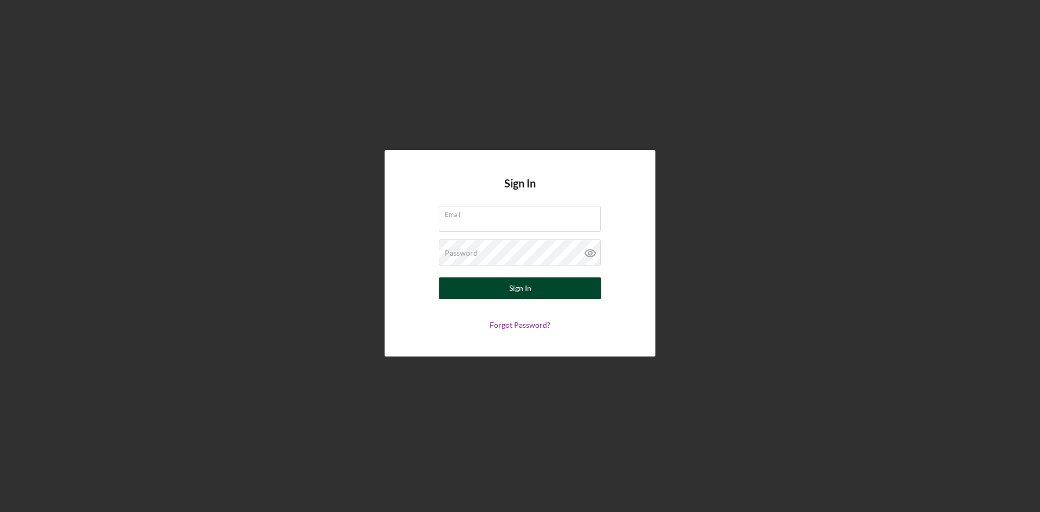
type input "[PERSON_NAME][EMAIL_ADDRESS][DOMAIN_NAME]"
click at [491, 284] on button "Sign In" at bounding box center [520, 288] width 163 height 22
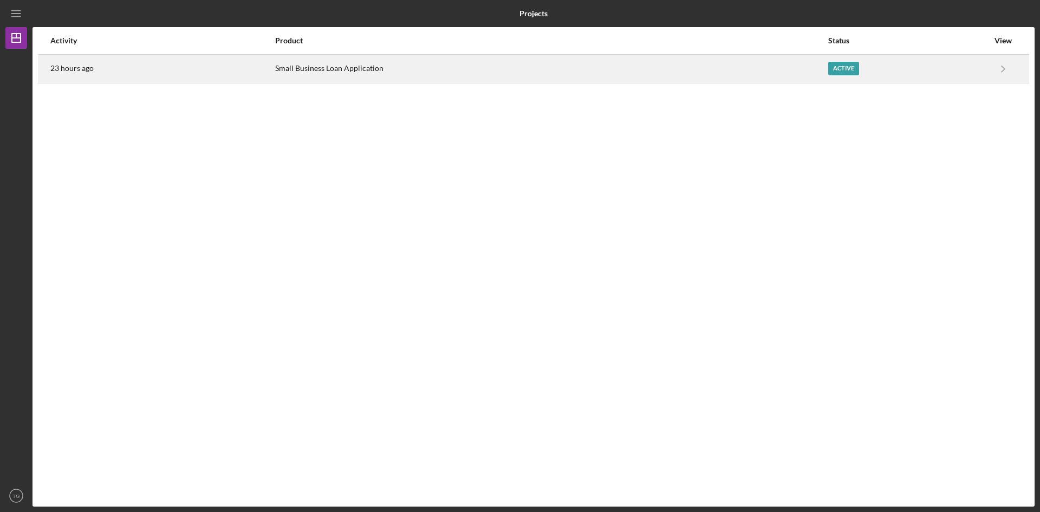
click at [841, 70] on div "Active" at bounding box center [843, 69] width 31 height 14
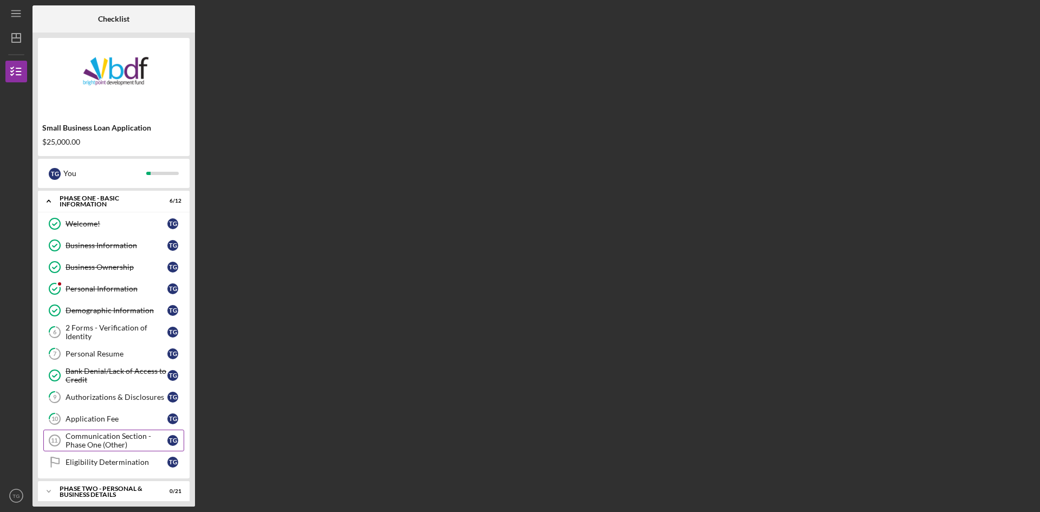
click at [122, 446] on div "Communication Section - Phase One (Other)" at bounding box center [117, 440] width 102 height 17
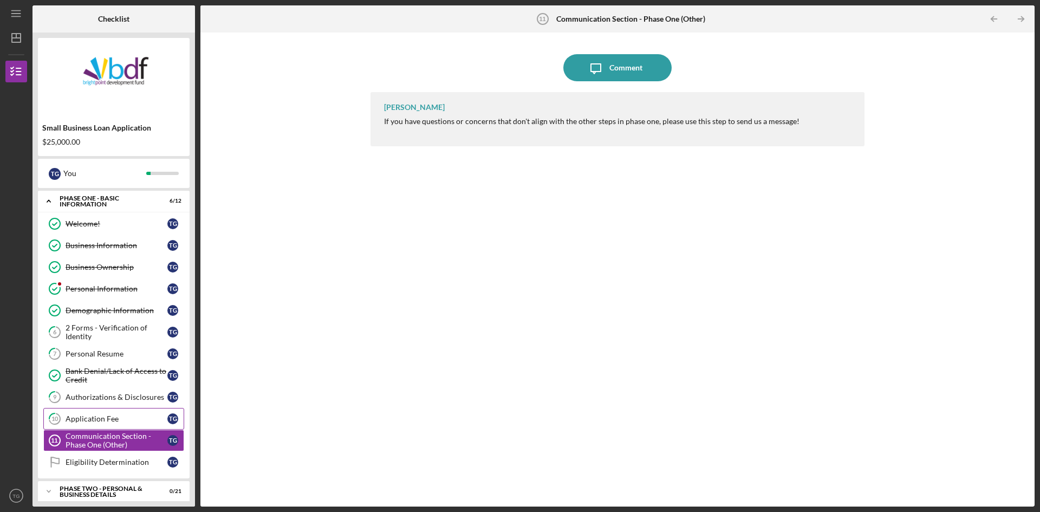
click at [116, 418] on div "Application Fee" at bounding box center [117, 418] width 102 height 9
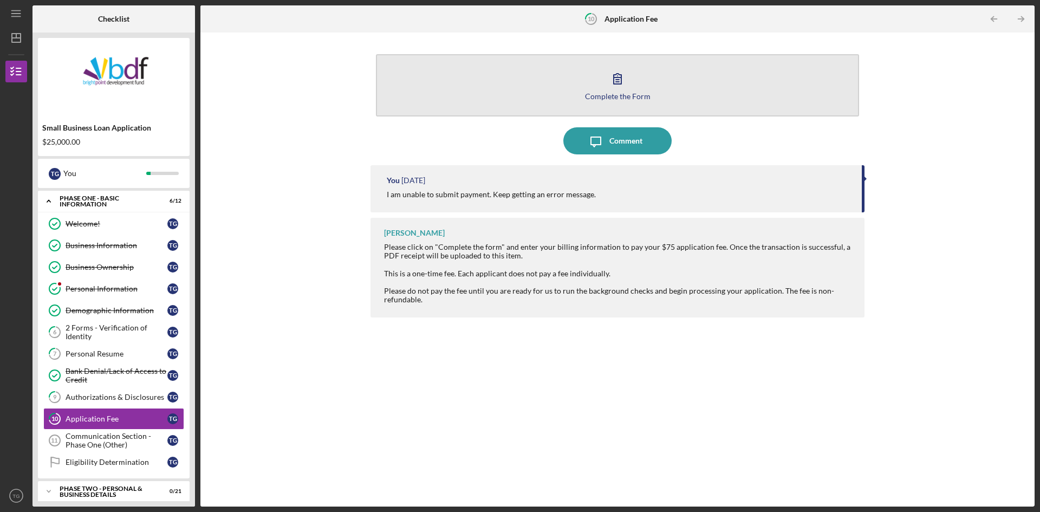
click at [633, 88] on button "Complete the Form Form" at bounding box center [617, 85] width 483 height 62
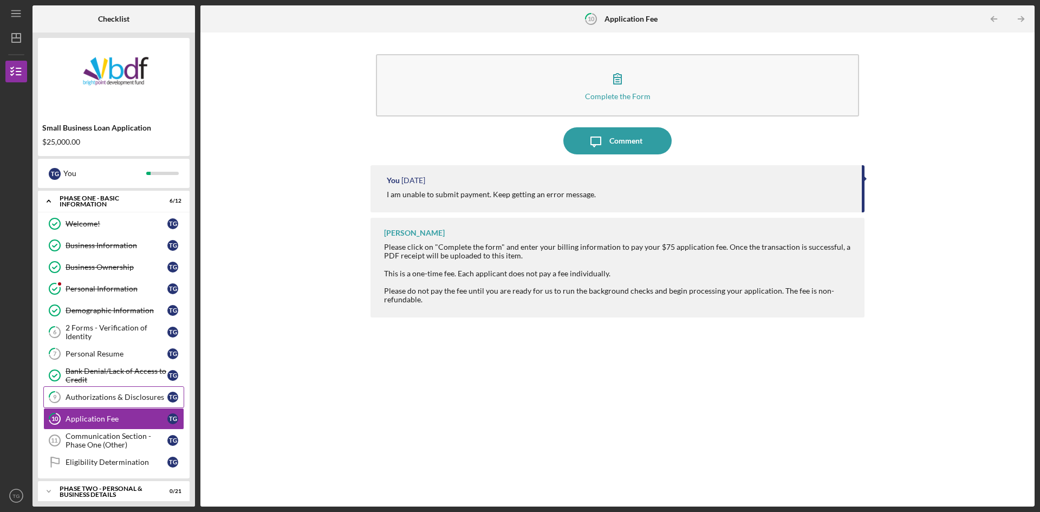
click at [87, 399] on div "Authorizations & Disclosures" at bounding box center [117, 397] width 102 height 9
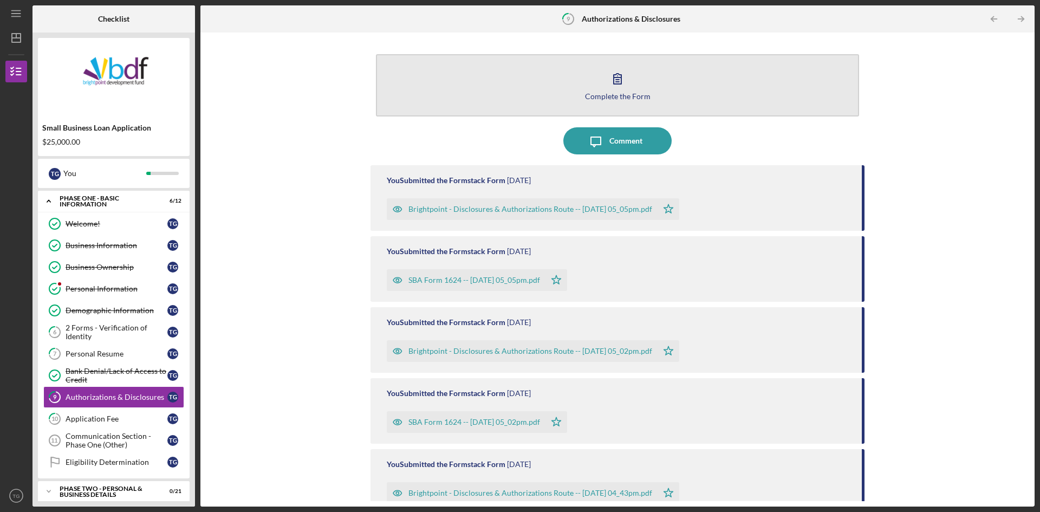
click at [605, 90] on icon "button" at bounding box center [617, 78] width 27 height 27
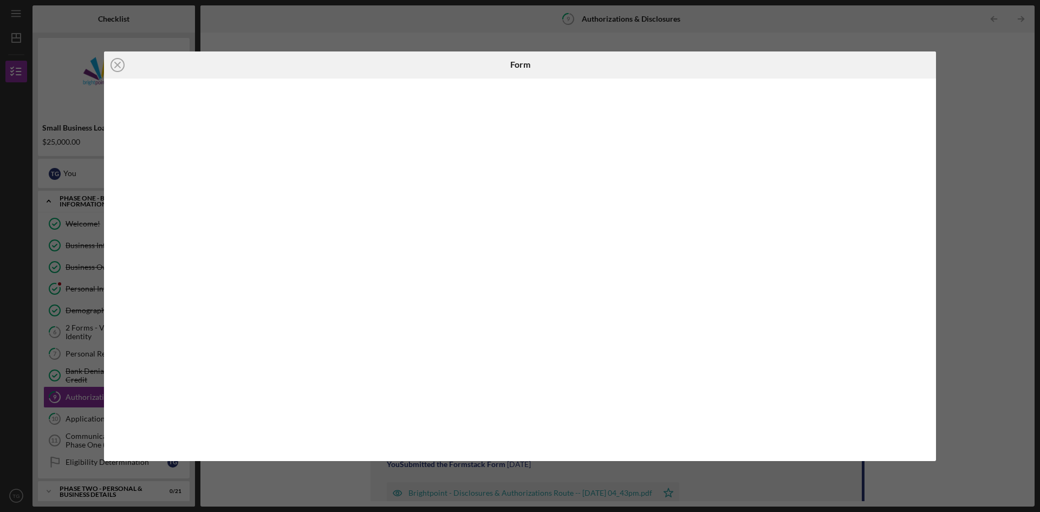
click at [933, 133] on div at bounding box center [520, 270] width 832 height 382
click at [931, 164] on div at bounding box center [520, 270] width 832 height 382
click at [932, 171] on div at bounding box center [520, 270] width 832 height 382
click at [935, 220] on div at bounding box center [520, 270] width 832 height 382
click at [928, 223] on div at bounding box center [520, 270] width 832 height 382
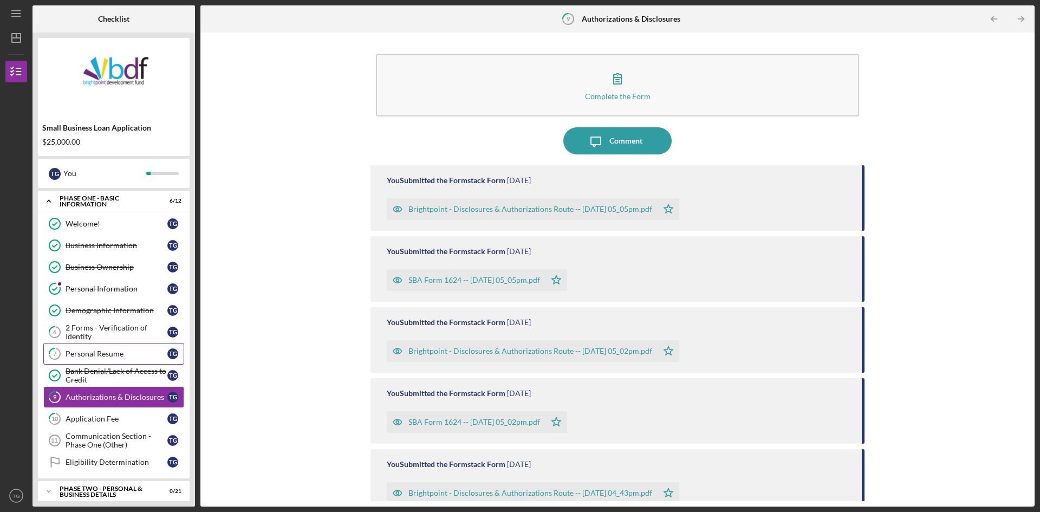
click at [116, 348] on link "7 Personal Resume T G" at bounding box center [113, 354] width 141 height 22
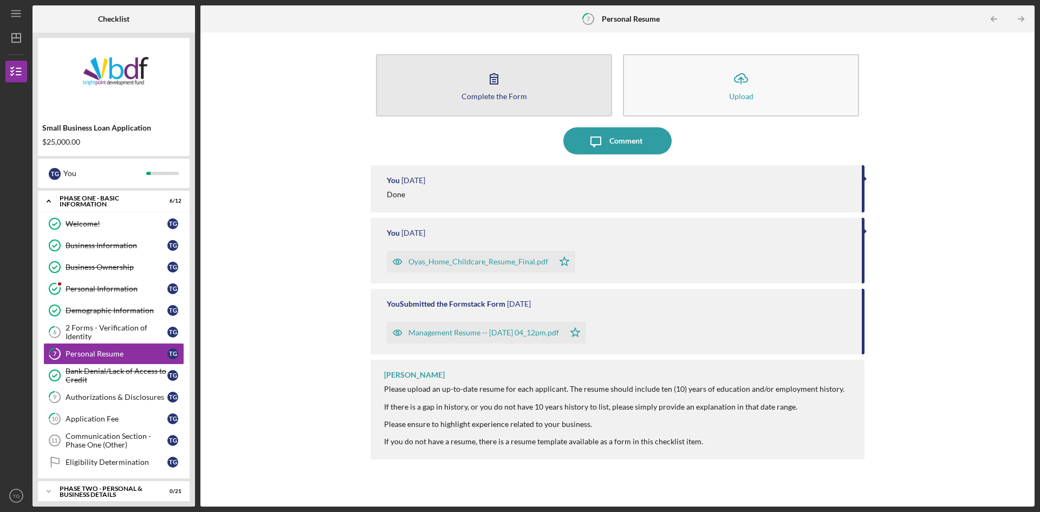
click at [529, 71] on button "Complete the Form Form" at bounding box center [494, 85] width 236 height 62
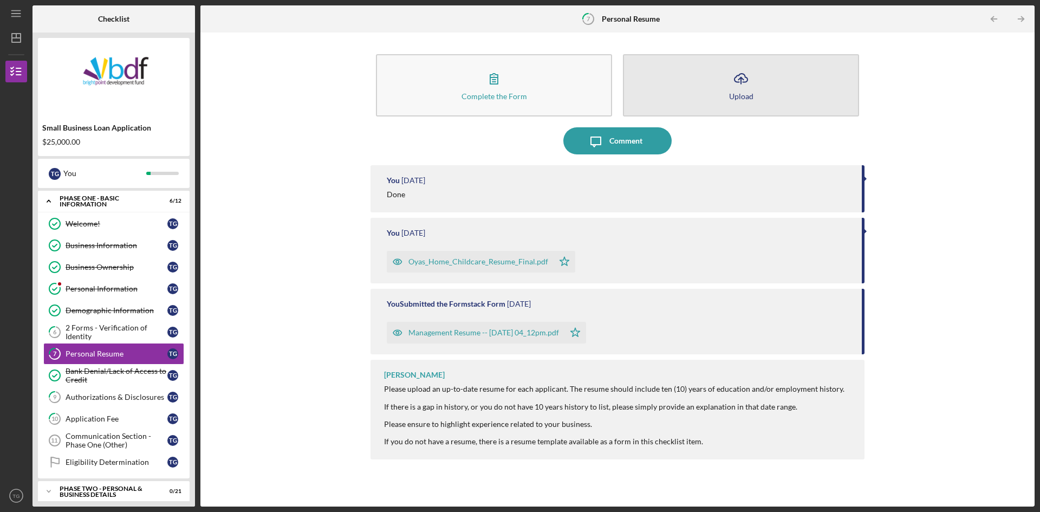
click at [738, 90] on button "Icon/Upload Upload" at bounding box center [741, 85] width 236 height 62
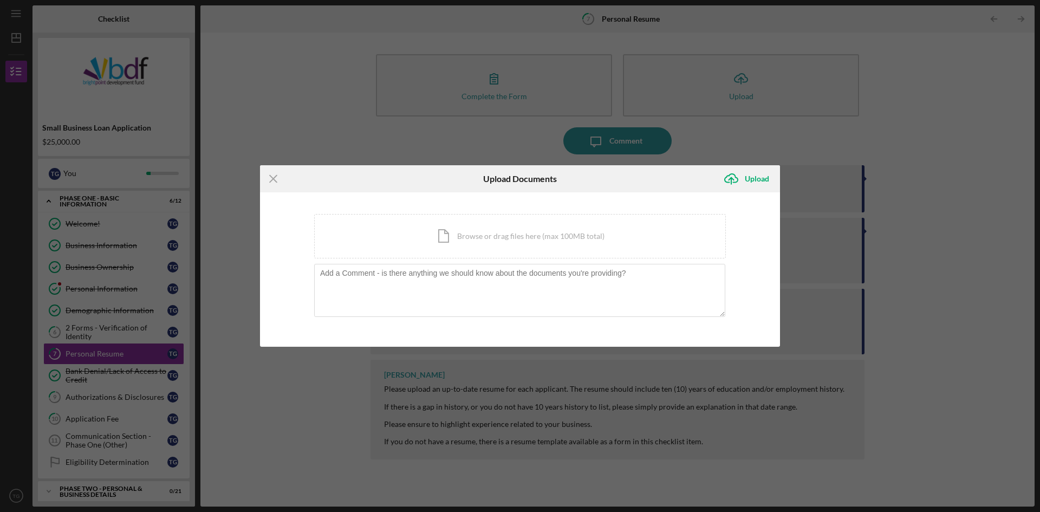
click at [709, 128] on div "Icon/Menu Close Upload Documents Icon/Upload Upload You're uploading documents …" at bounding box center [520, 256] width 1040 height 512
click at [752, 175] on div "Upload" at bounding box center [757, 179] width 24 height 22
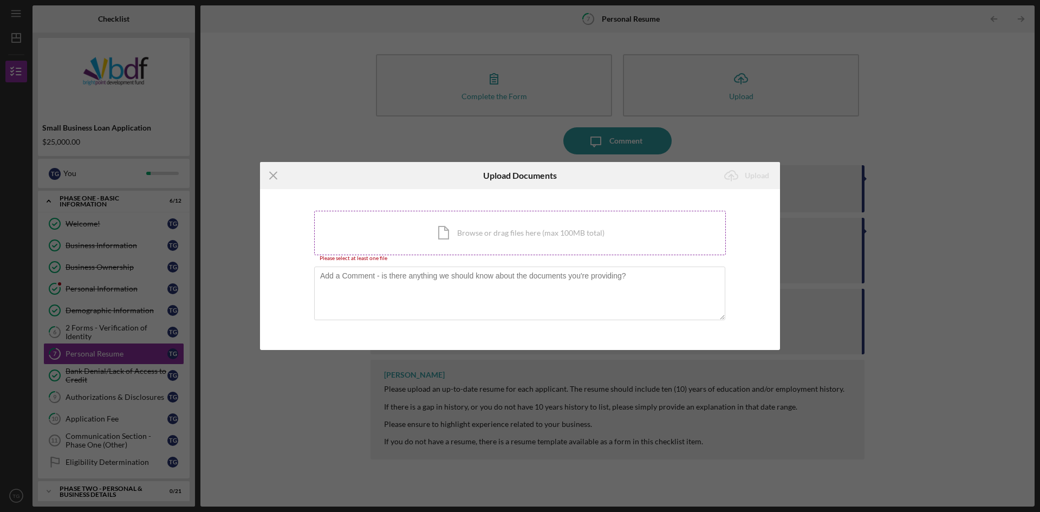
click at [472, 243] on div "Icon/Document Browse or drag files here (max 100MB total) Tap to choose files o…" at bounding box center [520, 233] width 412 height 44
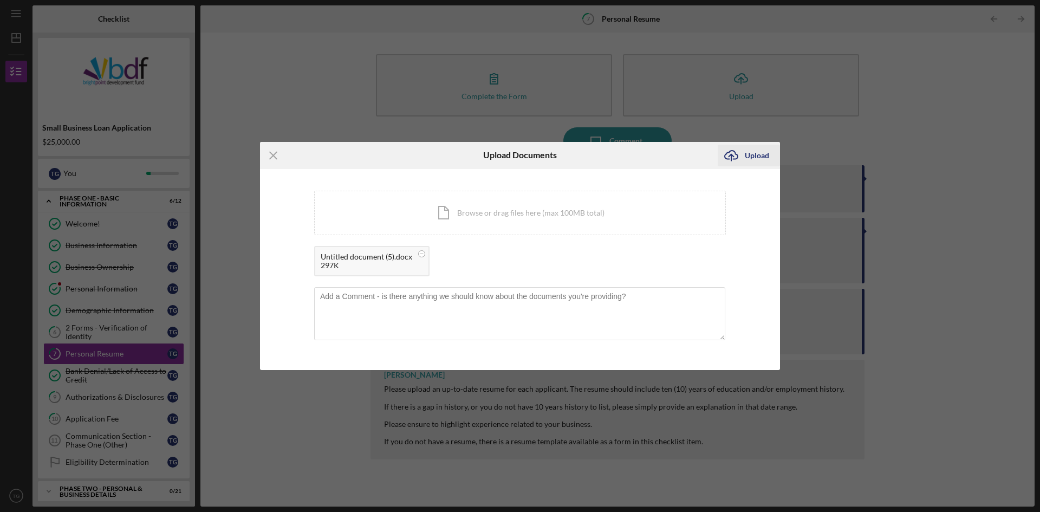
click at [748, 157] on div "Upload" at bounding box center [757, 156] width 24 height 22
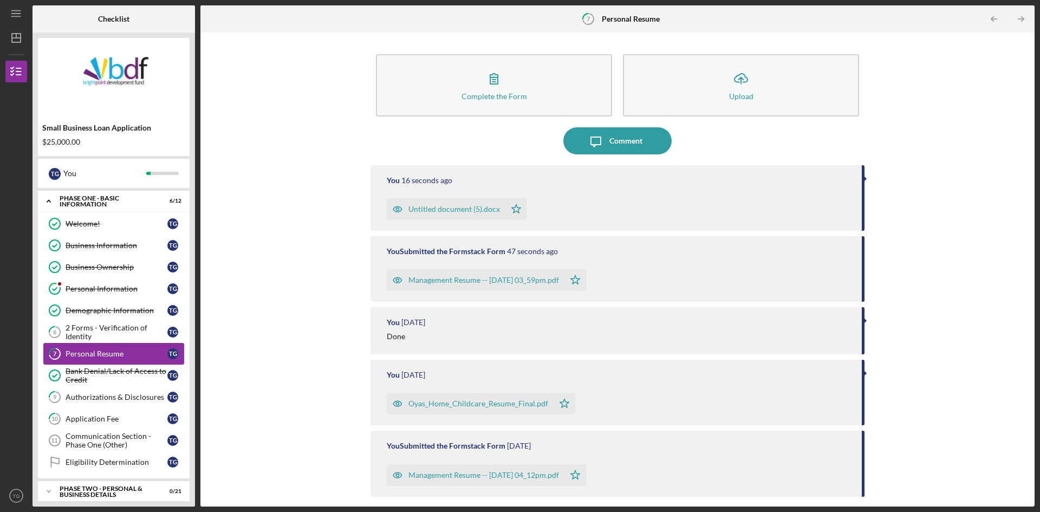
click at [121, 348] on link "7 Personal Resume T G" at bounding box center [113, 354] width 141 height 22
click at [116, 329] on div "2 Forms - Verification of Identity" at bounding box center [117, 331] width 102 height 17
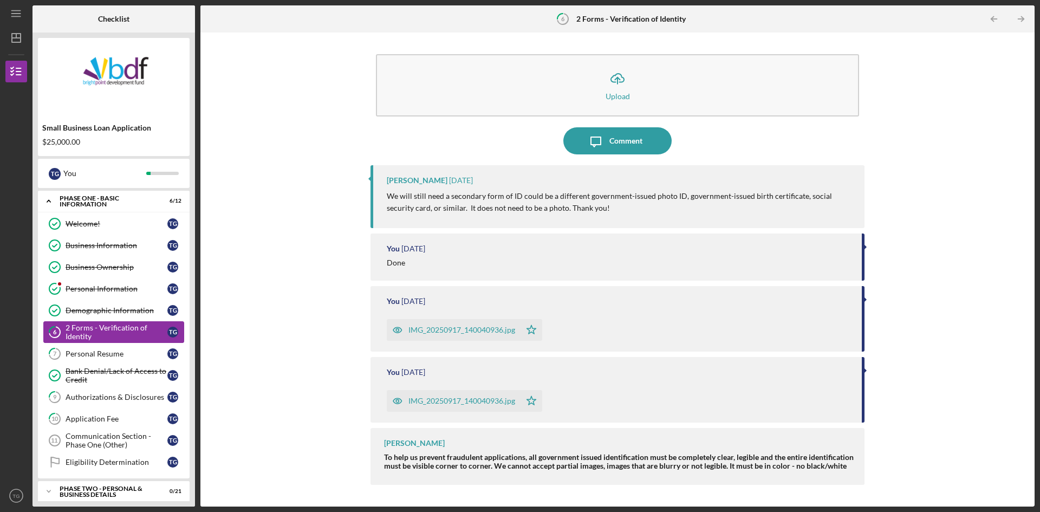
click at [137, 332] on div "2 Forms - Verification of Identity" at bounding box center [117, 331] width 102 height 17
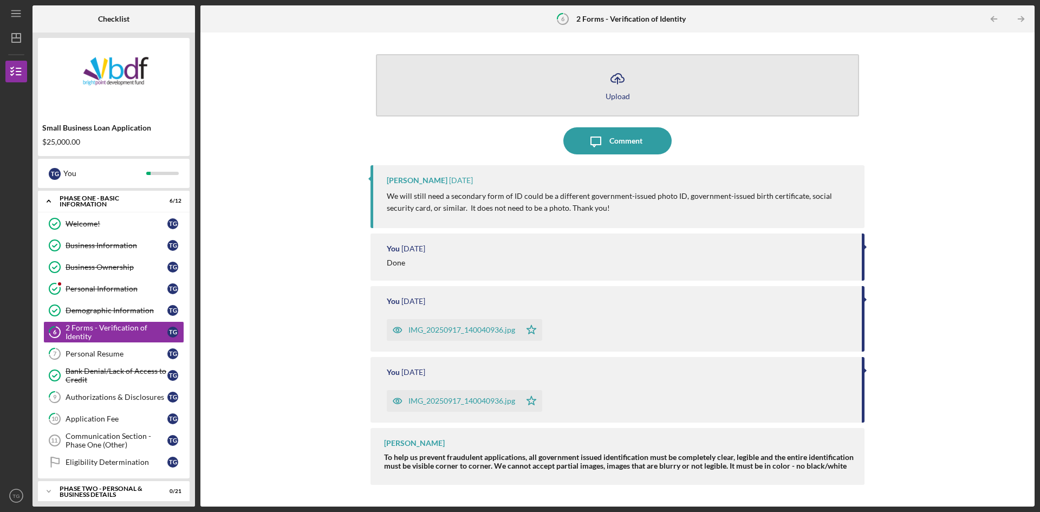
click at [605, 93] on button "Icon/Upload Upload" at bounding box center [617, 85] width 483 height 62
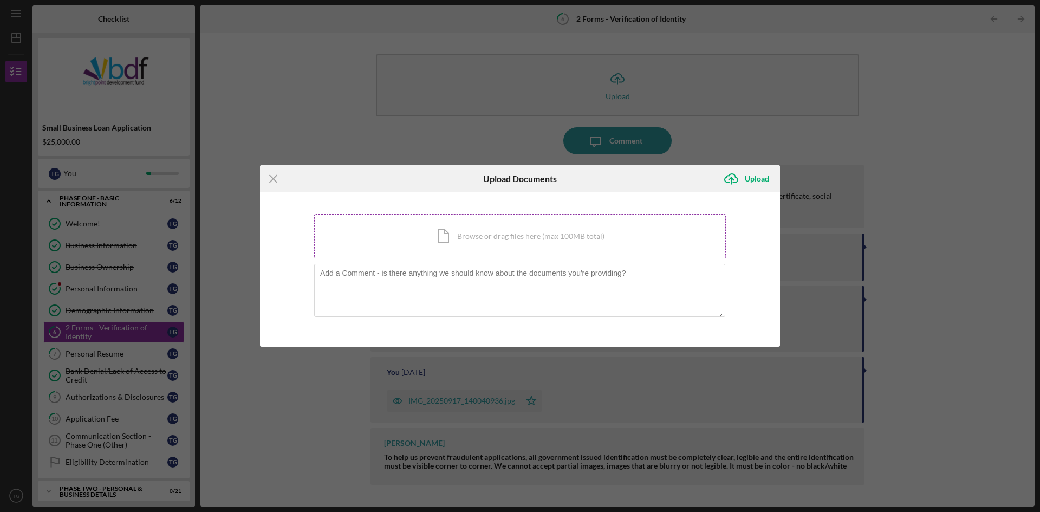
click at [522, 233] on div "Icon/Document Browse or drag files here (max 100MB total) Tap to choose files o…" at bounding box center [520, 236] width 412 height 44
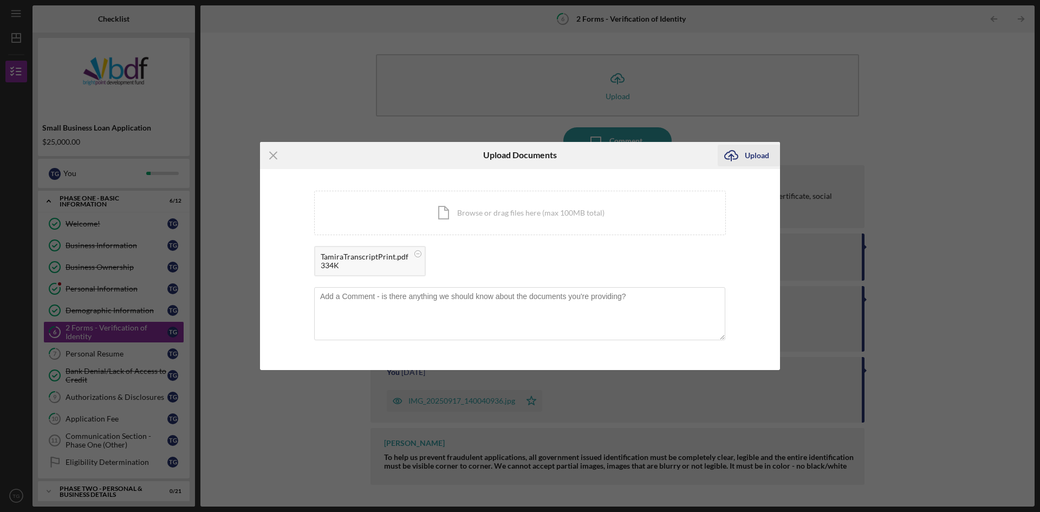
click at [764, 155] on div "Upload" at bounding box center [757, 156] width 24 height 22
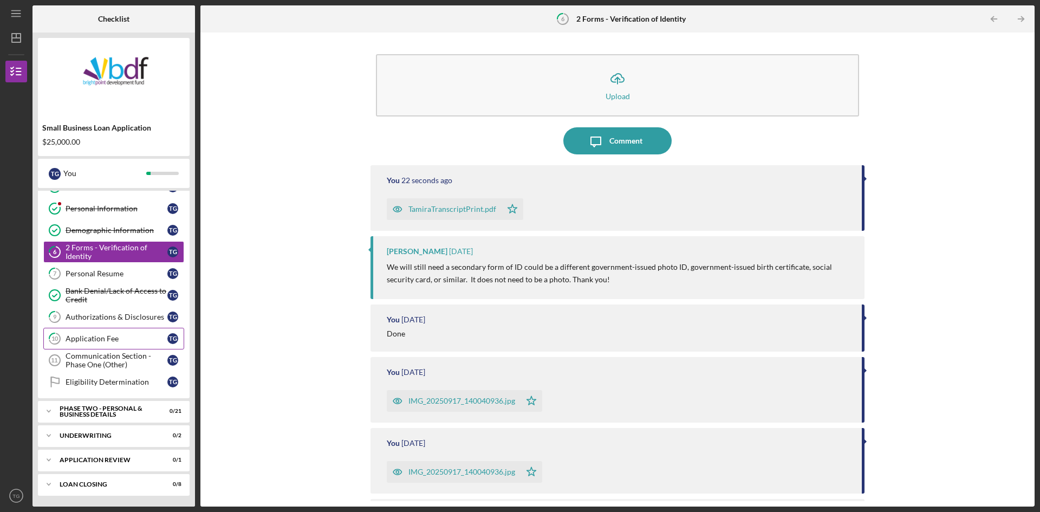
scroll to position [80, 0]
click at [85, 355] on div "Communication Section - Phase One (Other)" at bounding box center [117, 360] width 102 height 17
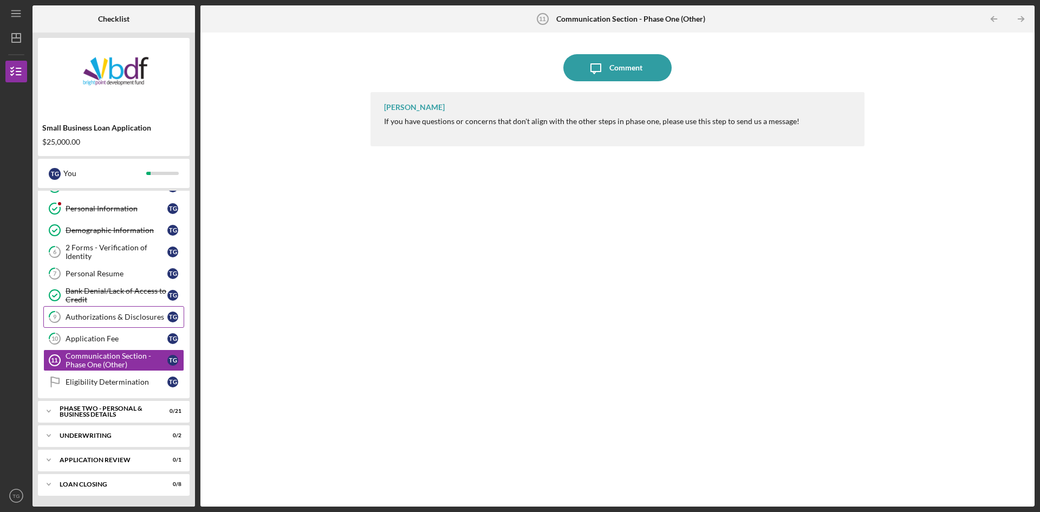
click at [133, 315] on div "Authorizations & Disclosures" at bounding box center [117, 317] width 102 height 9
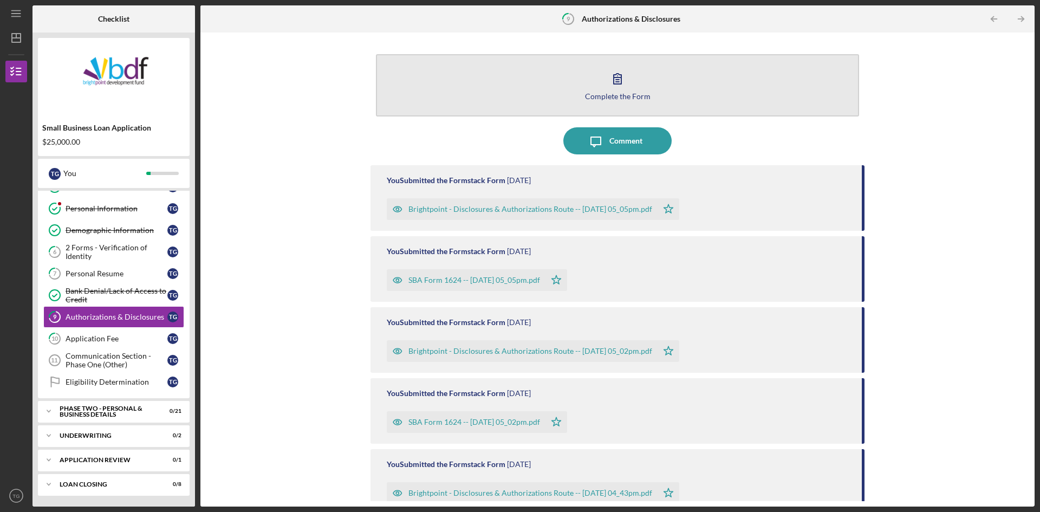
click at [605, 76] on icon "button" at bounding box center [617, 78] width 27 height 27
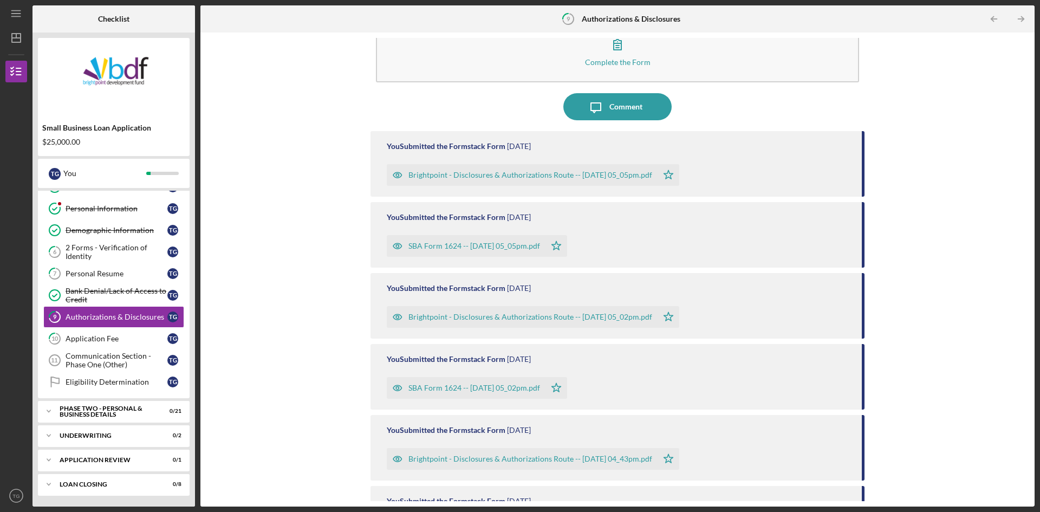
scroll to position [44, 0]
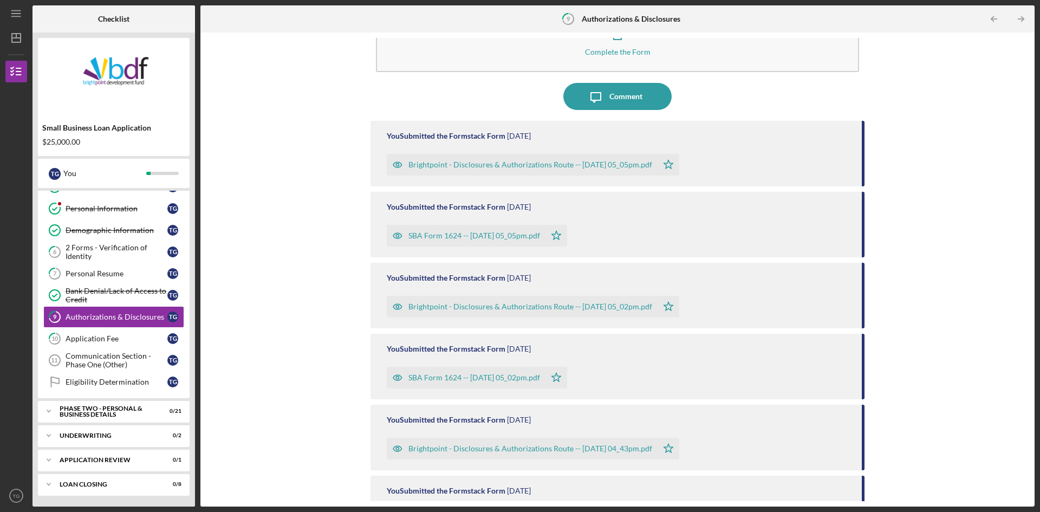
click at [652, 164] on div "Brightpoint - Disclosures & Authorizations Route -- [DATE] 05_05pm.pdf" at bounding box center [530, 164] width 244 height 9
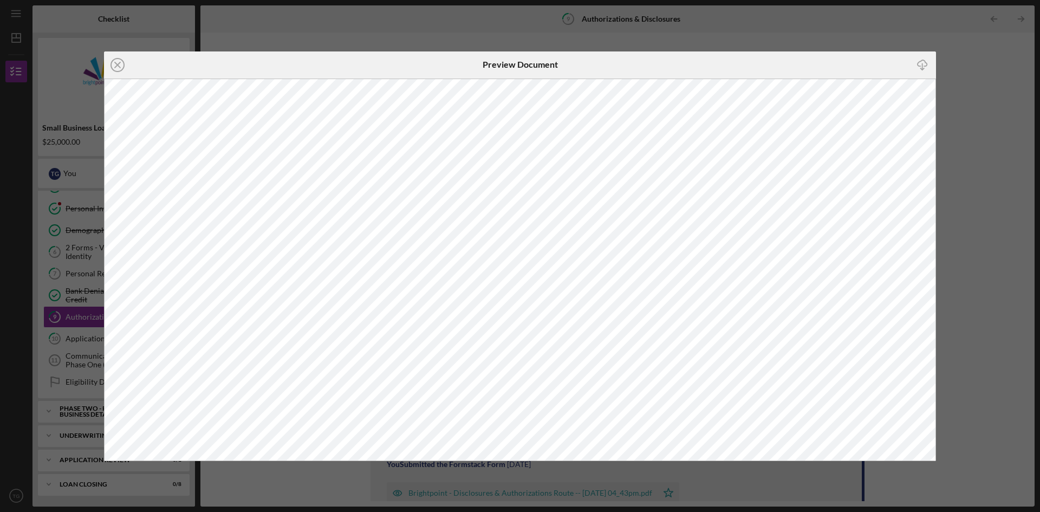
click at [983, 115] on div "Icon/Close Preview Document Icon/Download" at bounding box center [520, 256] width 1040 height 512
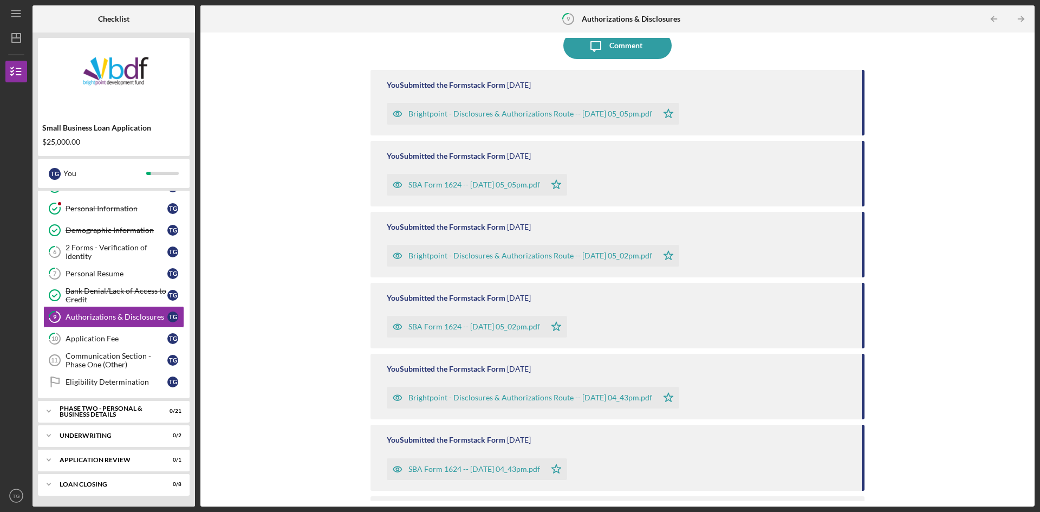
scroll to position [145, 0]
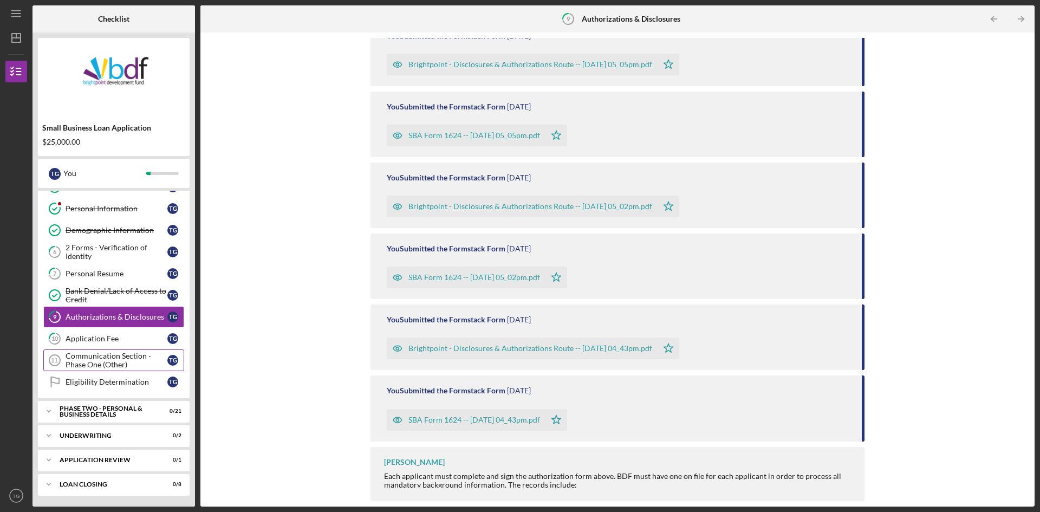
click at [119, 362] on div "Communication Section - Phase One (Other)" at bounding box center [117, 360] width 102 height 17
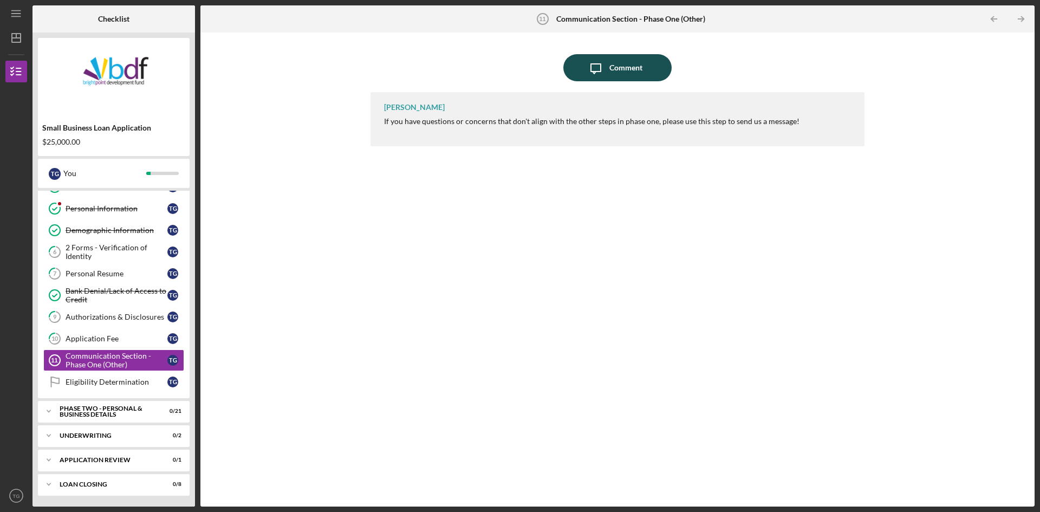
click at [645, 54] on button "Icon/Message Comment" at bounding box center [617, 67] width 108 height 27
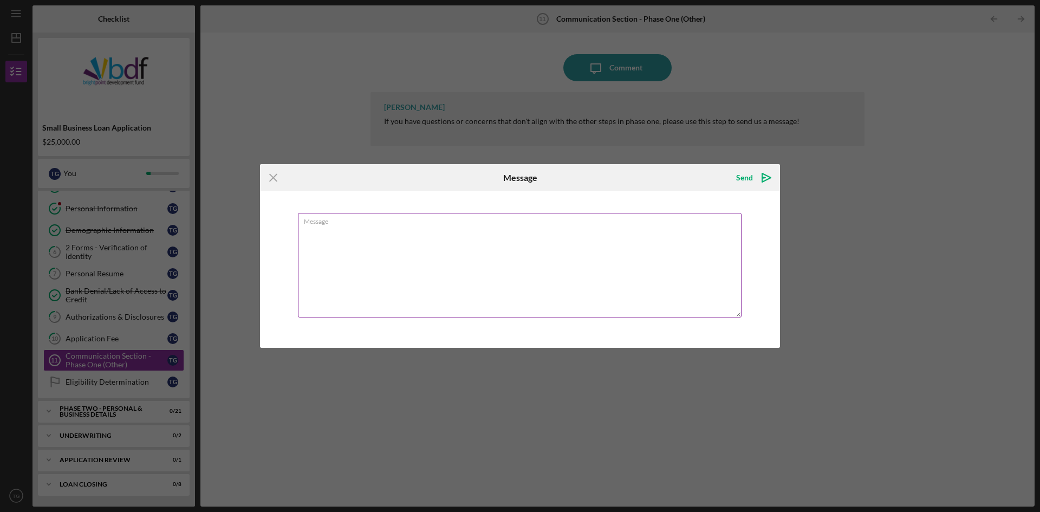
click at [432, 262] on textarea "Message" at bounding box center [520, 265] width 444 height 105
type textarea "Am I done with phase one?"
click at [765, 178] on icon "Icon/icon-invite-send" at bounding box center [766, 177] width 27 height 27
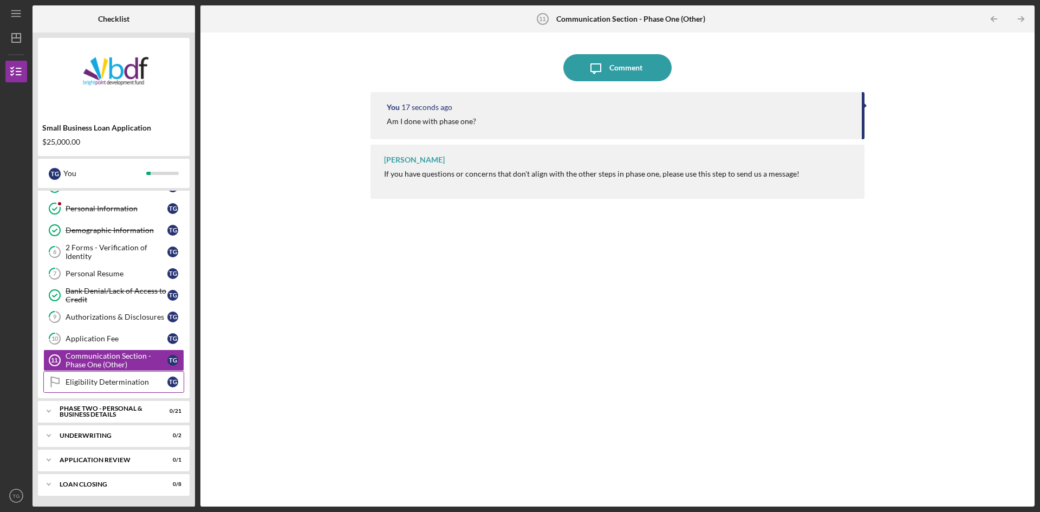
click at [126, 381] on div "Eligibility Determination" at bounding box center [117, 382] width 102 height 9
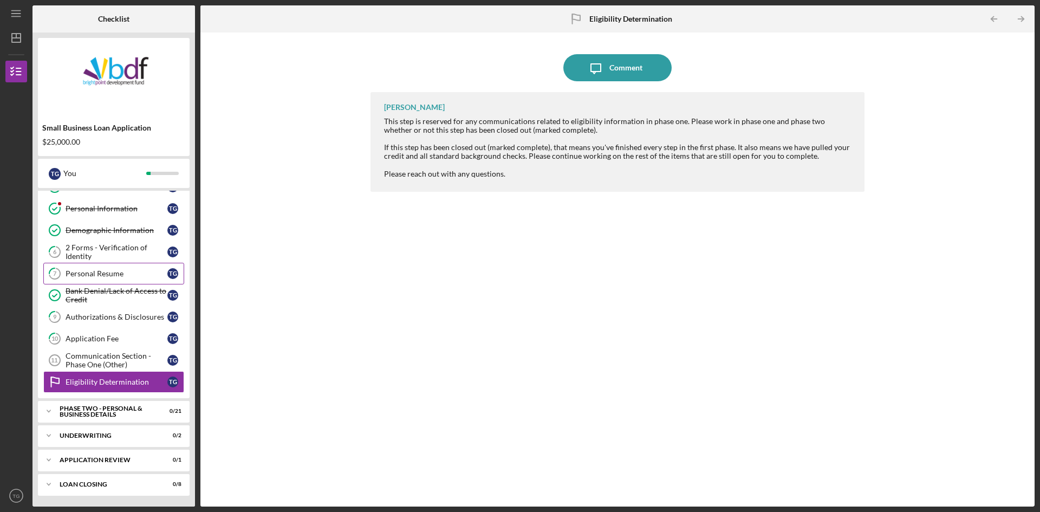
click at [87, 272] on div "Personal Resume" at bounding box center [117, 273] width 102 height 9
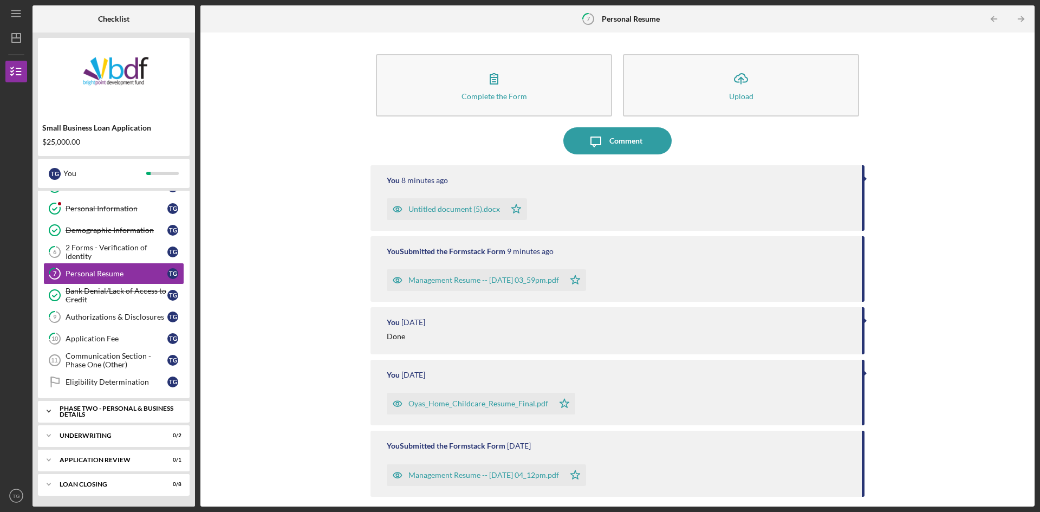
click at [127, 410] on div "PHASE TWO - PERSONAL & BUSINESS DETAILS" at bounding box center [118, 411] width 116 height 12
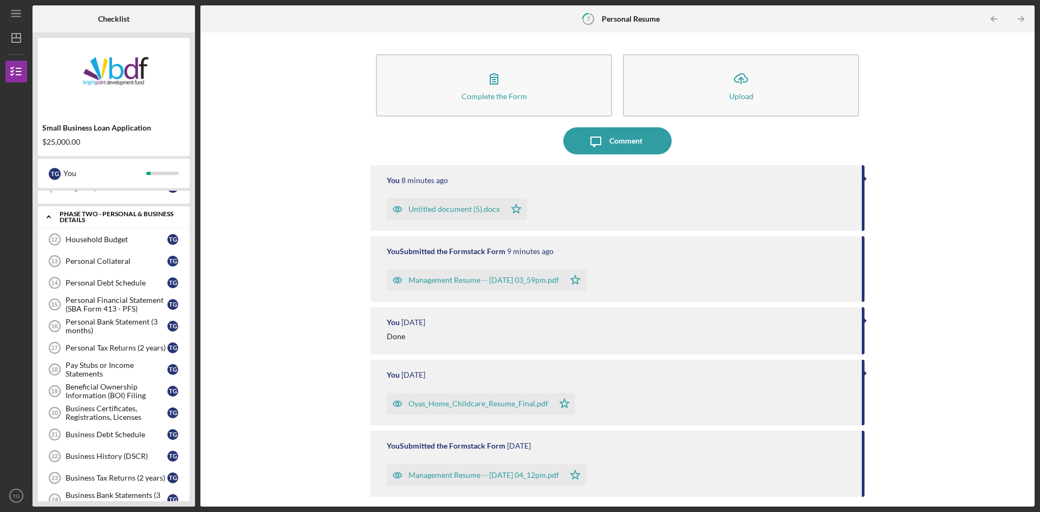
scroll to position [274, 0]
click at [94, 458] on div "Business History (DSCR)" at bounding box center [117, 457] width 102 height 9
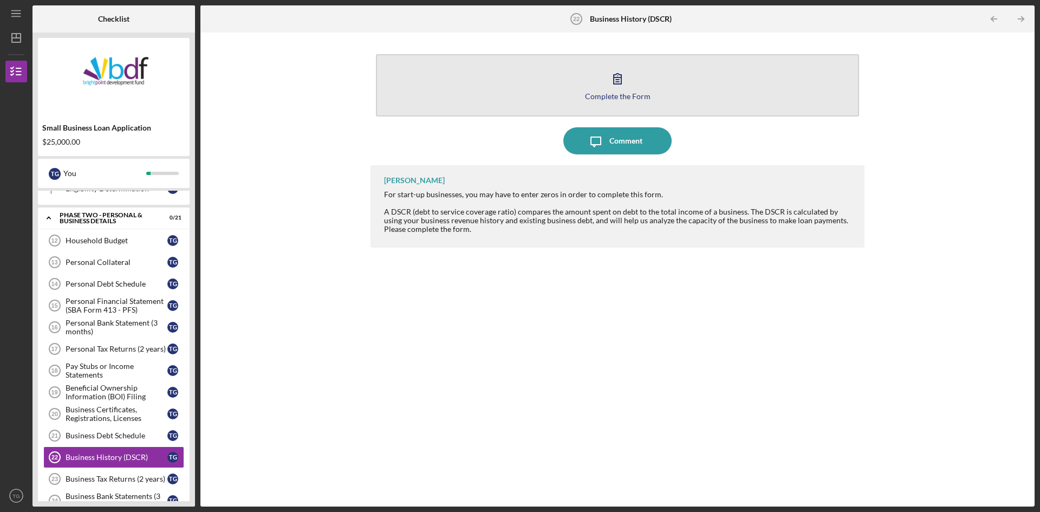
click at [616, 78] on icon "button" at bounding box center [617, 78] width 27 height 27
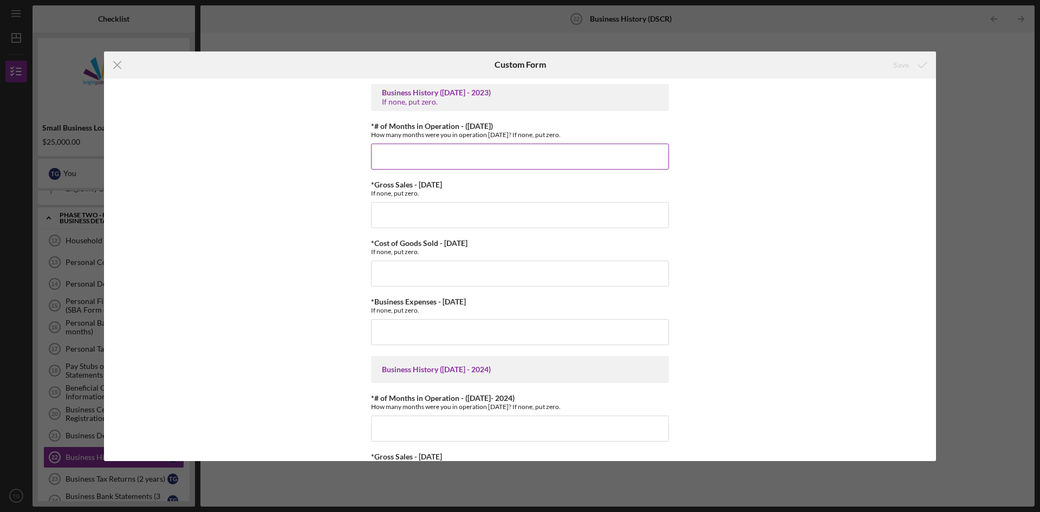
click at [423, 147] on input "*# of Months in Operation - (2 years ago)" at bounding box center [520, 157] width 298 height 26
type input "0"
click at [438, 203] on input "*Gross Sales - 2 years ago" at bounding box center [520, 215] width 298 height 26
type input "$0"
click at [483, 256] on div "*Cost of Goods Sold - 2 years ago If none, put zero." at bounding box center [520, 263] width 298 height 48
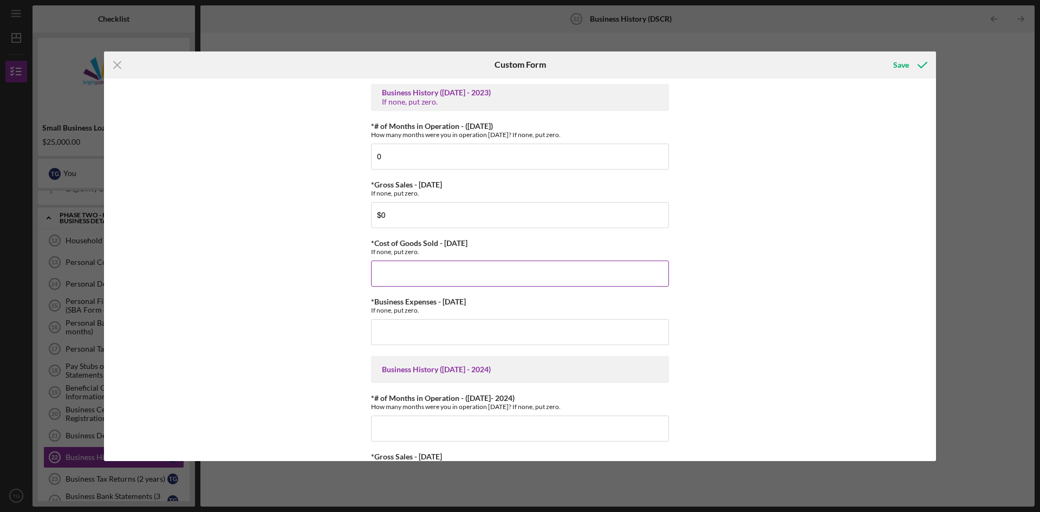
click at [486, 270] on input "*Cost of Goods Sold - 2 years ago" at bounding box center [520, 274] width 298 height 26
type input "$0"
click at [460, 329] on input "*Business Expenses - 2 years ago" at bounding box center [520, 332] width 298 height 26
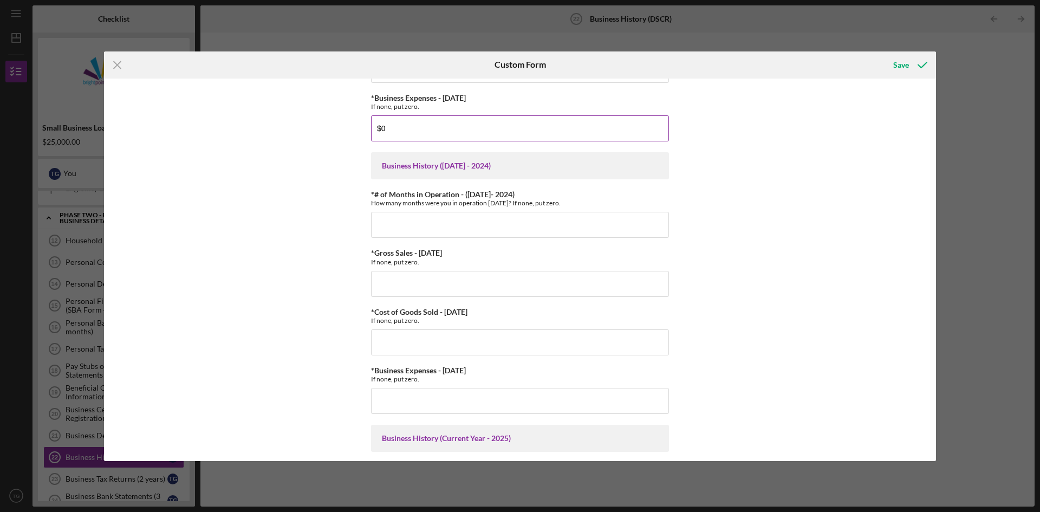
scroll to position [206, 0]
type input "$0"
click at [394, 211] on input "*# of Months in Operation - (1 year ago- 2024)" at bounding box center [520, 223] width 298 height 26
type input "0"
click at [429, 280] on input "*Gross Sales - 1 year ago" at bounding box center [520, 282] width 298 height 26
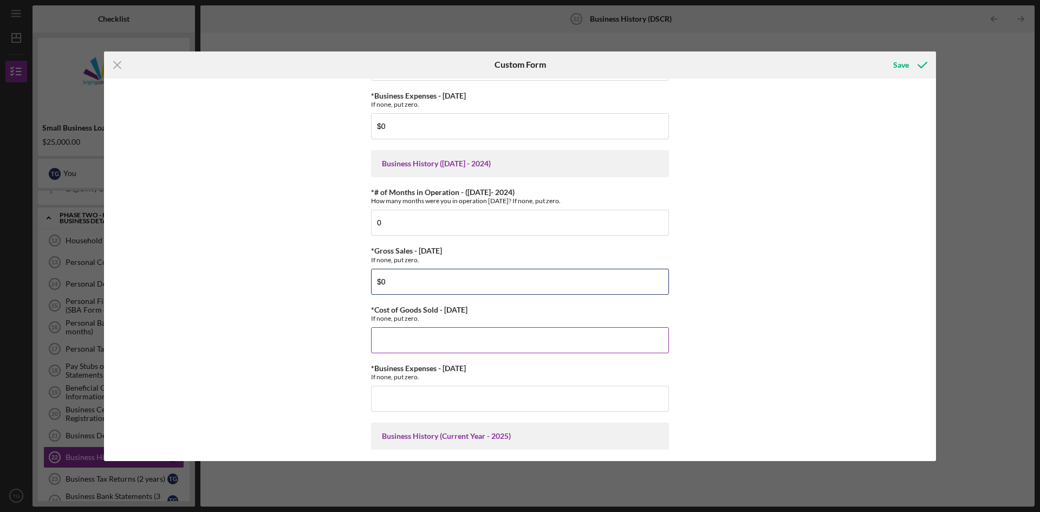
type input "$0"
click at [432, 349] on input "*Cost of Goods Sold - 1 year ago" at bounding box center [520, 340] width 298 height 26
type input "$0"
click at [424, 398] on input "*Business Expenses - 1 year ago" at bounding box center [520, 399] width 298 height 26
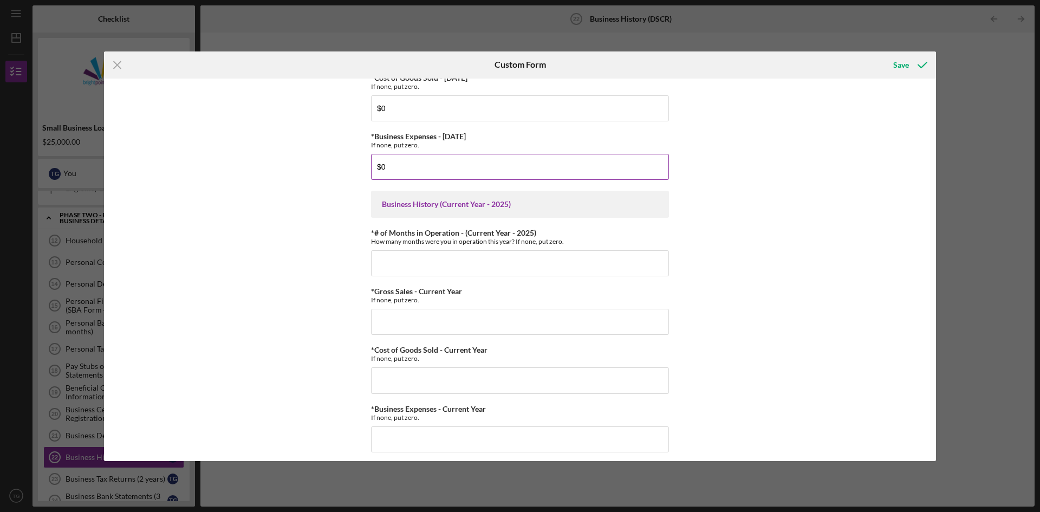
scroll to position [438, 0]
type input "$0"
click at [458, 262] on input "*# of Months in Operation - (Current Year - 2025)" at bounding box center [520, 263] width 298 height 26
type input "9"
click at [483, 318] on input "*Gross Sales - Current Year" at bounding box center [520, 321] width 298 height 26
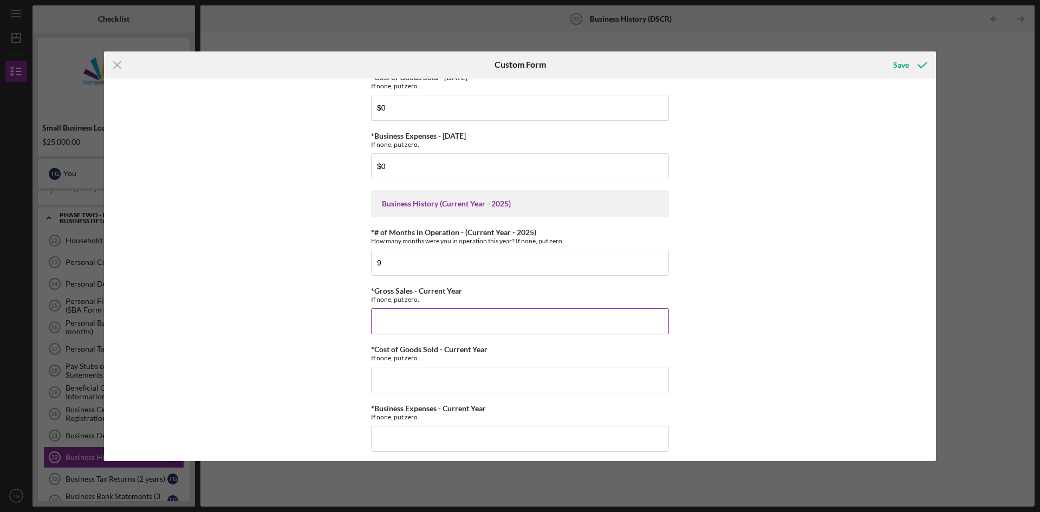
click at [483, 318] on input "*Gross Sales - Current Year" at bounding box center [520, 321] width 298 height 26
type input "$20,000"
click at [443, 377] on input "*Cost of Goods Sold - Current Year" at bounding box center [520, 380] width 298 height 26
type input "$0"
click at [454, 442] on input "*Business Expenses - Current Year" at bounding box center [520, 439] width 298 height 26
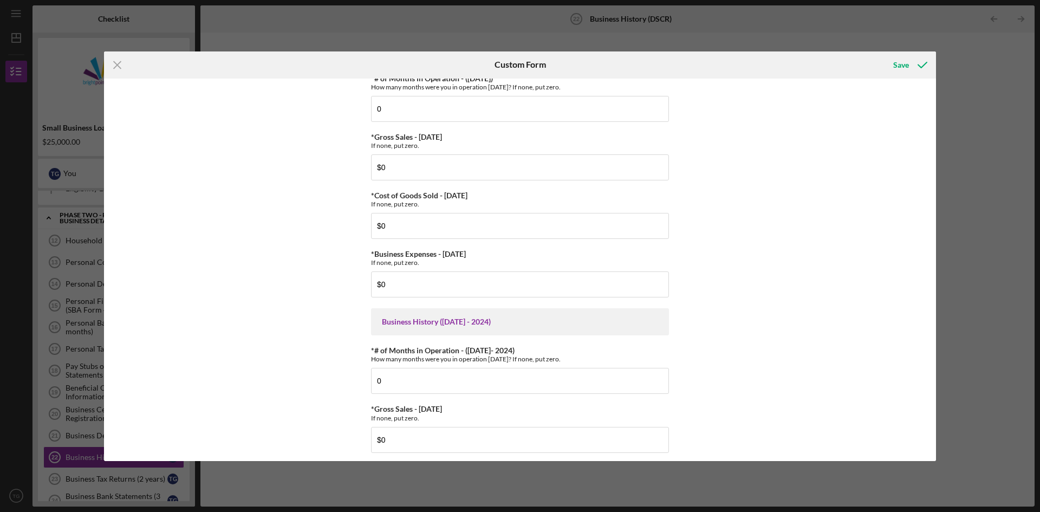
scroll to position [0, 0]
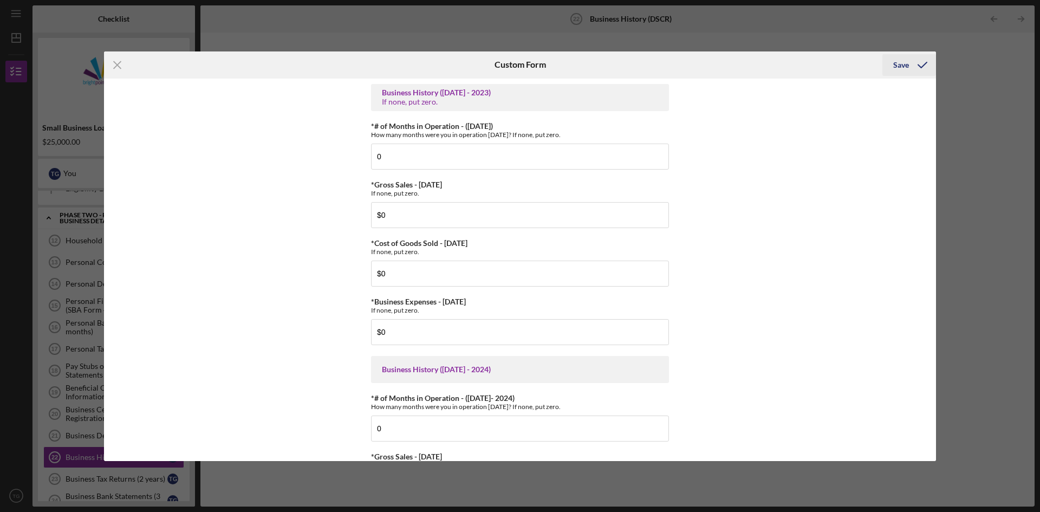
type input "$13,500"
click at [905, 66] on div "Save" at bounding box center [901, 65] width 16 height 22
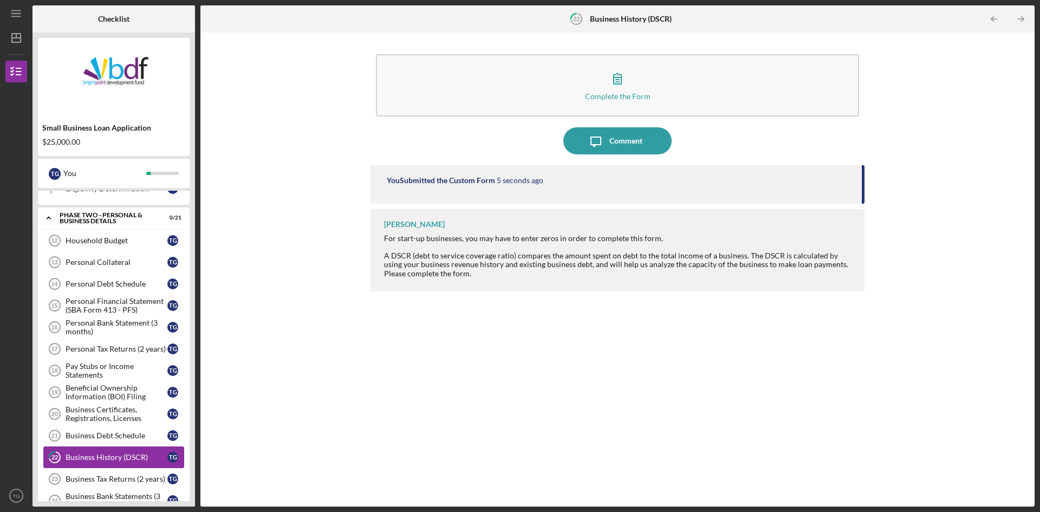
click at [140, 453] on div "Business History (DSCR)" at bounding box center [117, 457] width 102 height 9
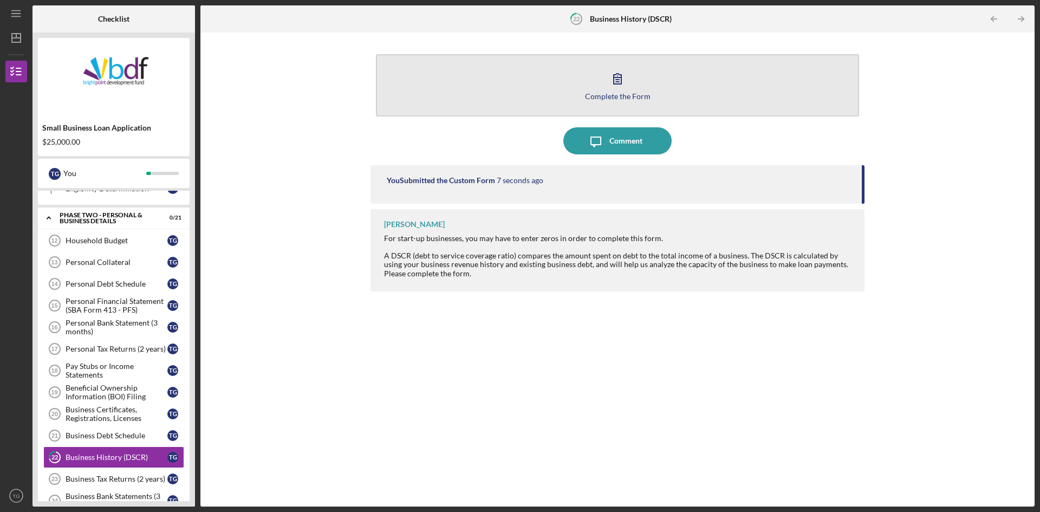
click at [614, 90] on button "Complete the Form Form" at bounding box center [617, 85] width 483 height 62
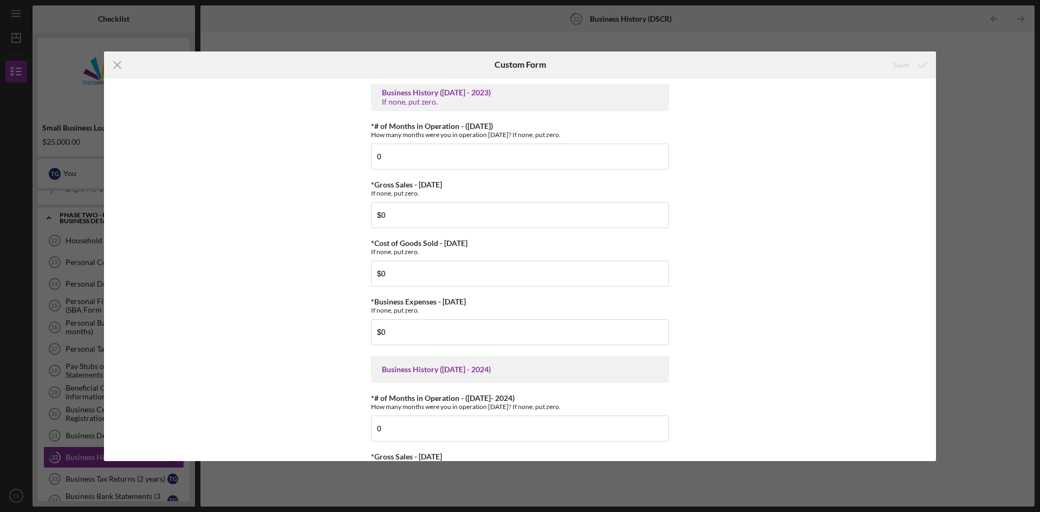
click at [700, 35] on div "Icon/Menu Close Custom Form Save Business History (2 years ago - 2023) If none,…" at bounding box center [520, 256] width 1040 height 512
click at [124, 62] on icon "Icon/Menu Close" at bounding box center [117, 64] width 27 height 27
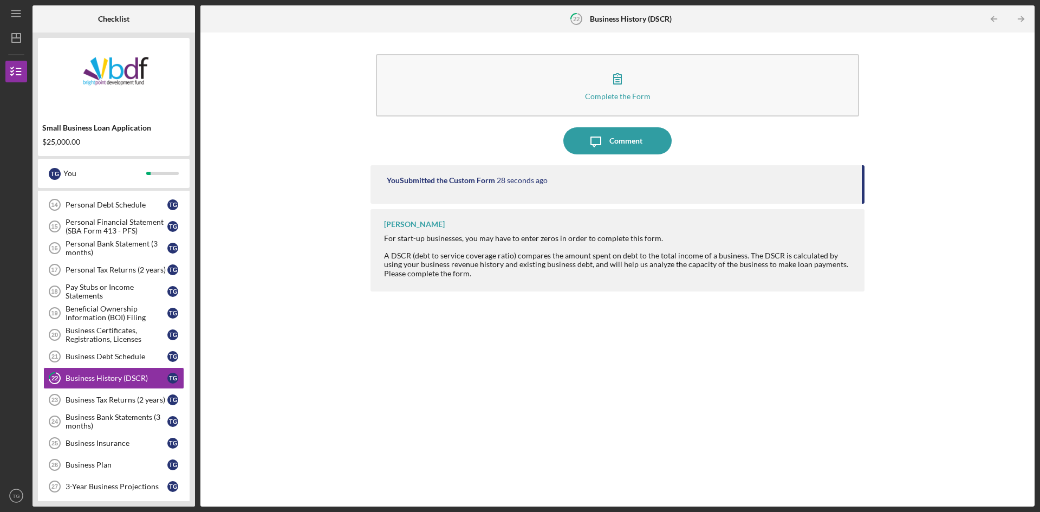
scroll to position [355, 0]
click at [134, 393] on div "Business Tax Returns (2 years)" at bounding box center [117, 397] width 102 height 9
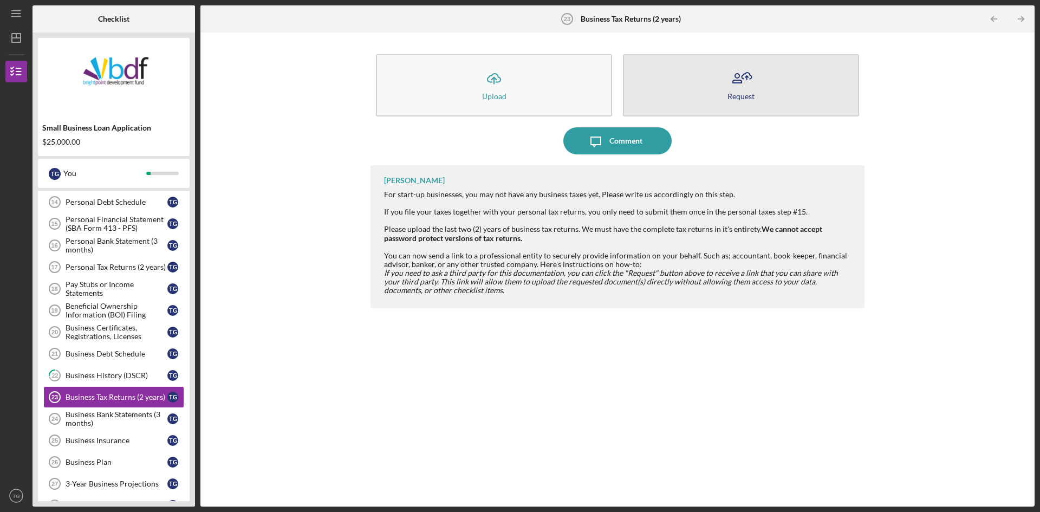
click at [745, 100] on div "Request" at bounding box center [740, 96] width 27 height 8
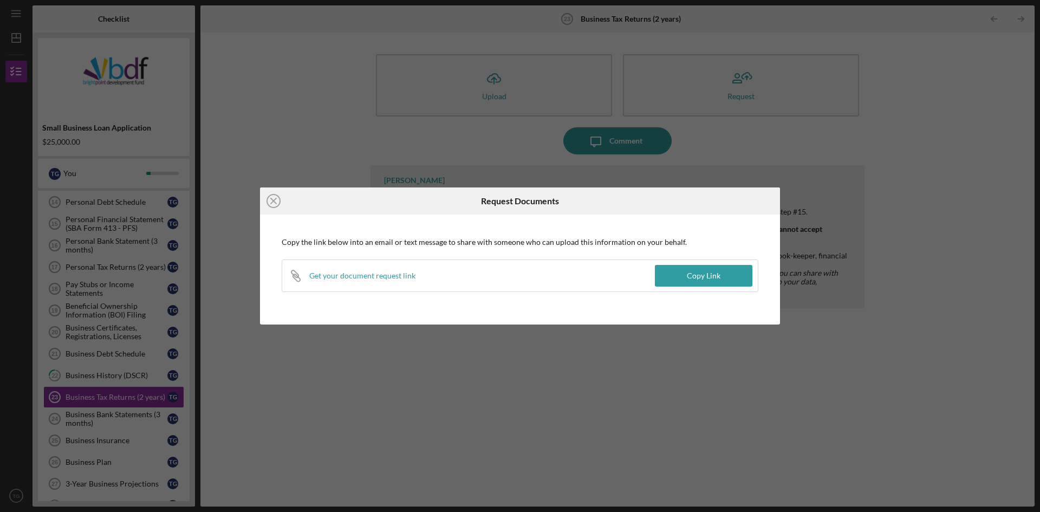
click at [719, 131] on div "Icon/Close Request Documents Copy the link below into an email or text message …" at bounding box center [520, 256] width 1040 height 512
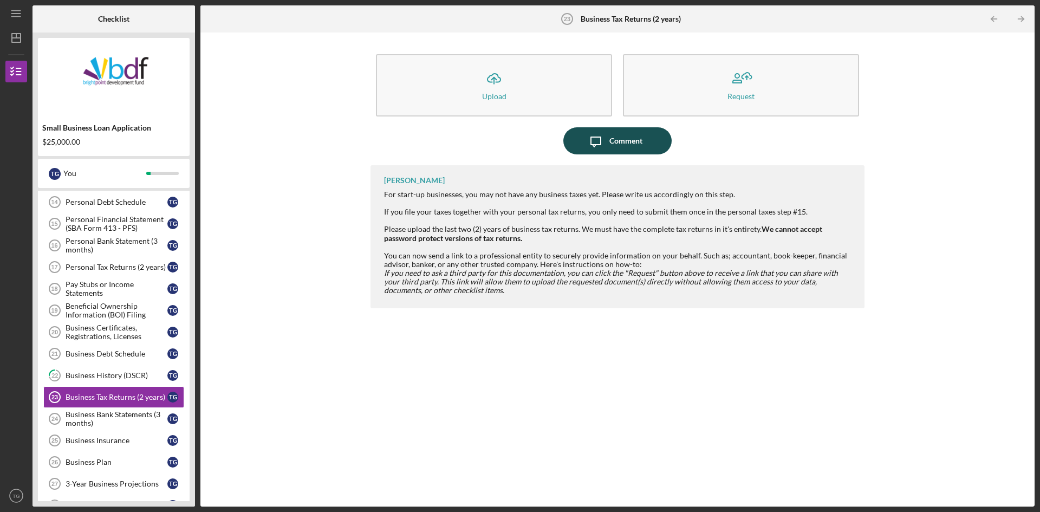
click at [621, 135] on div "Comment" at bounding box center [625, 140] width 33 height 27
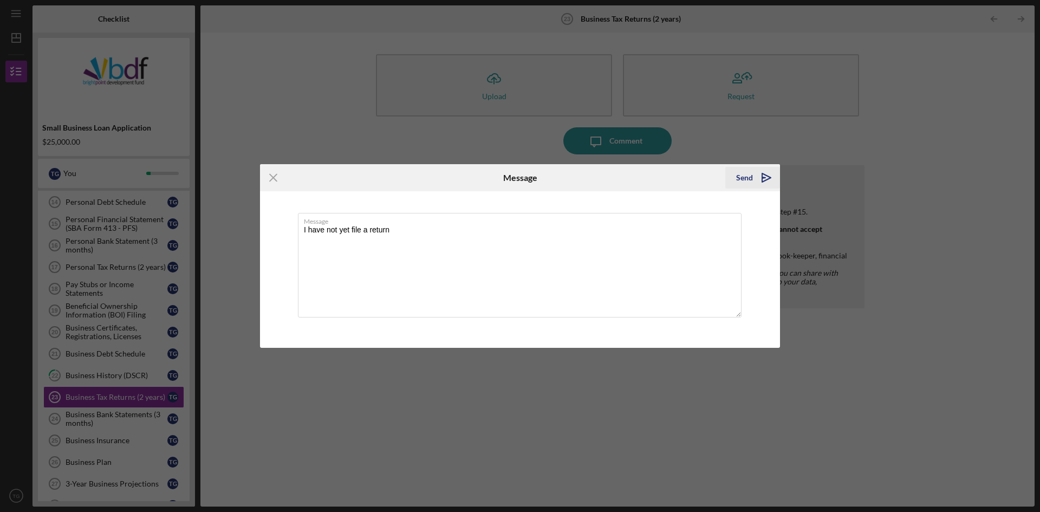
type textarea "I have not yet file a return"
click at [749, 183] on div "Send" at bounding box center [744, 178] width 17 height 22
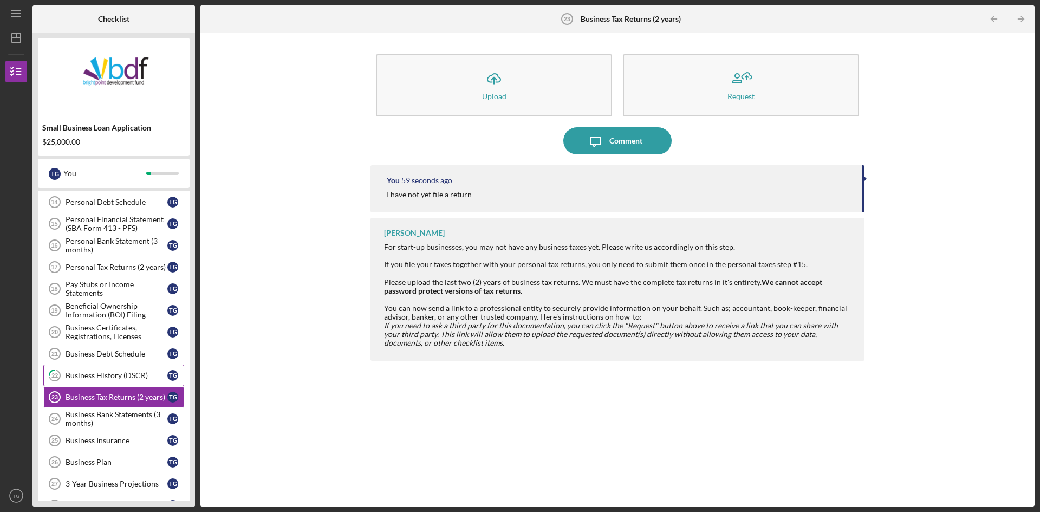
click at [120, 376] on div "Business History (DSCR)" at bounding box center [117, 375] width 102 height 9
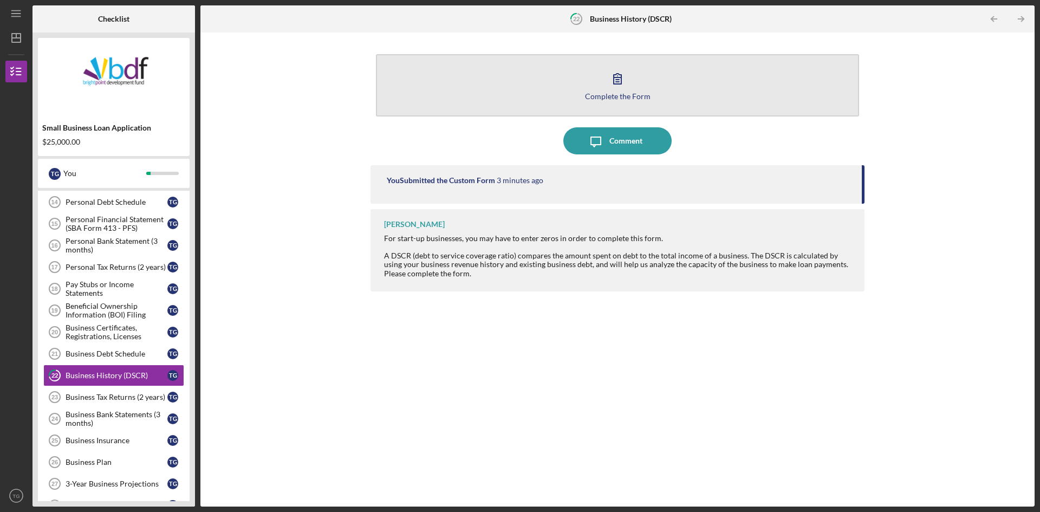
click at [642, 81] on button "Complete the Form Form" at bounding box center [617, 85] width 483 height 62
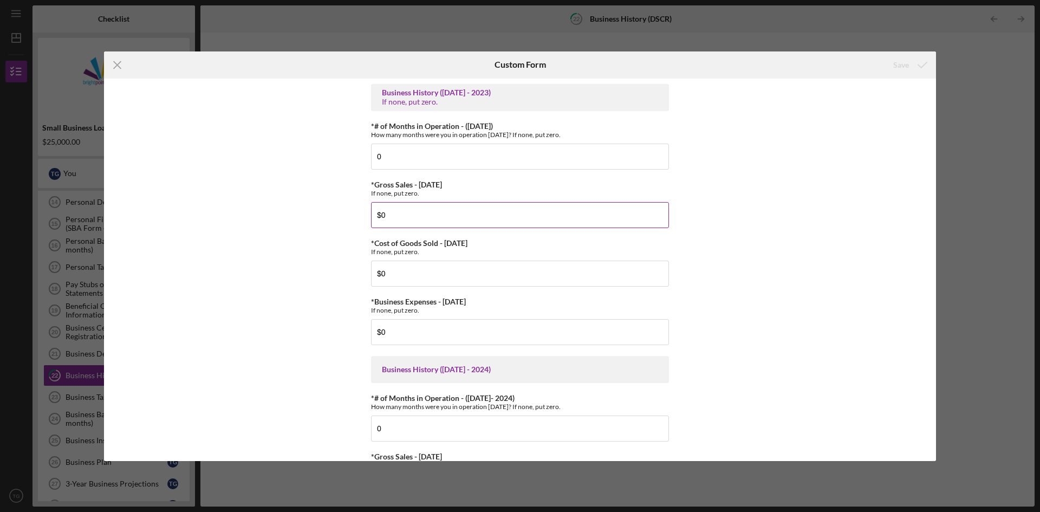
click at [442, 181] on label "*Gross Sales - 2 years ago" at bounding box center [406, 184] width 71 height 9
click at [450, 202] on input "$0" at bounding box center [520, 215] width 298 height 26
click at [445, 35] on div "Icon/Menu Close Custom Form Save Business History (2 years ago - 2023) If none,…" at bounding box center [520, 256] width 1040 height 512
click at [118, 61] on icon "Icon/Menu Close" at bounding box center [117, 64] width 27 height 27
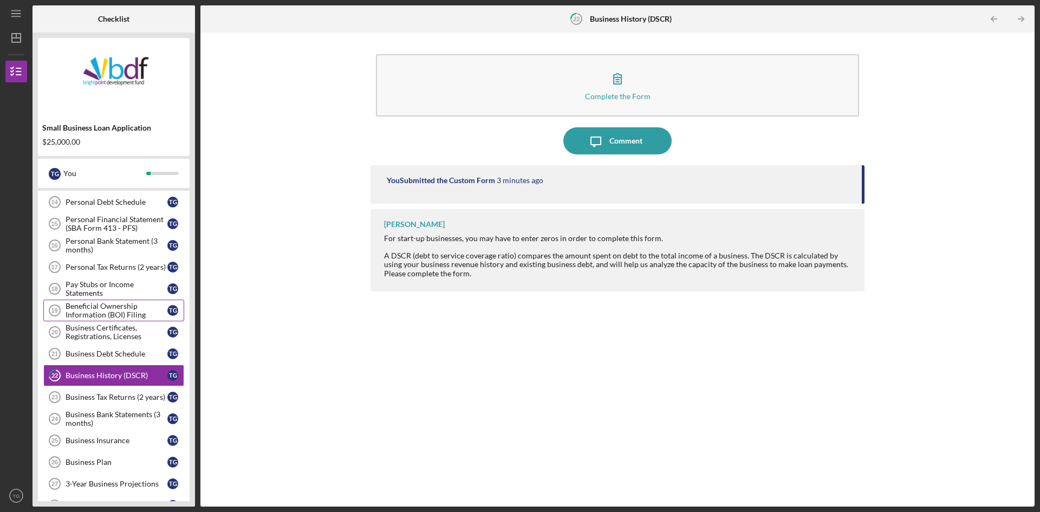
click at [119, 316] on div "Beneficial Ownership Information (BOI) Filing" at bounding box center [117, 310] width 102 height 17
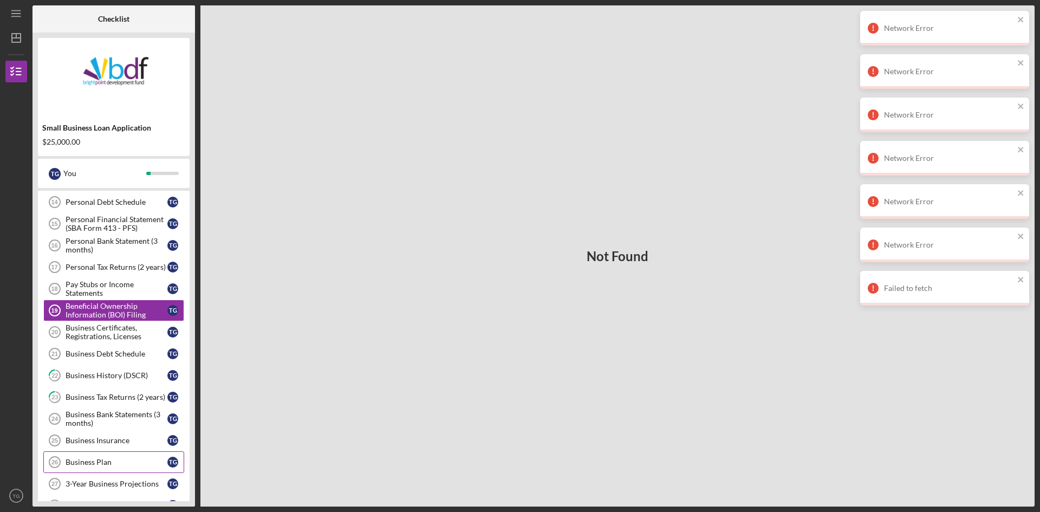
click at [129, 462] on div "Business Plan" at bounding box center [117, 462] width 102 height 9
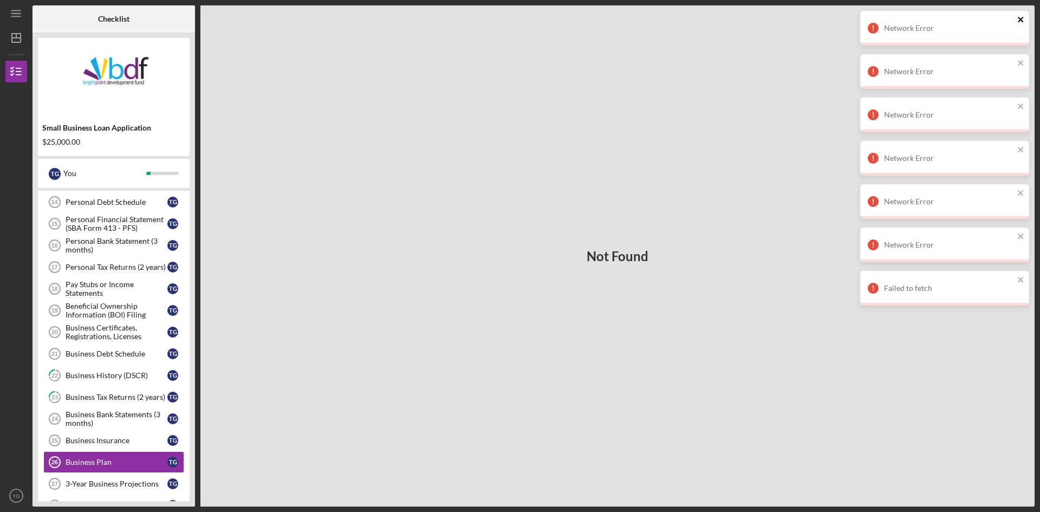
click at [1023, 18] on icon "close" at bounding box center [1021, 19] width 8 height 9
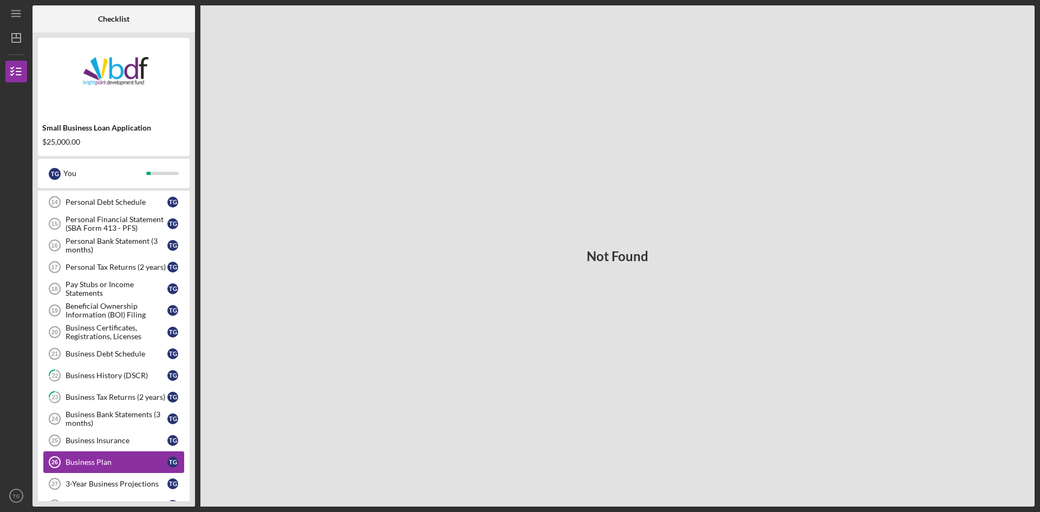
click at [99, 467] on link "Business Plan 26 Business Plan T G" at bounding box center [113, 462] width 141 height 22
click at [107, 441] on div "Business Insurance" at bounding box center [117, 440] width 102 height 9
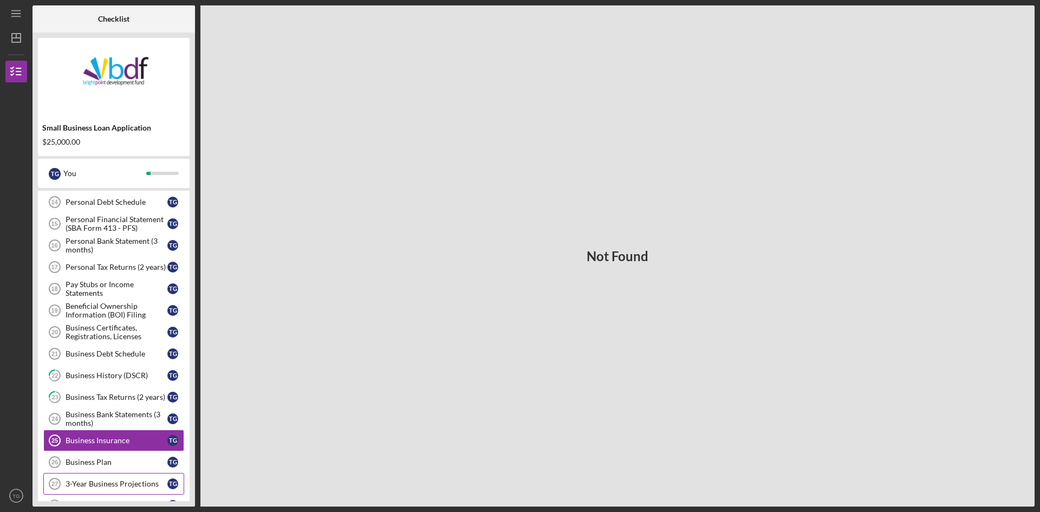
click at [118, 480] on div "3-Year Business Projections" at bounding box center [117, 483] width 102 height 9
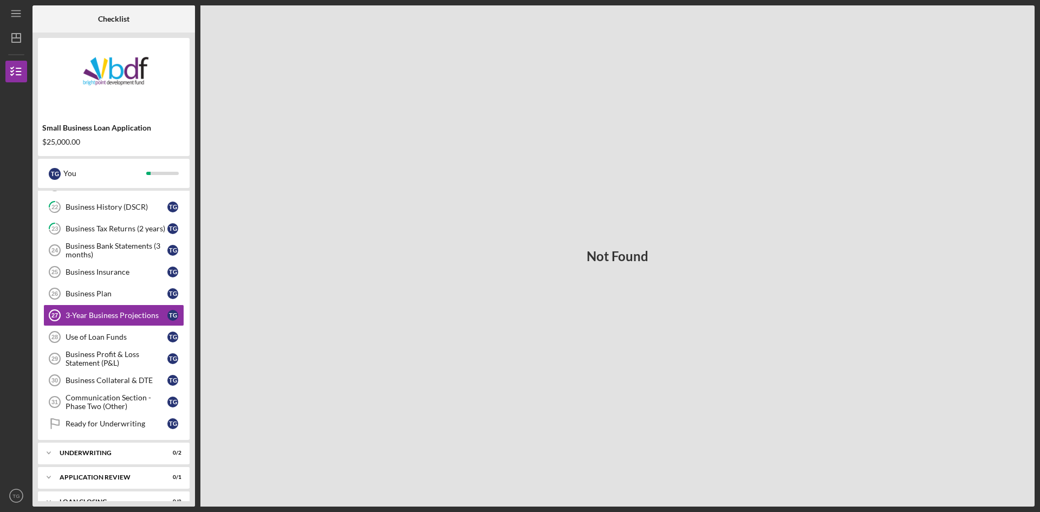
scroll to position [522, 0]
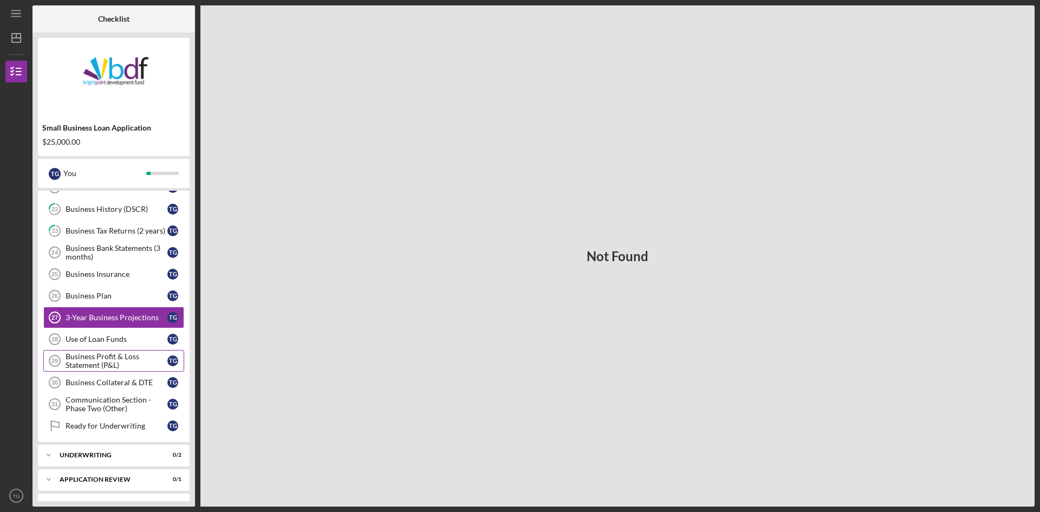
click at [103, 366] on div "Business Profit & Loss Statement (P&L)" at bounding box center [117, 360] width 102 height 17
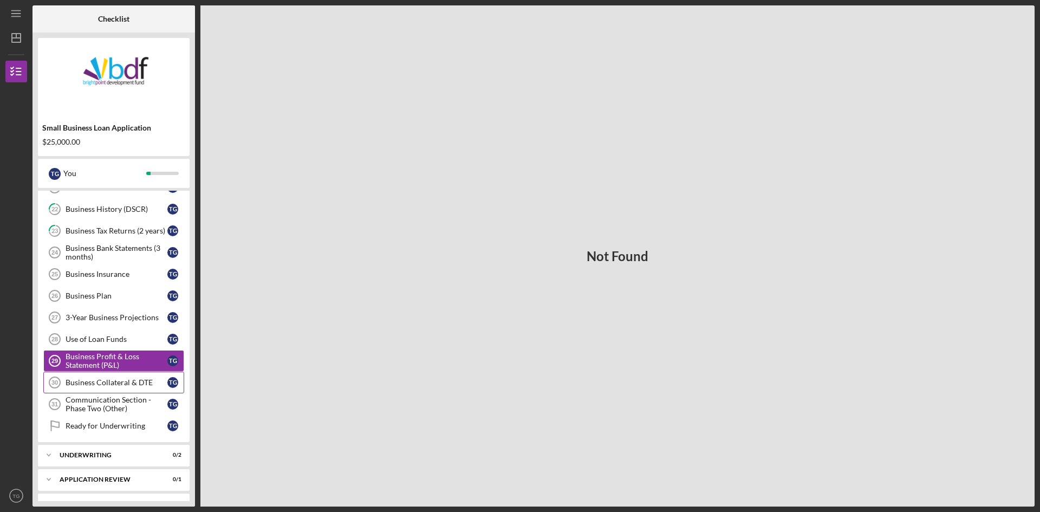
click at [109, 384] on div "Business Collateral & DTE" at bounding box center [117, 382] width 102 height 9
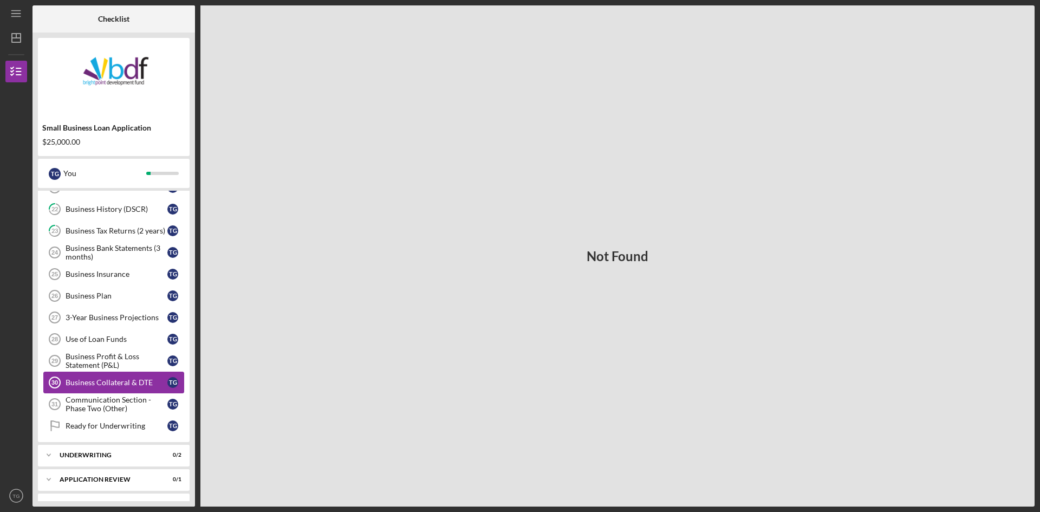
click at [109, 384] on div "Business Collateral & DTE" at bounding box center [117, 382] width 102 height 9
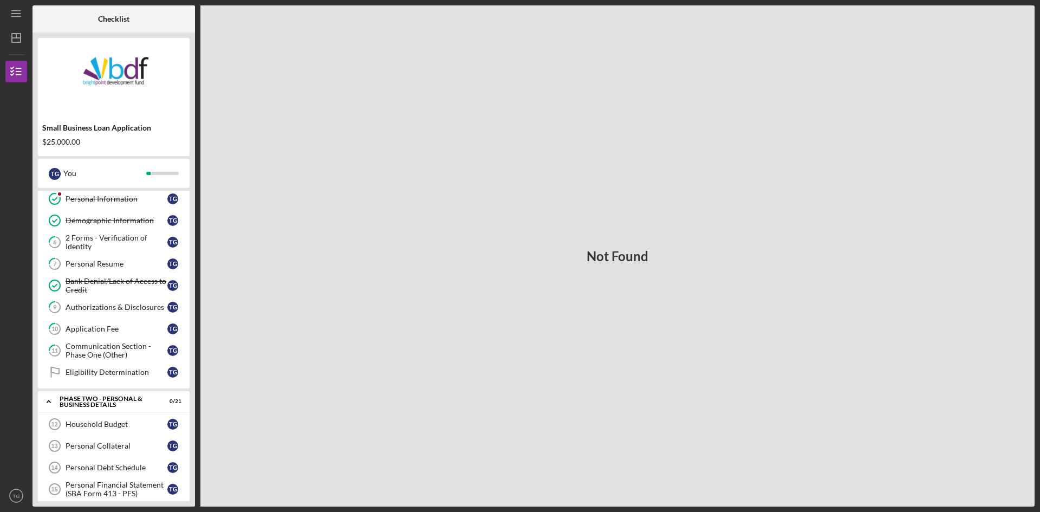
scroll to position [89, 0]
click at [131, 373] on div "Eligibility Determination" at bounding box center [117, 372] width 102 height 9
click at [81, 245] on div "2 Forms - Verification of Identity" at bounding box center [117, 242] width 102 height 17
click at [85, 300] on link "9 Authorizations & Disclosures T G" at bounding box center [113, 308] width 141 height 22
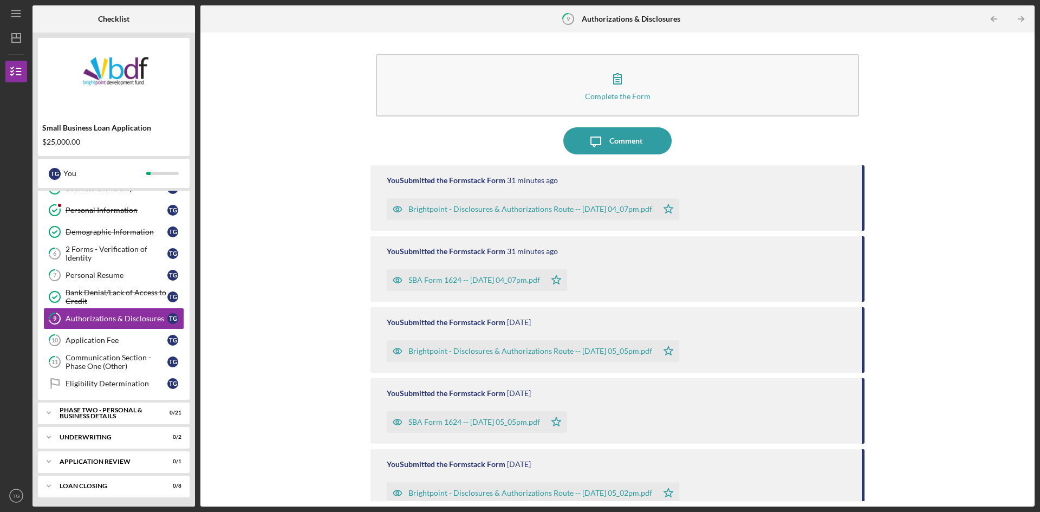
scroll to position [80, 0]
click at [112, 433] on div "Underwriting" at bounding box center [118, 435] width 116 height 7
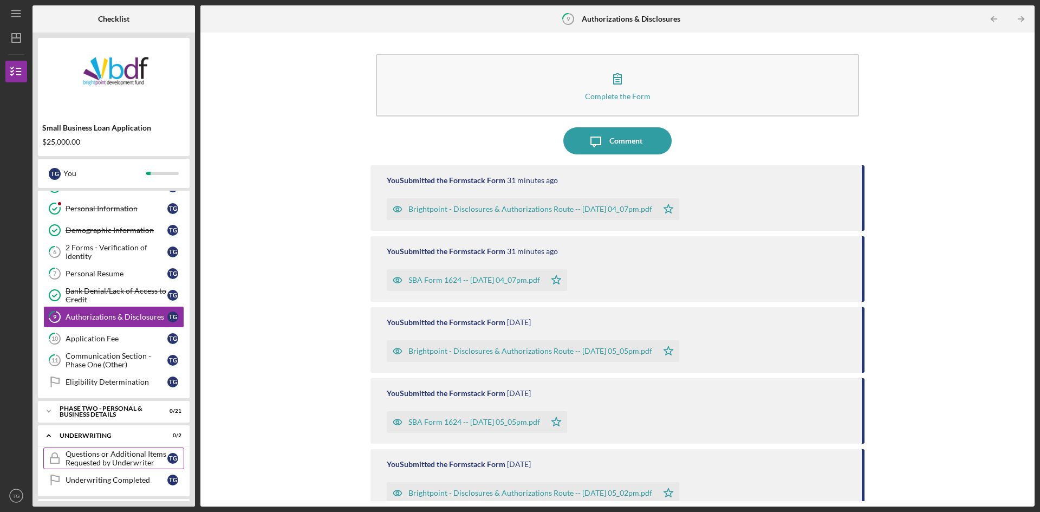
click at [132, 464] on div "Questions or Additional Items Requested by Underwriter" at bounding box center [117, 458] width 102 height 17
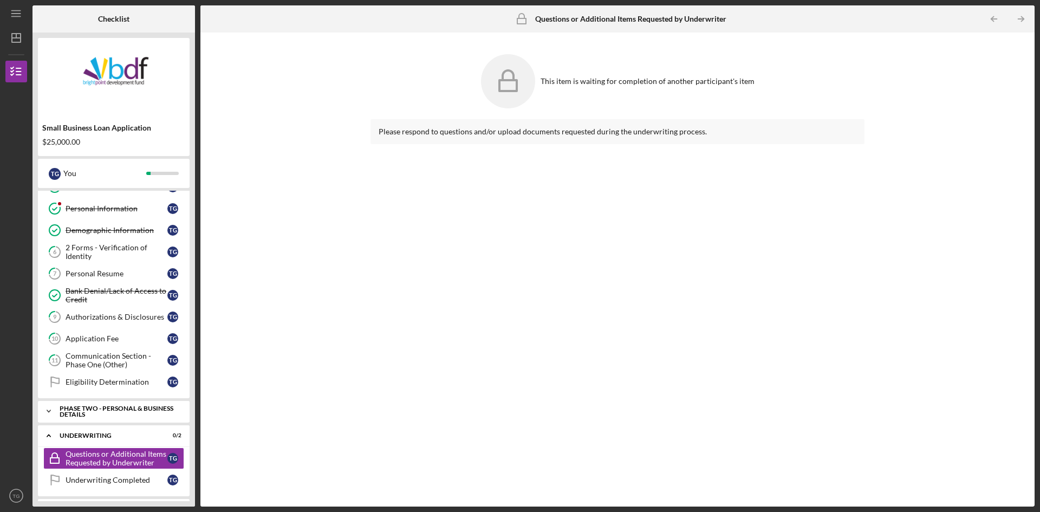
click at [115, 415] on div "PHASE TWO - PERSONAL & BUSINESS DETAILS" at bounding box center [118, 411] width 116 height 12
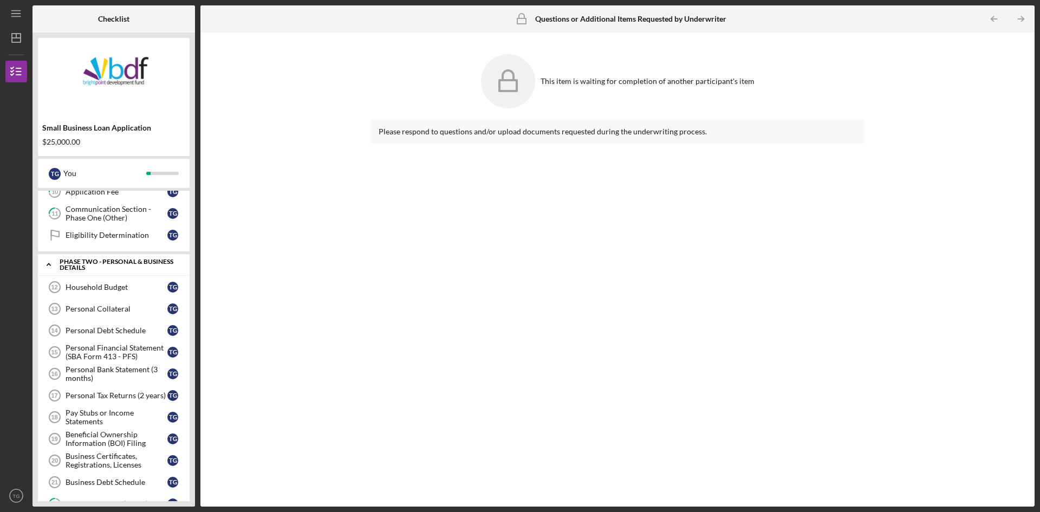
scroll to position [268, 0]
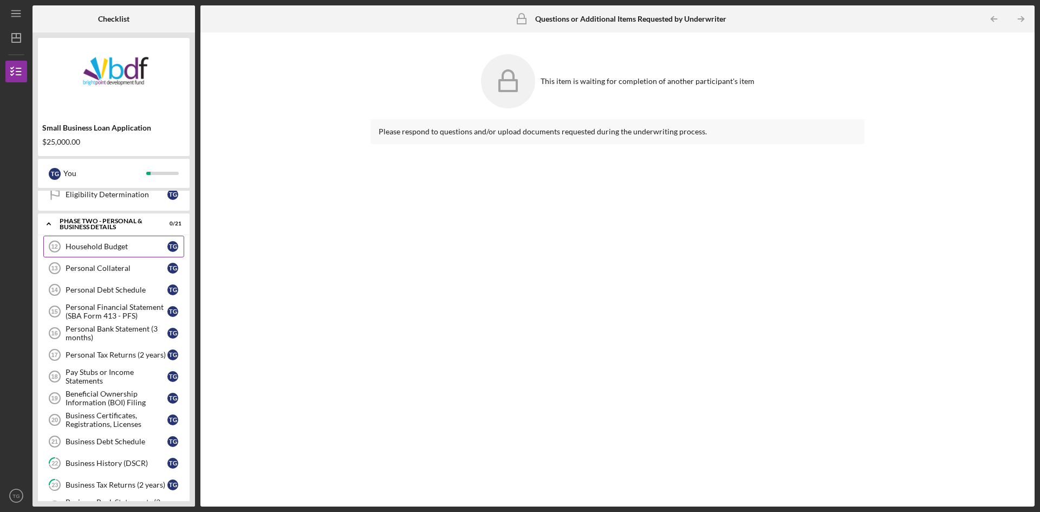
click at [114, 239] on link "Household Budget 12 Household Budget T G" at bounding box center [113, 247] width 141 height 22
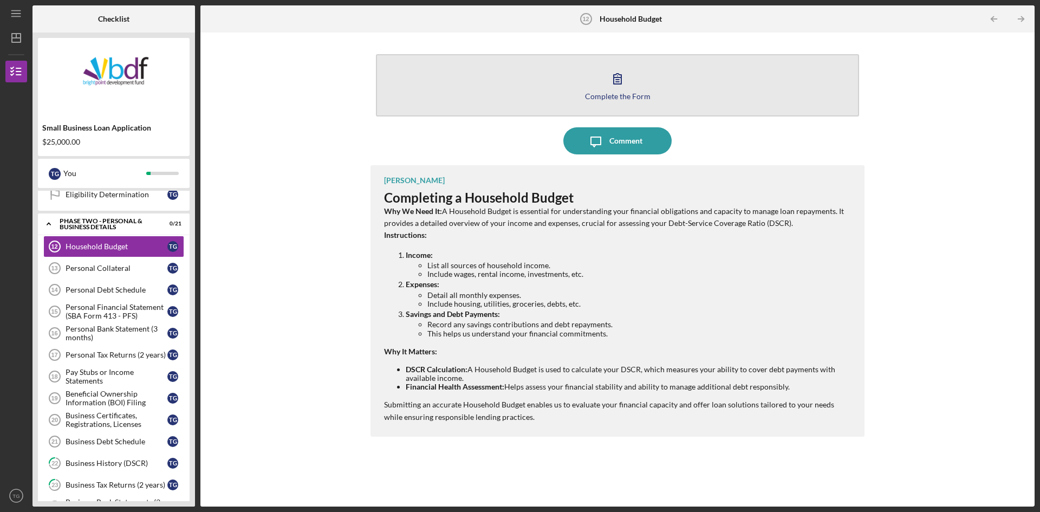
click at [582, 106] on button "Complete the Form Form" at bounding box center [617, 85] width 483 height 62
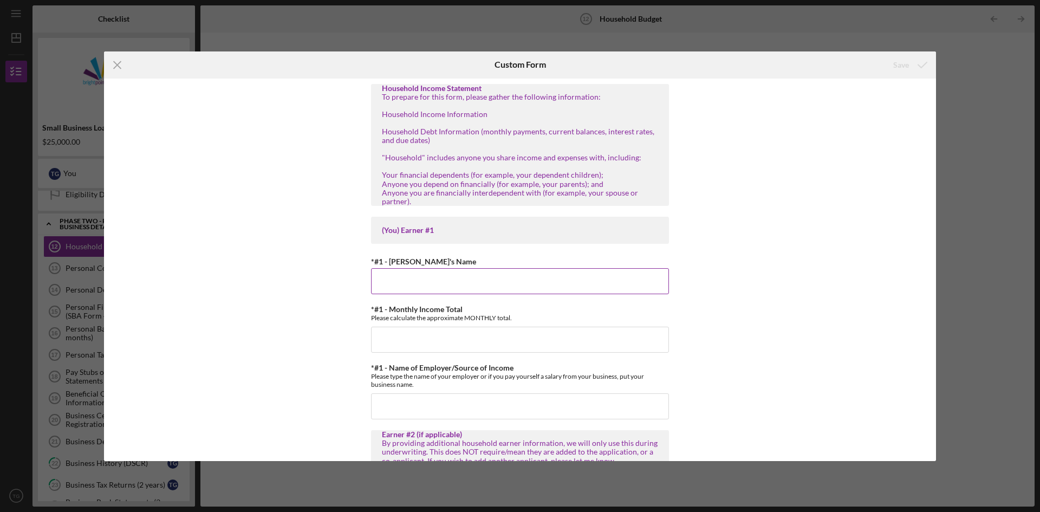
click at [436, 273] on input "*#1 - [PERSON_NAME]'s Name" at bounding box center [520, 281] width 298 height 26
type input "[PERSON_NAME]"
click at [448, 335] on input "*#1 - Monthly Income Total" at bounding box center [520, 340] width 298 height 26
type input "$4,500"
click at [414, 404] on input "*#1 - Name of Employer/Source of Income" at bounding box center [520, 406] width 298 height 26
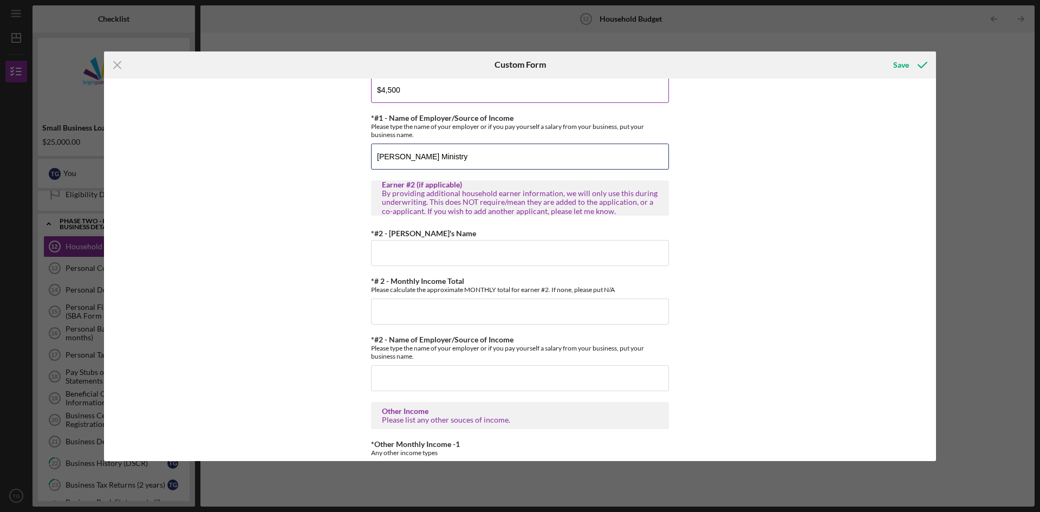
scroll to position [250, 0]
type input "[PERSON_NAME] Ministry"
click at [440, 246] on input "*#2 - [PERSON_NAME]'s Name" at bounding box center [520, 252] width 298 height 26
type input "N/A"
click at [406, 309] on input "*# 2 - Monthly Income Total" at bounding box center [520, 311] width 298 height 26
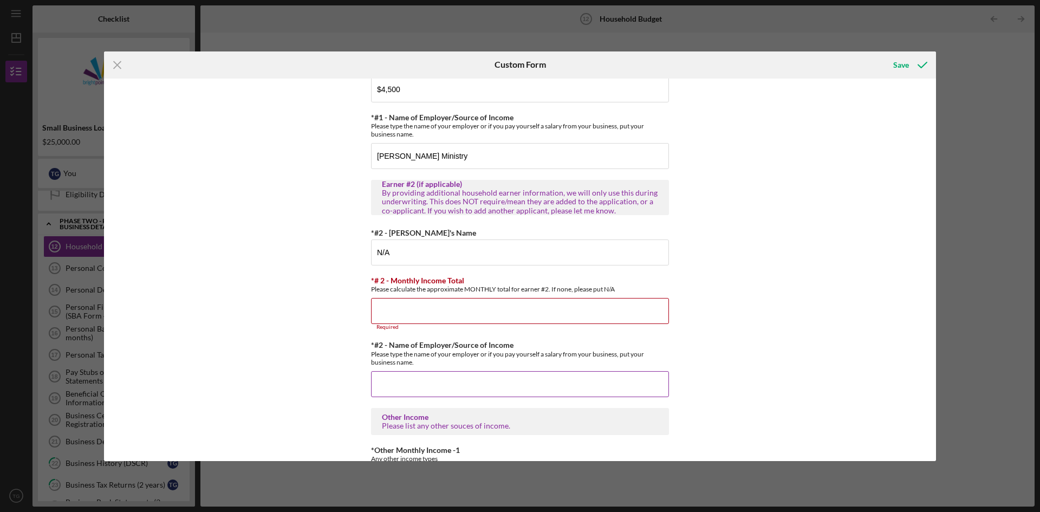
click at [492, 378] on input "*#2 - Name of Employer/Source of Income" at bounding box center [520, 384] width 298 height 26
click at [464, 315] on input "*# 2 - Monthly Income Total" at bounding box center [520, 311] width 298 height 26
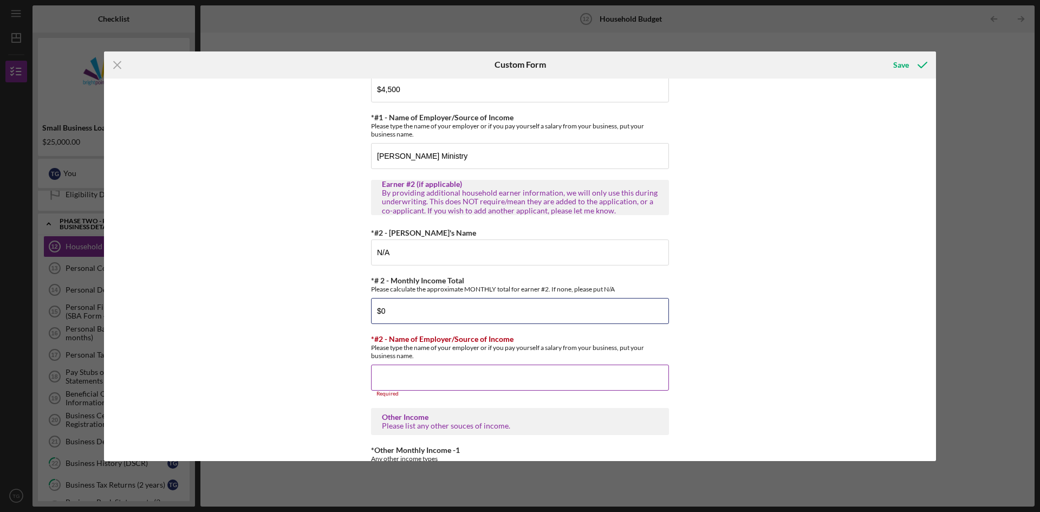
type input "$0"
click at [442, 387] on input "*#2 - Name of Employer/Source of Income" at bounding box center [520, 378] width 298 height 26
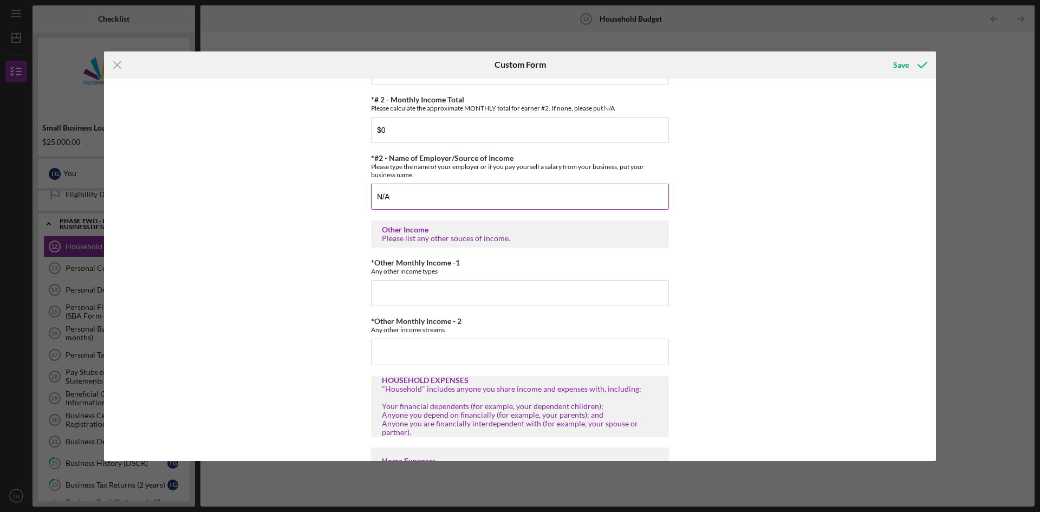
scroll to position [434, 0]
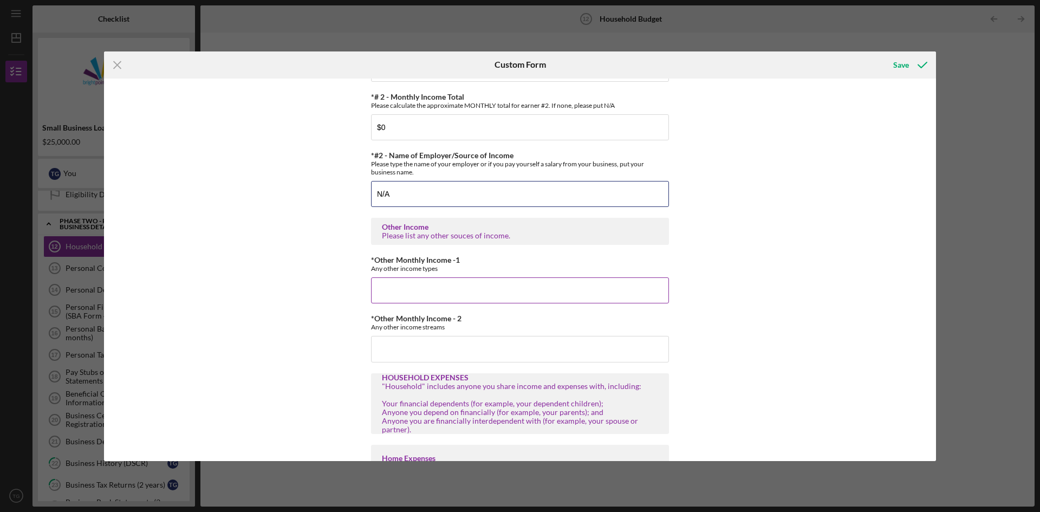
type input "N/A"
click at [400, 285] on input "*Other Monthly Income -1" at bounding box center [520, 290] width 298 height 26
type input "$0"
click at [402, 346] on input "*Other Monthly Income - 2" at bounding box center [520, 349] width 298 height 26
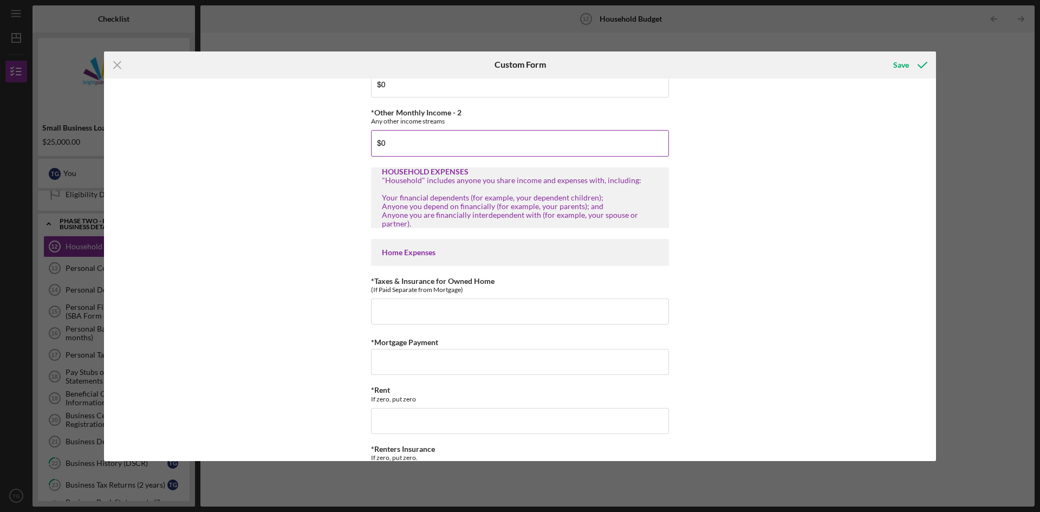
scroll to position [639, 0]
type input "$0"
click at [413, 309] on input "*Taxes & Insurance for Owned Home" at bounding box center [520, 312] width 298 height 26
type input "$0"
click at [434, 364] on input "*Mortgage Payment" at bounding box center [520, 362] width 298 height 26
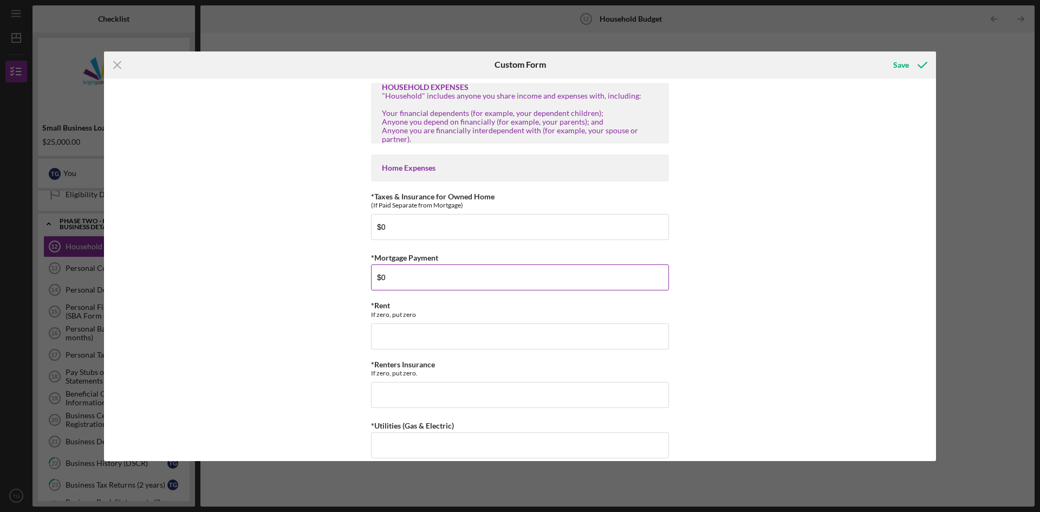
scroll to position [740, 0]
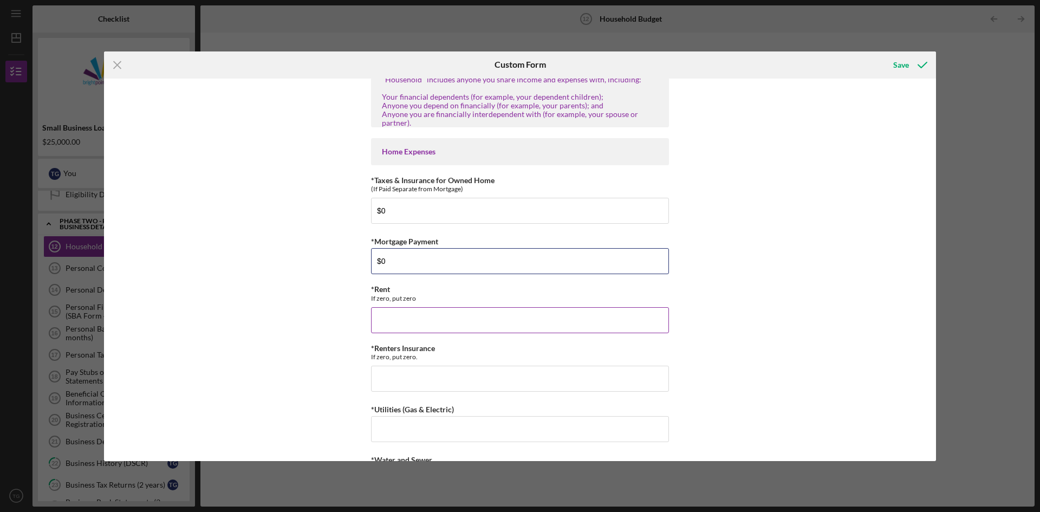
type input "$0"
click at [557, 332] on input "*Rent" at bounding box center [520, 320] width 298 height 26
type input "$895.00"
click at [439, 380] on input "*Renters Insurance" at bounding box center [520, 379] width 298 height 26
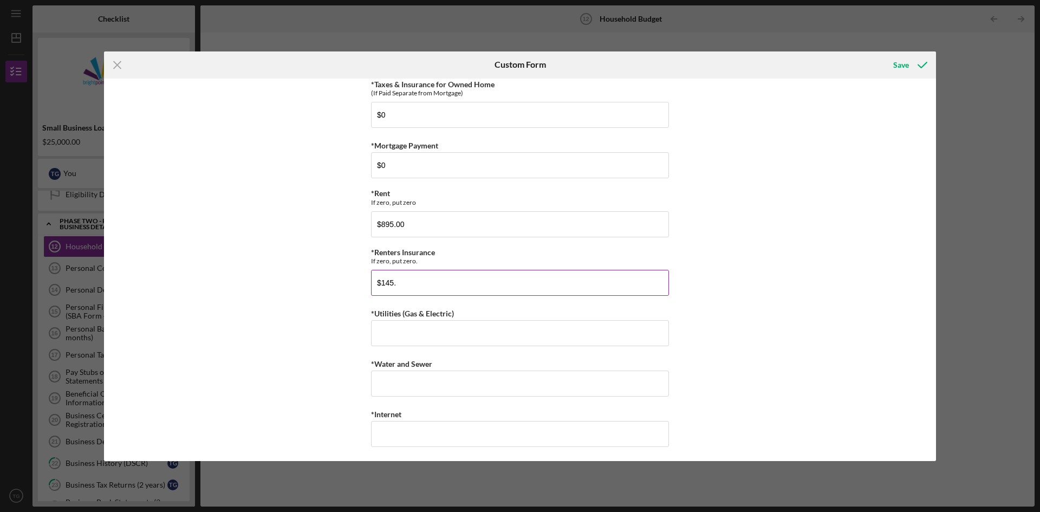
scroll to position [855, 0]
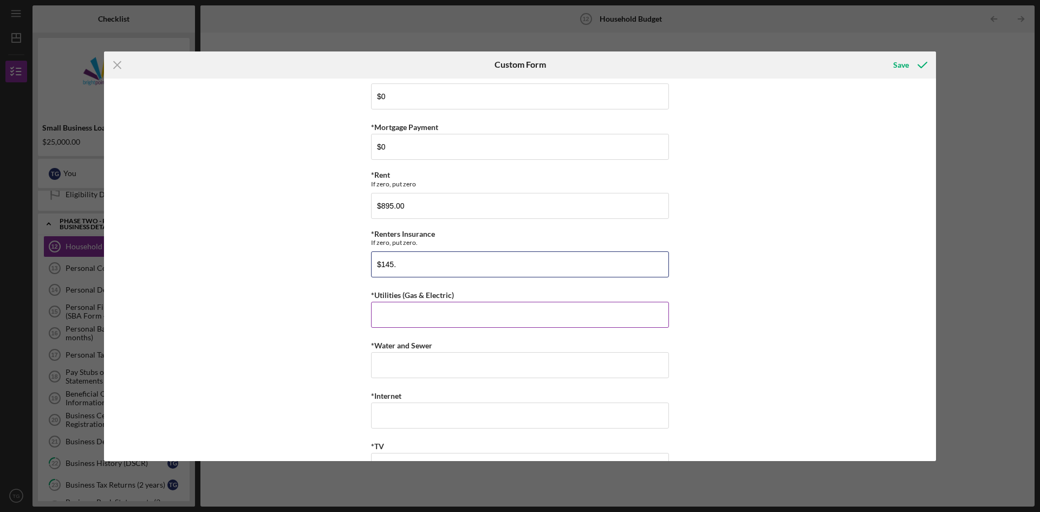
type input "$145."
click at [438, 323] on input "*Utilities (Gas & Electric)" at bounding box center [520, 315] width 298 height 26
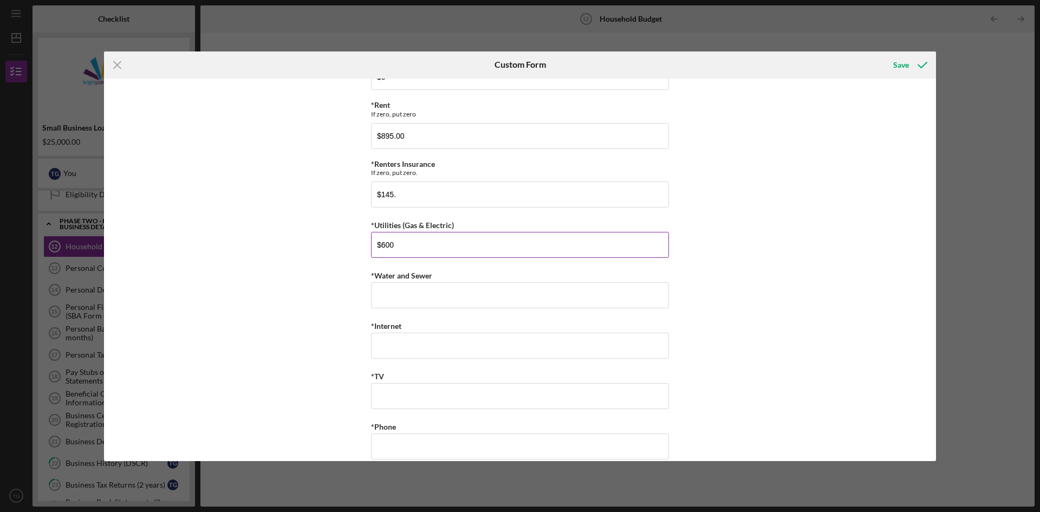
scroll to position [924, 0]
type input "$600"
click at [542, 292] on input "*Water and Sewer" at bounding box center [520, 296] width 298 height 26
type input "$130"
click at [603, 350] on input "*Internet" at bounding box center [520, 346] width 298 height 26
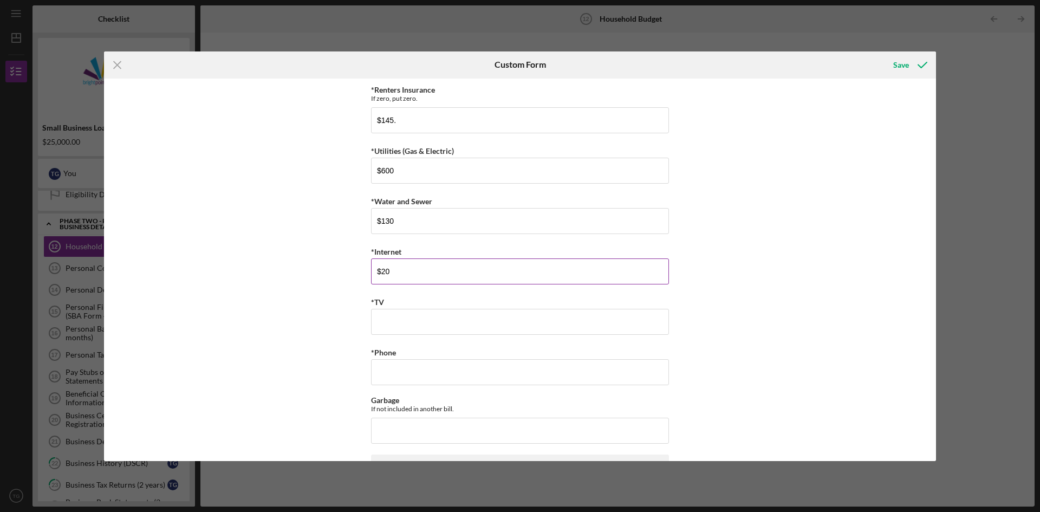
scroll to position [1048, 0]
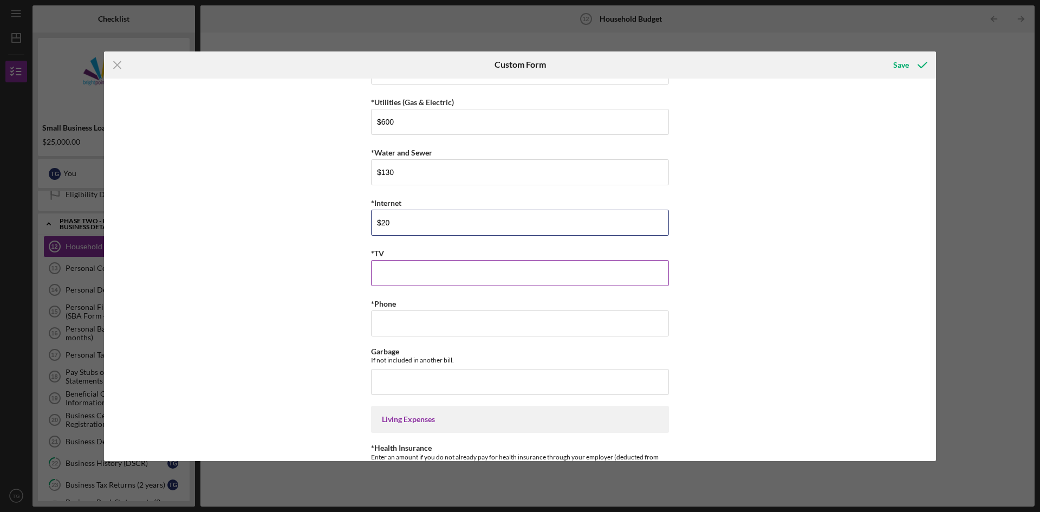
type input "$20"
click at [618, 263] on input "*TV" at bounding box center [520, 273] width 298 height 26
type input "$0"
click at [415, 323] on input "*Phone" at bounding box center [520, 323] width 298 height 26
type input "$0"
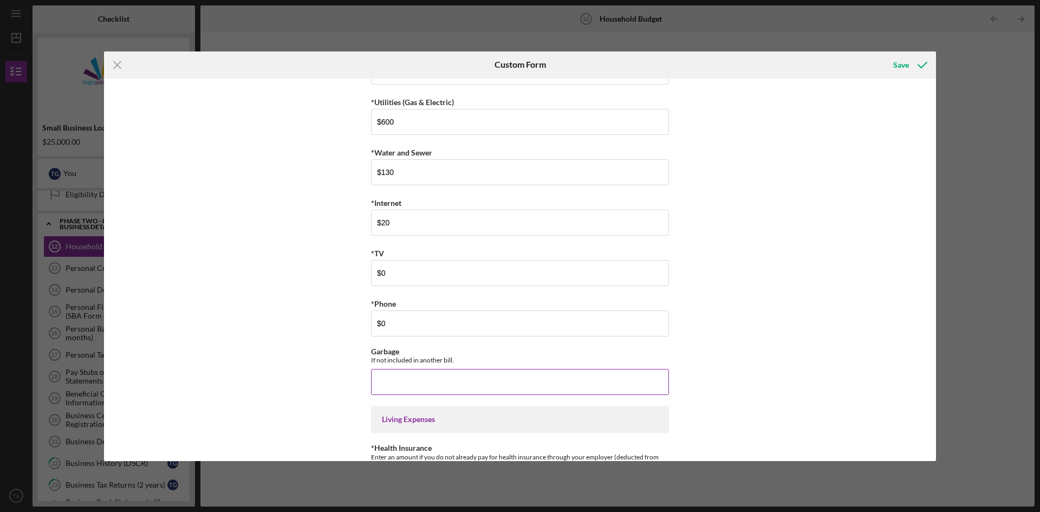
click at [423, 373] on input "Garbage" at bounding box center [520, 382] width 298 height 26
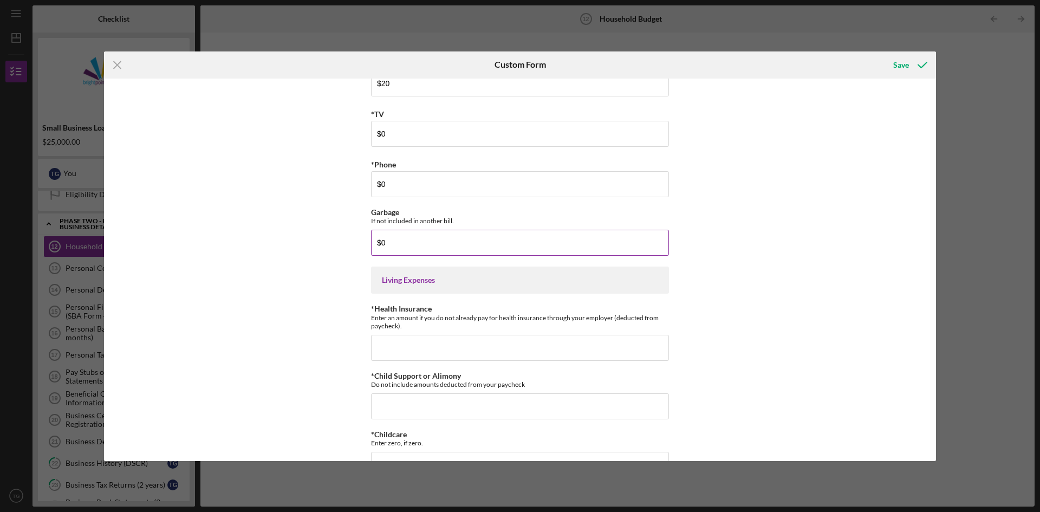
scroll to position [1187, 0]
type input "$0"
click at [423, 337] on input "*Health Insurance" at bounding box center [520, 347] width 298 height 26
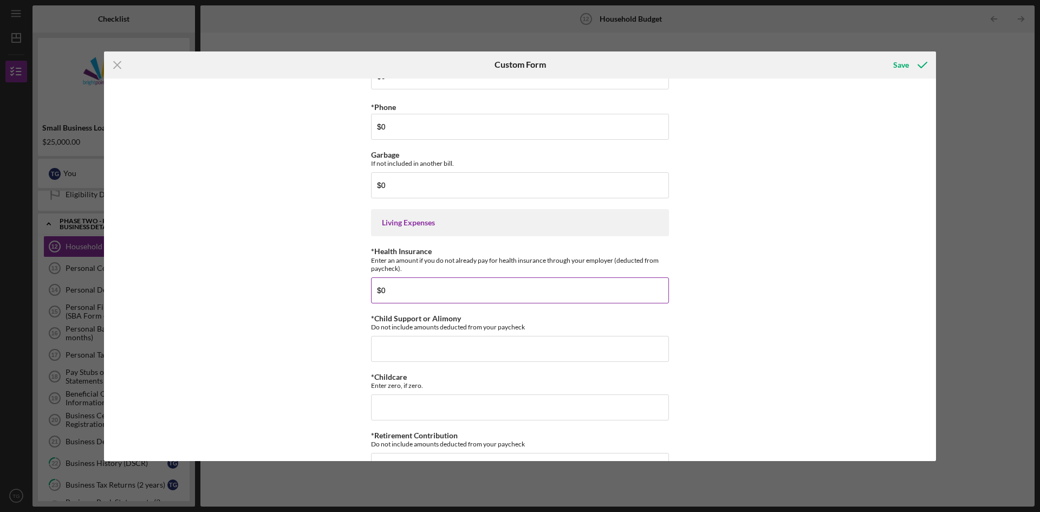
scroll to position [1248, 0]
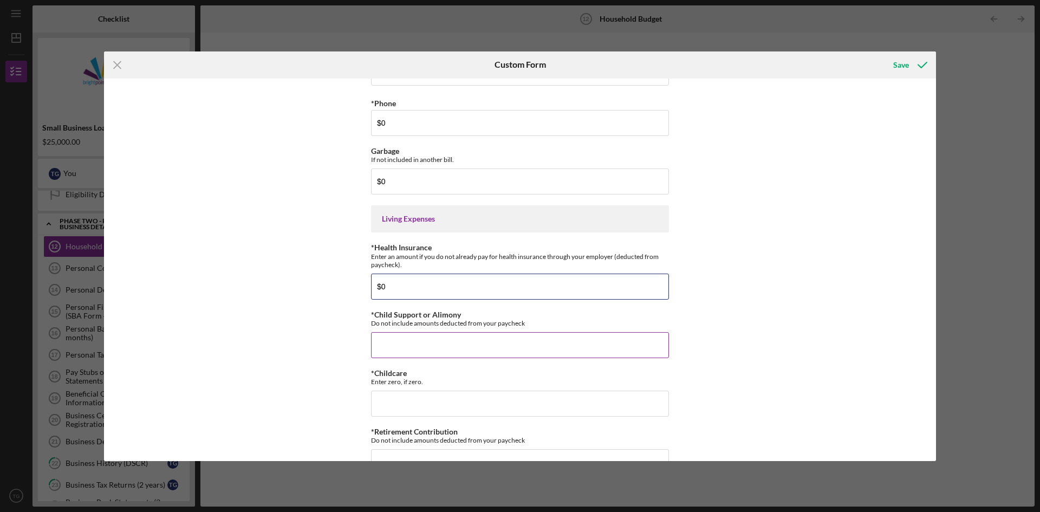
type input "$0"
click at [632, 346] on input "*Child Support or Alimony" at bounding box center [520, 345] width 298 height 26
type input "$0"
click at [387, 404] on input "*Childcare" at bounding box center [520, 404] width 298 height 26
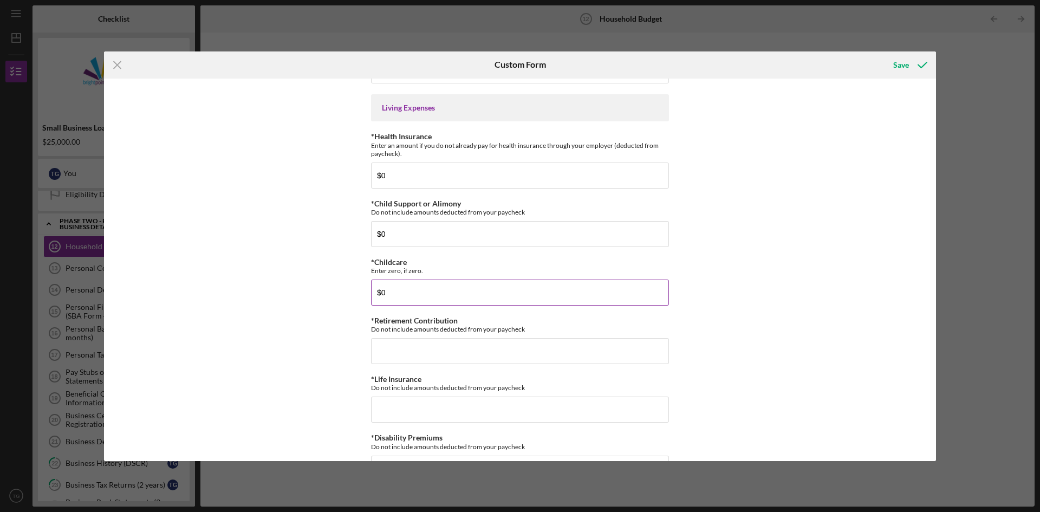
scroll to position [1361, 0]
type input "$0"
click at [606, 353] on input "*Retirement Contribution" at bounding box center [520, 349] width 298 height 26
type input "$0"
click at [557, 407] on input "*Life Insurance" at bounding box center [520, 407] width 298 height 26
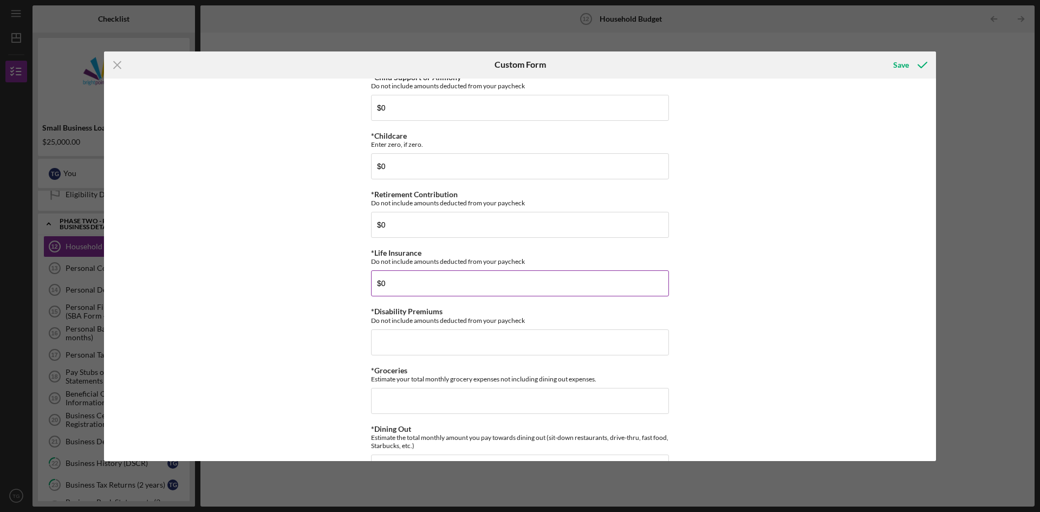
scroll to position [1530, 0]
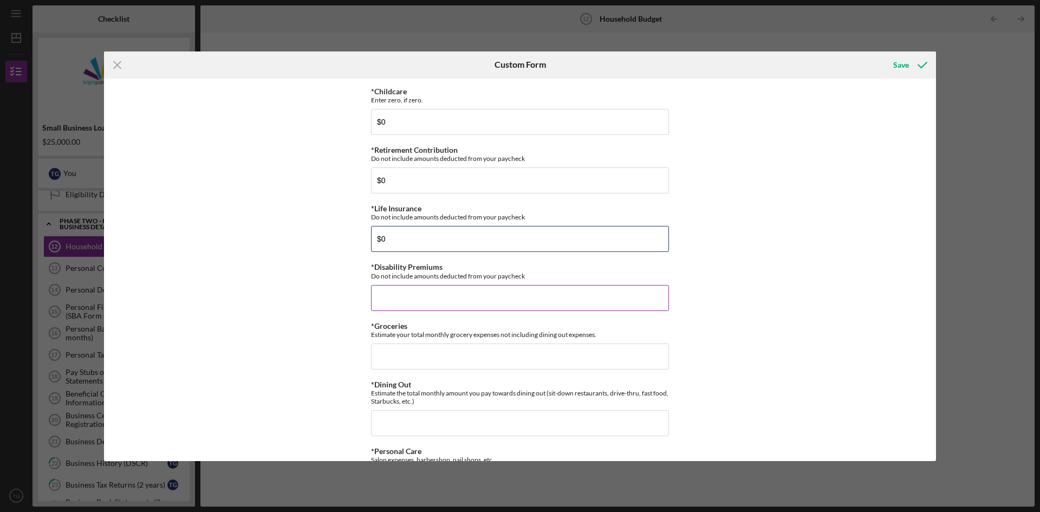
type input "$0"
click at [605, 301] on input "*Disability Premiums" at bounding box center [520, 298] width 298 height 26
type input "$0"
click at [572, 419] on input "*Dining Out" at bounding box center [520, 423] width 298 height 26
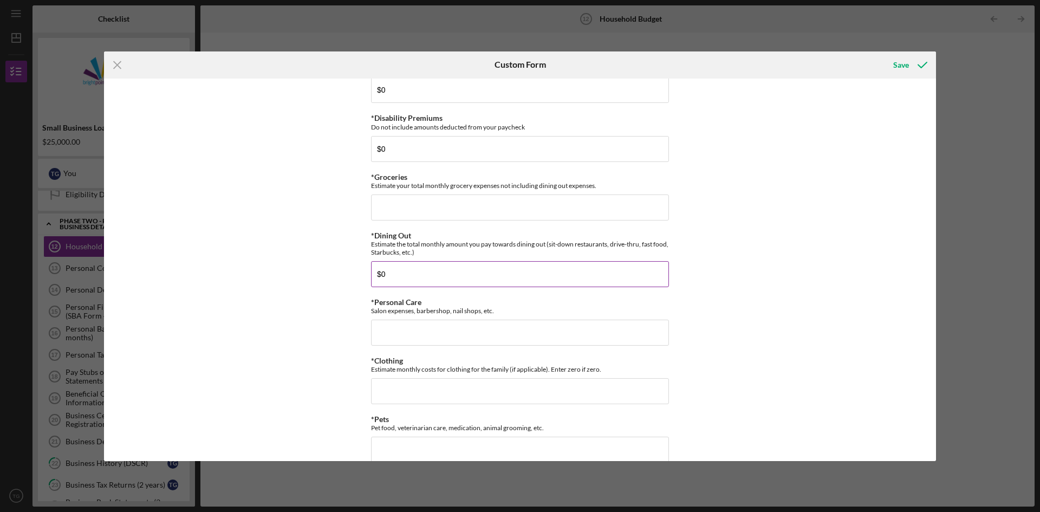
scroll to position [1679, 0]
type input "$0"
click at [592, 335] on input "*Personal Care" at bounding box center [520, 332] width 298 height 26
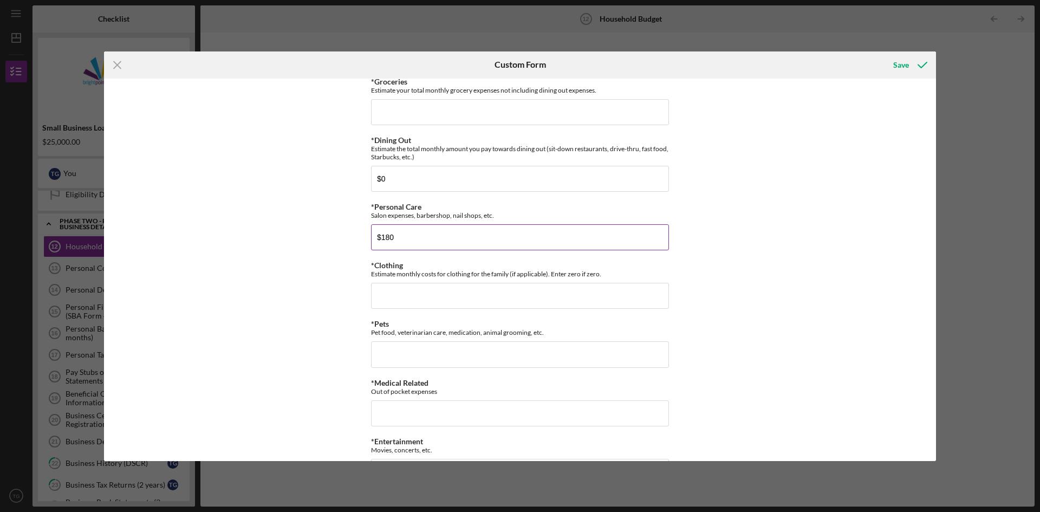
scroll to position [1777, 0]
type input "$180"
click at [644, 303] on input "*Clothing" at bounding box center [520, 293] width 298 height 26
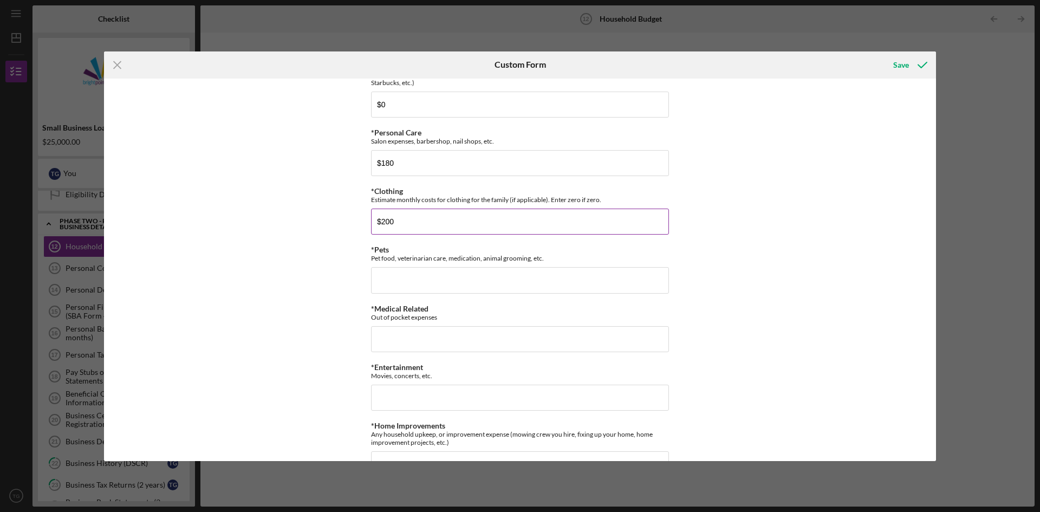
scroll to position [1851, 0]
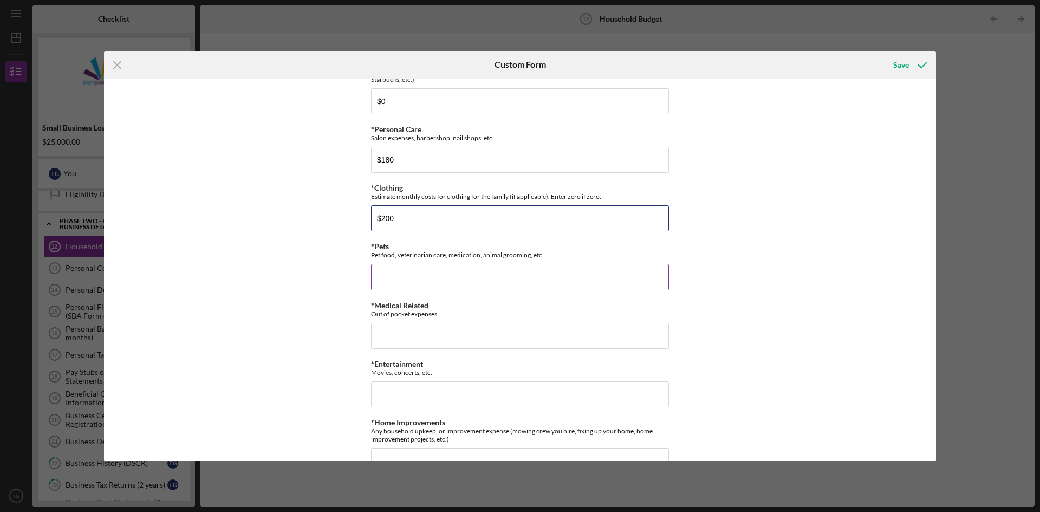
type input "$200"
click at [586, 281] on input "*Pets" at bounding box center [520, 277] width 298 height 26
type input "$0"
click at [557, 332] on input "*Medical Related" at bounding box center [520, 336] width 298 height 26
type input "$0"
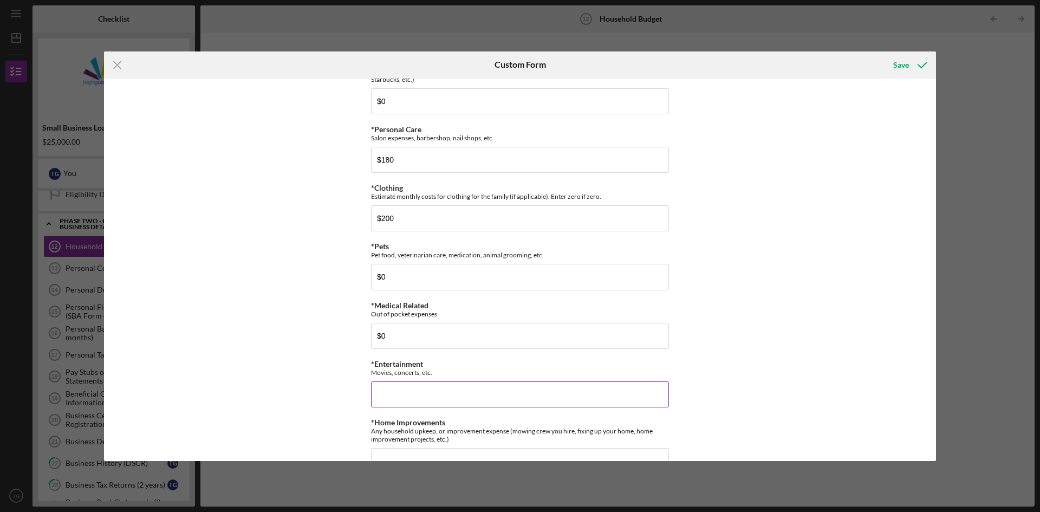
click at [564, 397] on input "*Entertainment" at bounding box center [520, 394] width 298 height 26
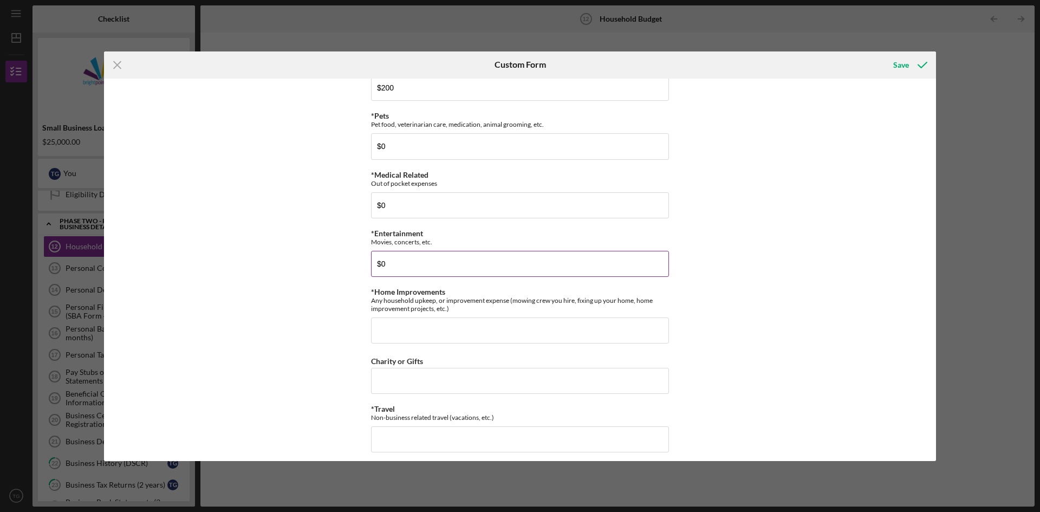
scroll to position [1982, 0]
type input "$0"
click at [602, 334] on input "*Home Improvements" at bounding box center [520, 330] width 298 height 26
type input "$0"
click at [594, 393] on input "Charity or Gifts" at bounding box center [520, 381] width 298 height 26
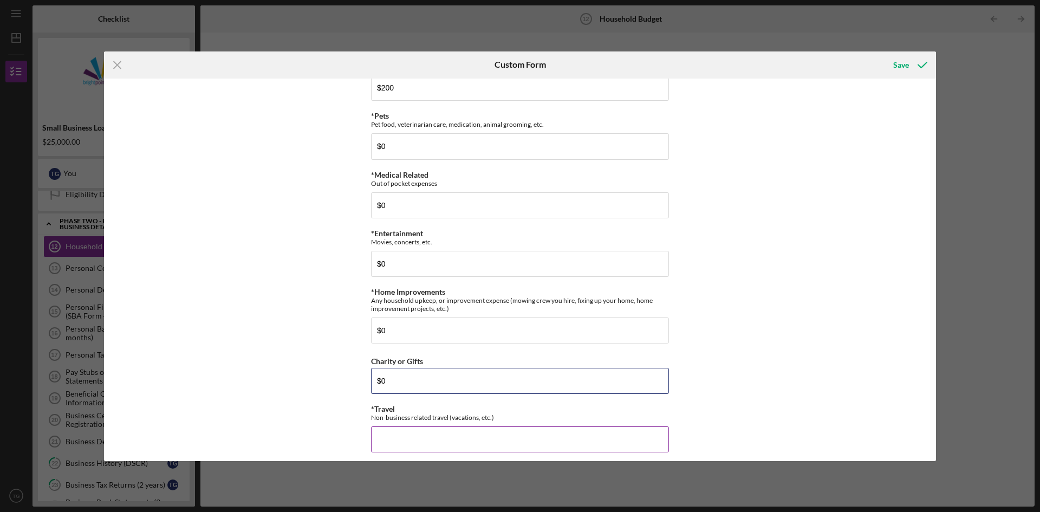
type input "$0"
click at [589, 436] on input "*Travel" at bounding box center [520, 439] width 298 height 26
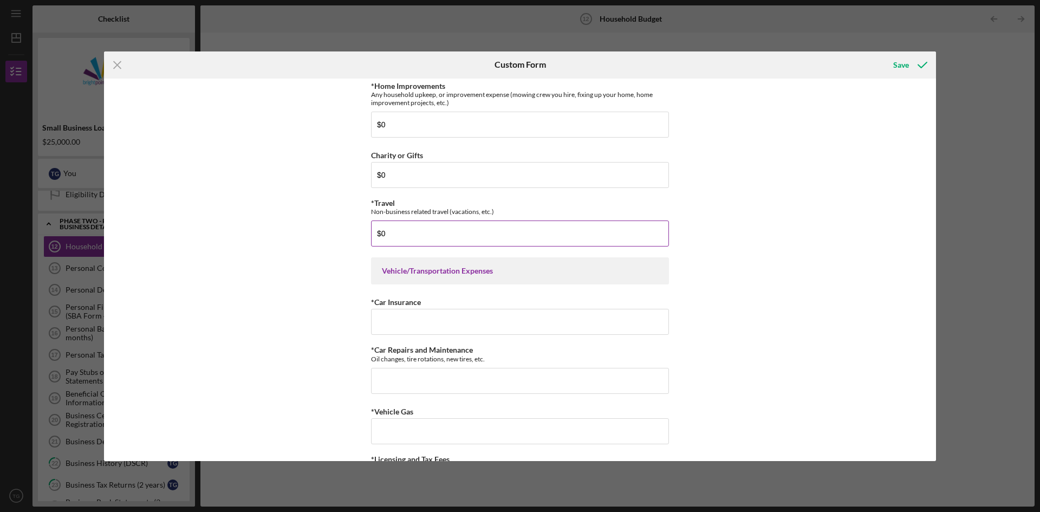
scroll to position [2199, 0]
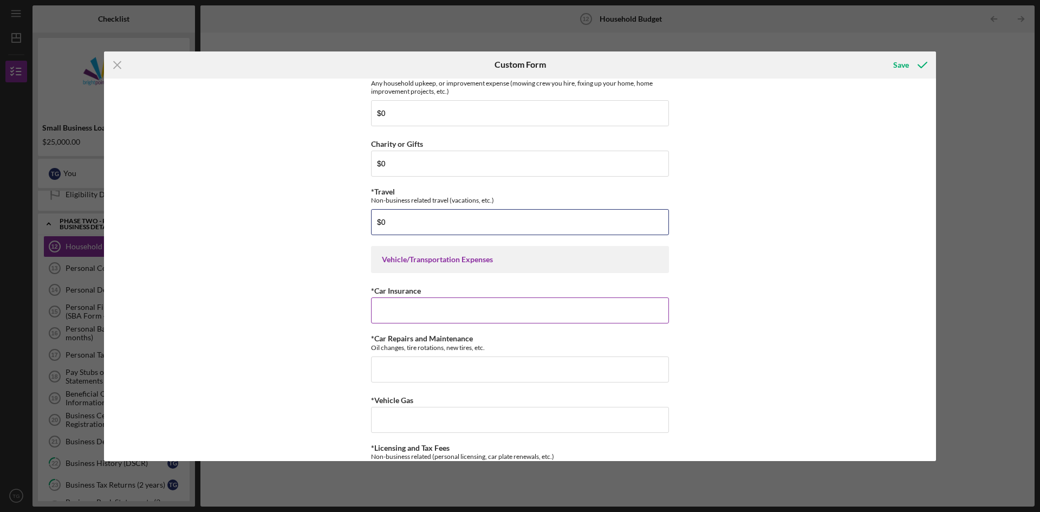
type input "$0"
click at [610, 309] on input "*Car Insurance" at bounding box center [520, 310] width 298 height 26
type input "$0"
click at [536, 395] on div "*Vehicle Gas" at bounding box center [520, 400] width 298 height 14
click at [534, 445] on div "*Licensing and Tax Fees Non-business related (personal licensing, car plate ren…" at bounding box center [520, 452] width 298 height 17
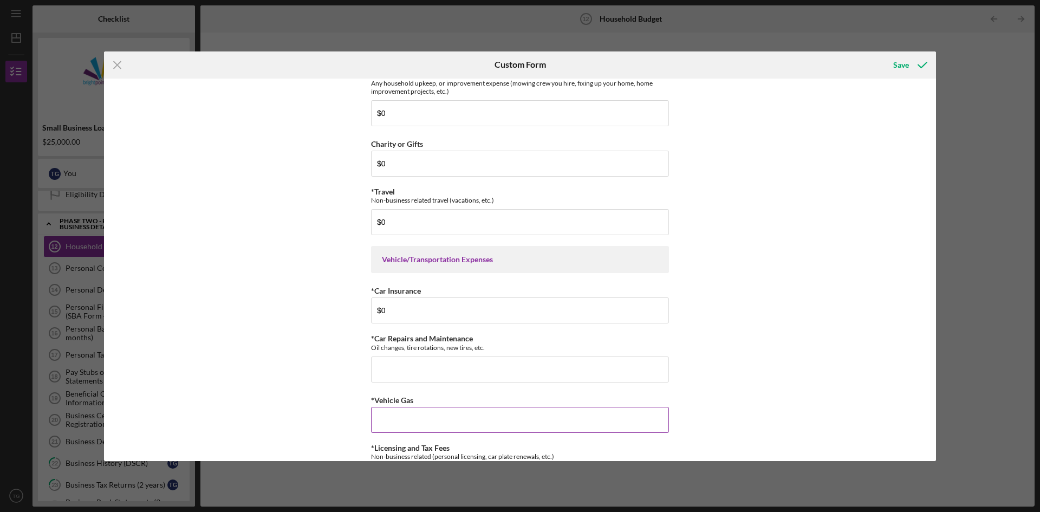
click at [571, 424] on input "*Vehicle Gas" at bounding box center [520, 420] width 298 height 26
click at [491, 322] on input "$0" at bounding box center [520, 310] width 298 height 26
click at [553, 422] on input "*Vehicle Gas" at bounding box center [520, 420] width 298 height 26
type input "$160"
click at [495, 381] on input "*Car Repairs and Maintenance" at bounding box center [520, 369] width 298 height 26
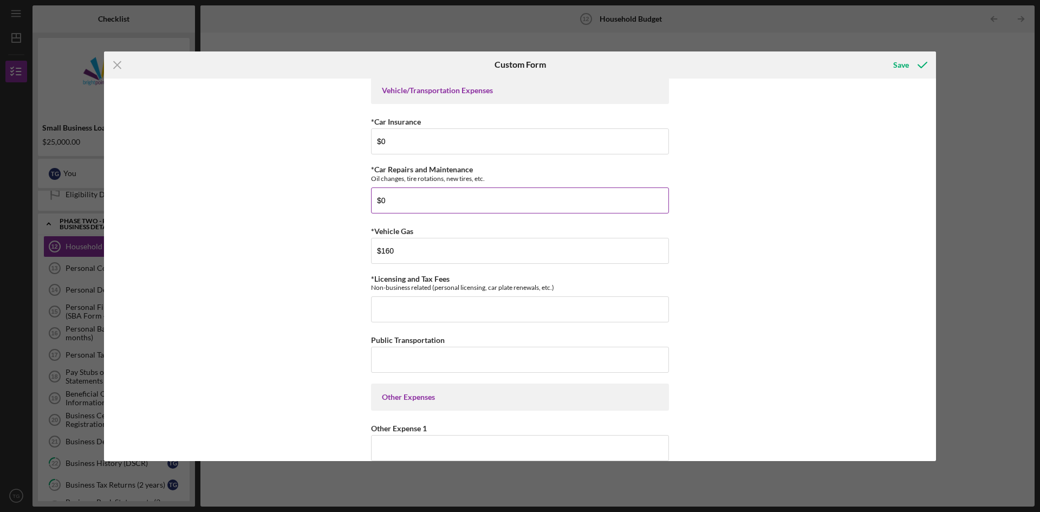
scroll to position [2374, 0]
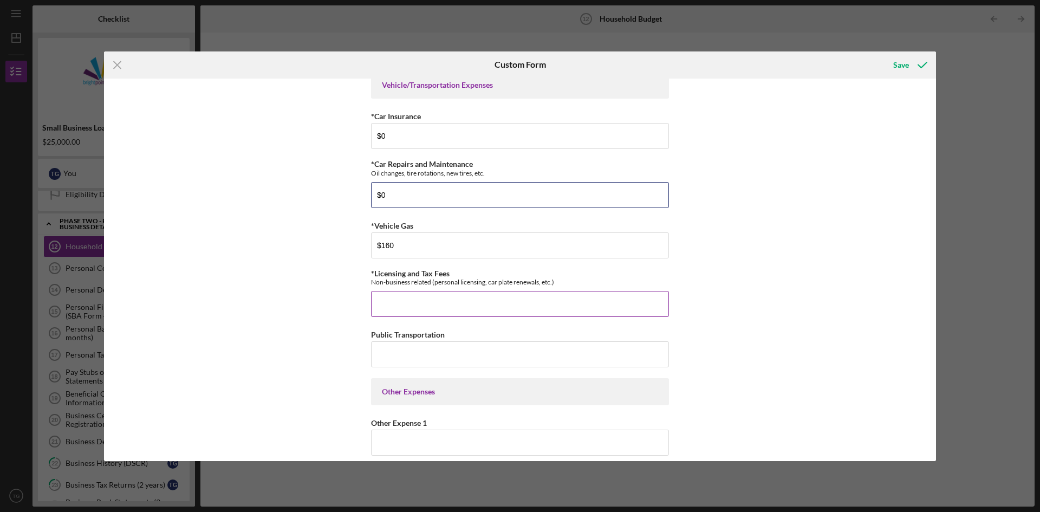
type input "$0"
click at [532, 306] on input "*Licensing and Tax Fees" at bounding box center [520, 304] width 298 height 26
type input "$0"
click at [577, 350] on input "Public Transportation" at bounding box center [520, 354] width 298 height 26
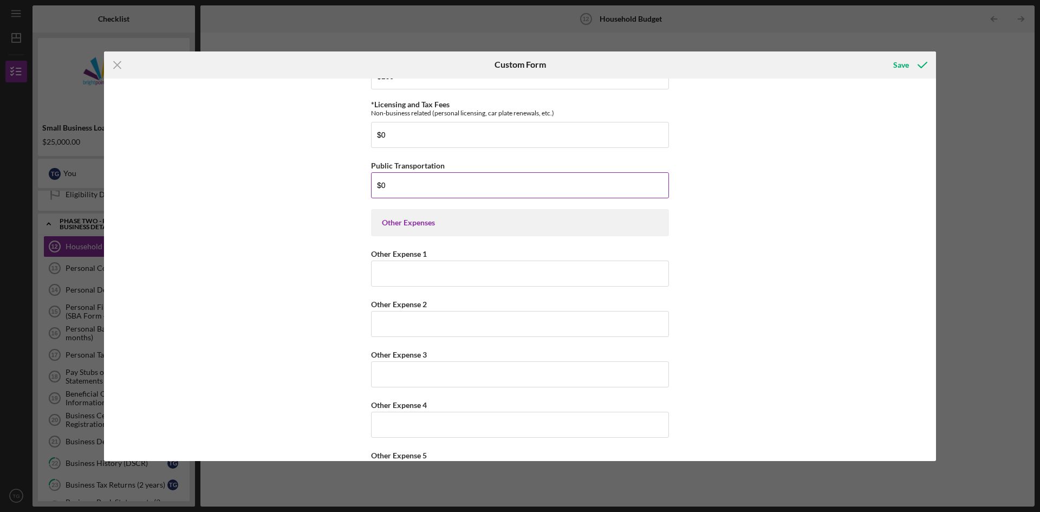
scroll to position [2543, 0]
type input "$0"
click at [528, 275] on input "Other Expense 1" at bounding box center [520, 273] width 298 height 26
type input "$0"
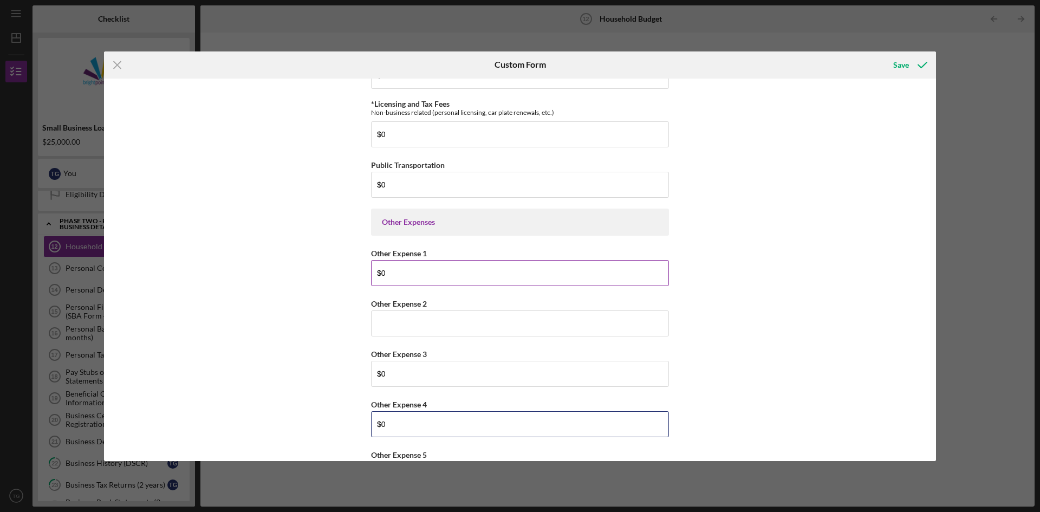
type input "$0"
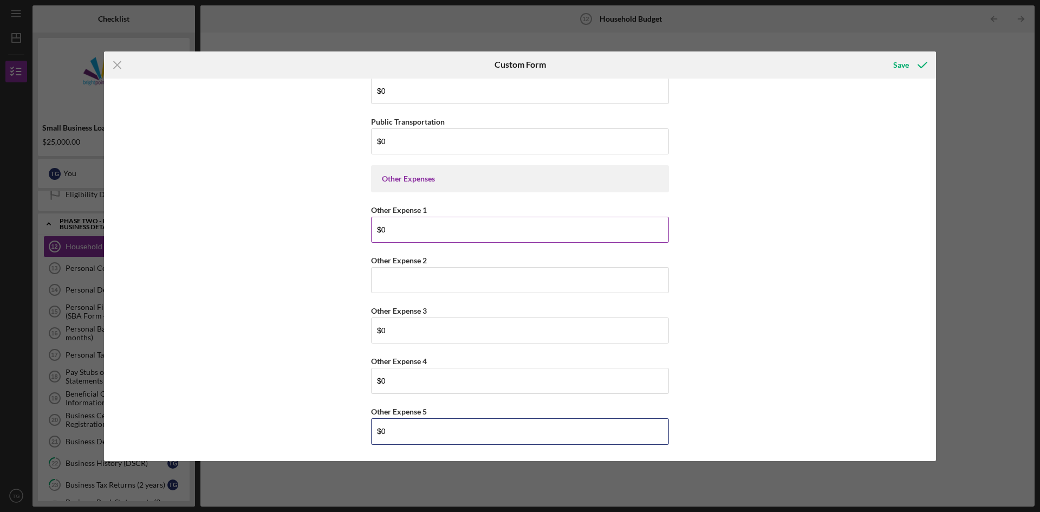
type input "$0"
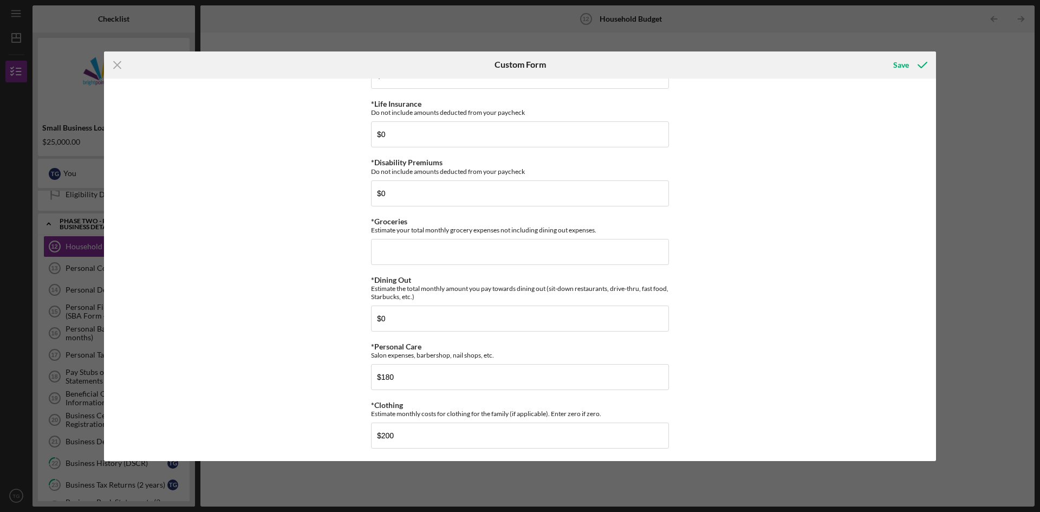
scroll to position [1634, 0]
click at [580, 248] on input "*Groceries" at bounding box center [520, 252] width 298 height 26
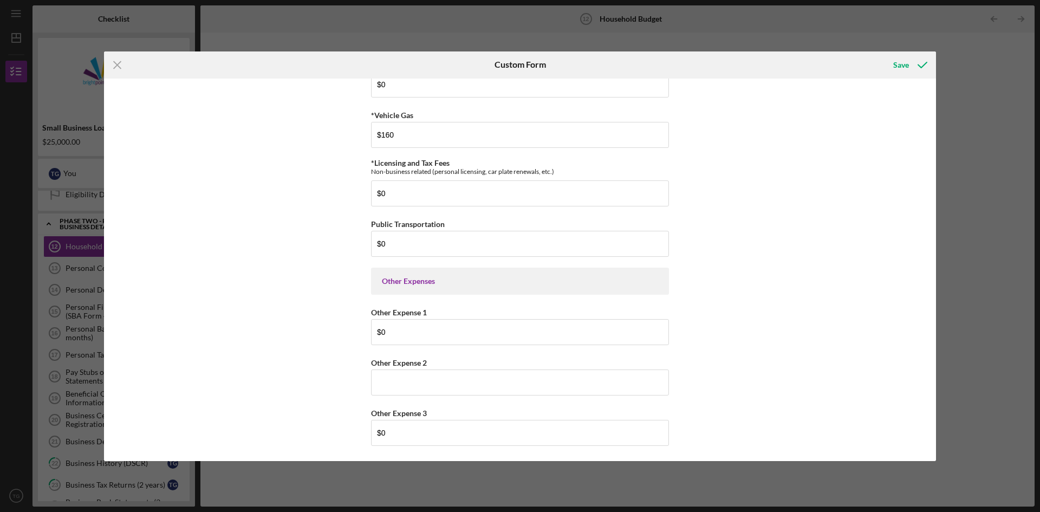
scroll to position [2586, 0]
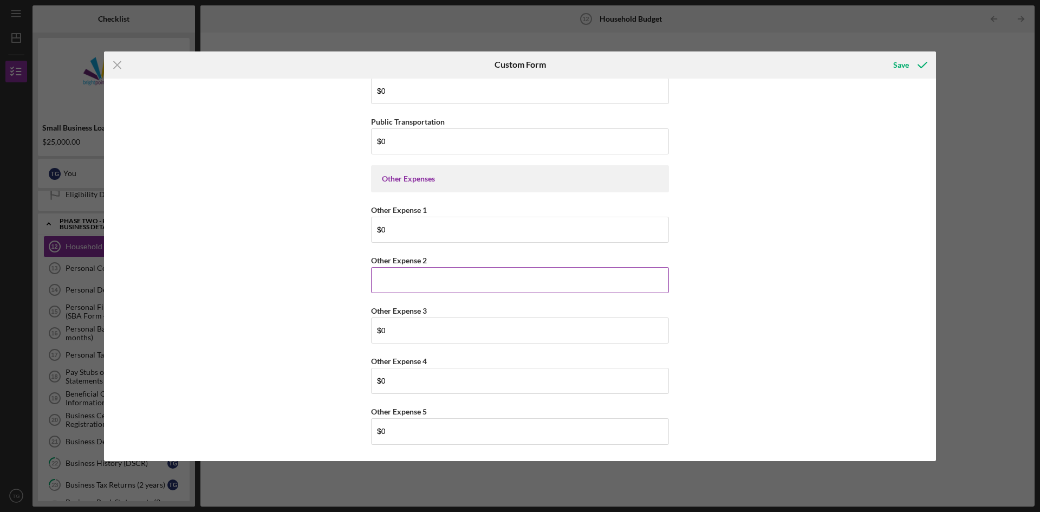
type input "$180"
click at [560, 291] on input "Other Expense 2" at bounding box center [520, 280] width 298 height 26
type input "$0"
click at [776, 389] on div "Household Income Statement To prepare for this form, please gather the followin…" at bounding box center [520, 270] width 832 height 382
click at [895, 79] on div "Household Income Statement To prepare for this form, please gather the followin…" at bounding box center [520, 270] width 832 height 382
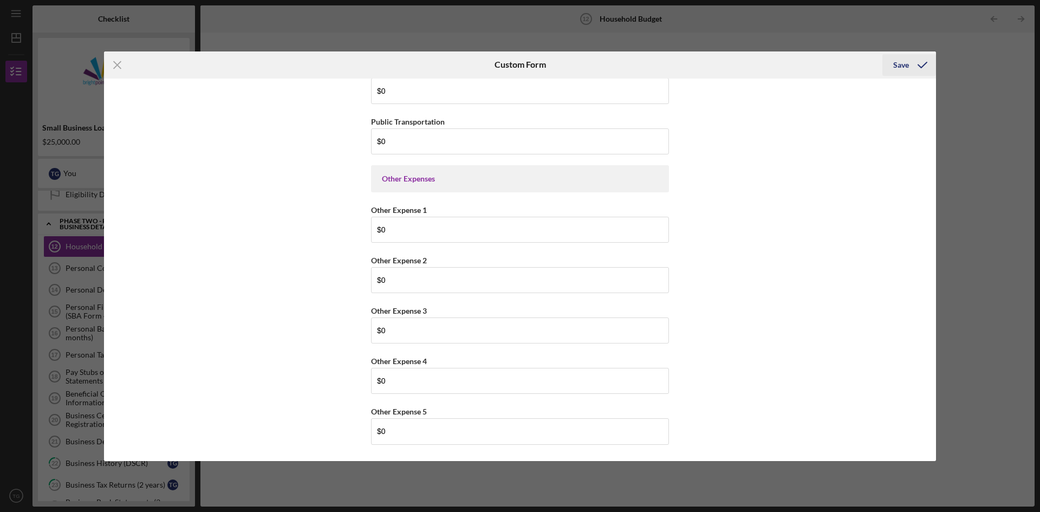
click at [899, 68] on div "Save" at bounding box center [901, 65] width 16 height 22
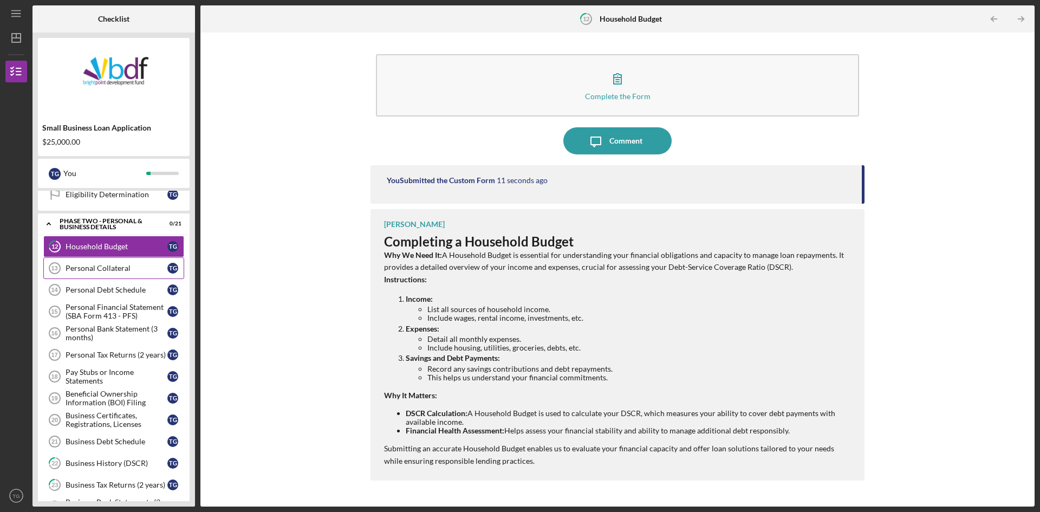
click at [130, 274] on link "Personal Collateral 13 Personal Collateral T G" at bounding box center [113, 268] width 141 height 22
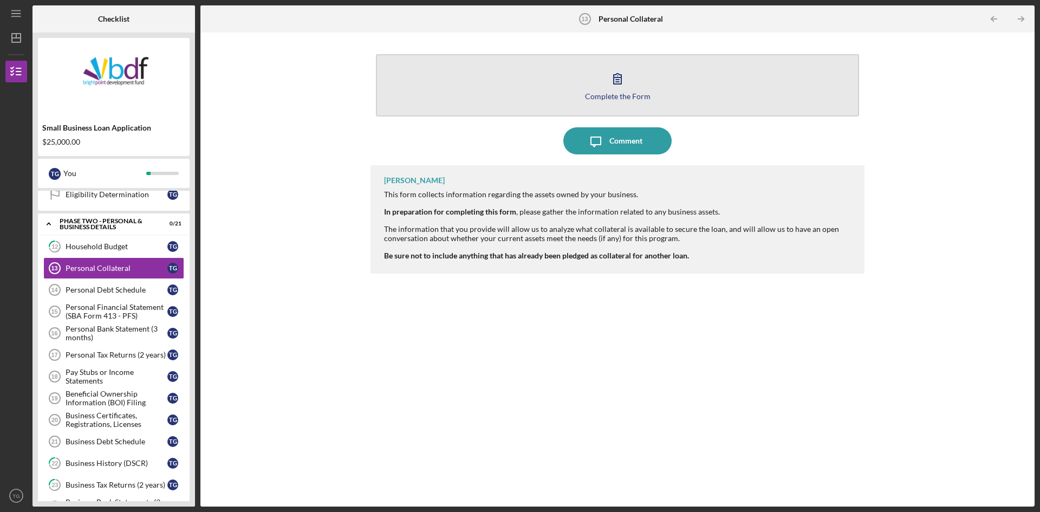
click at [567, 85] on button "Complete the Form Form" at bounding box center [617, 85] width 483 height 62
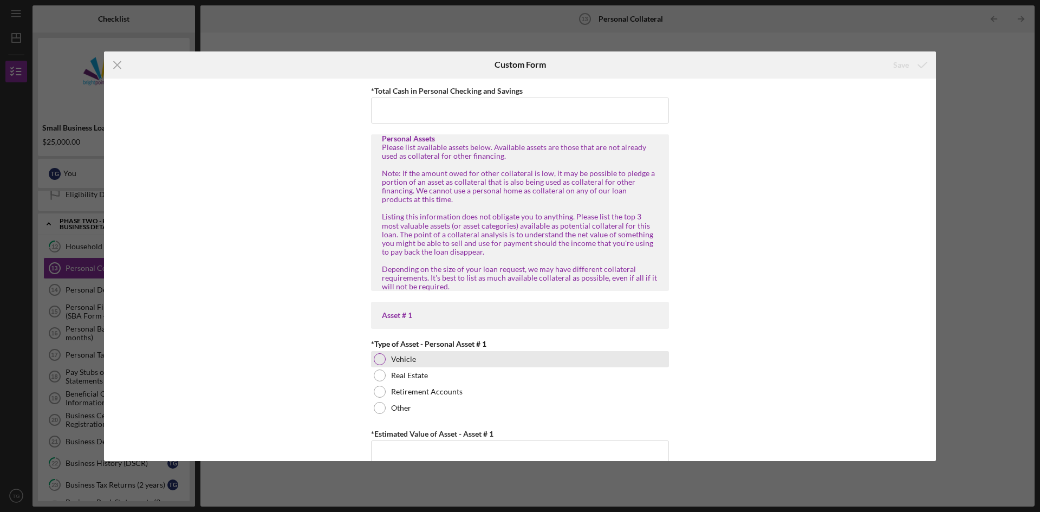
click at [378, 357] on div at bounding box center [380, 359] width 12 height 12
click at [412, 443] on input "*Estimated Value of Asset - Asset # 1" at bounding box center [520, 453] width 298 height 26
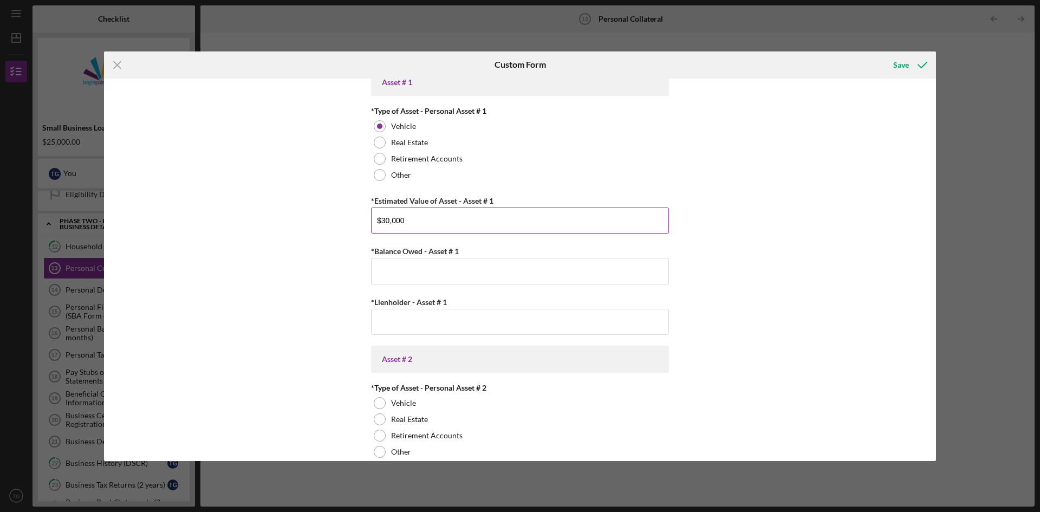
scroll to position [245, 0]
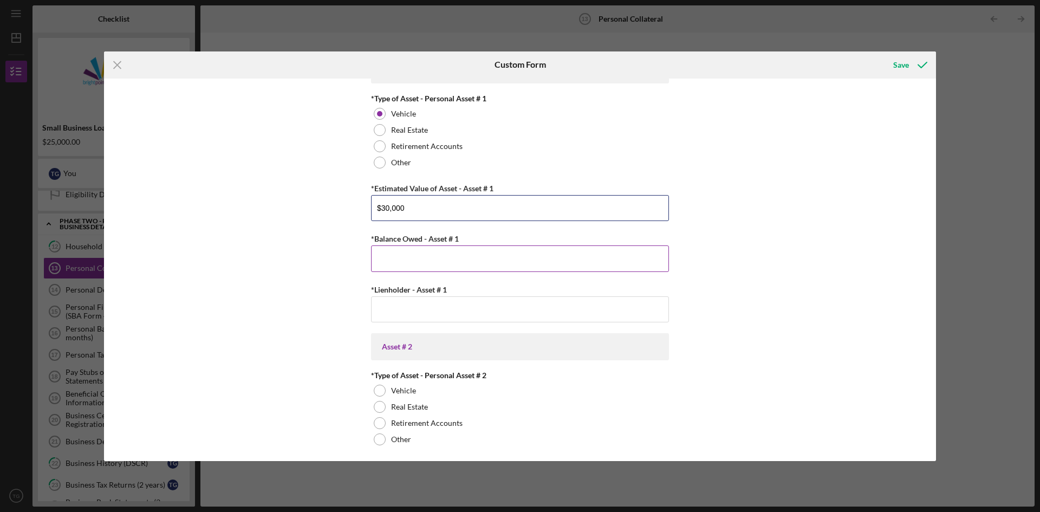
type input "$30,000"
click at [543, 261] on input "*Balance Owed - Asset # 1" at bounding box center [520, 258] width 298 height 26
type input "$0"
click at [444, 307] on input "*Lienholder - Asset # 1" at bounding box center [520, 309] width 298 height 26
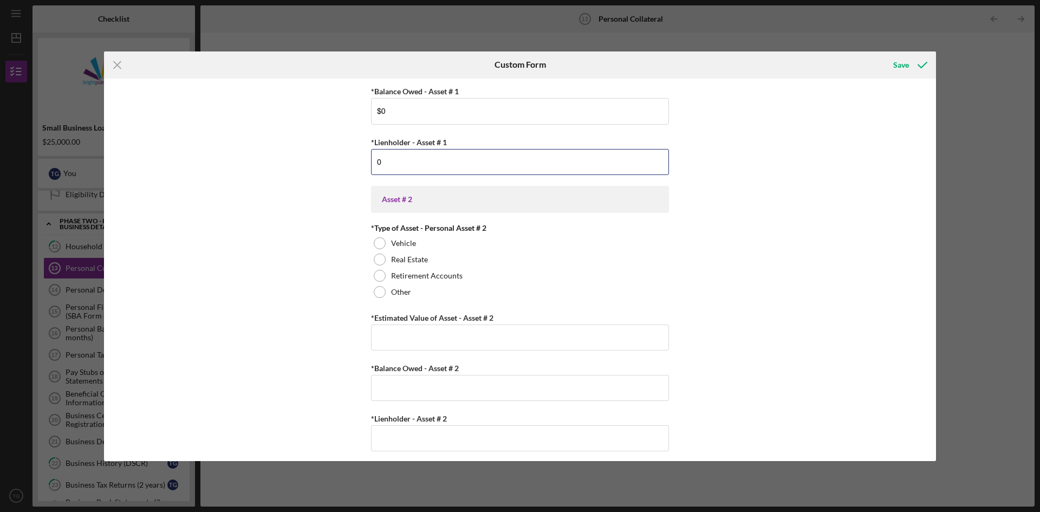
scroll to position [399, 0]
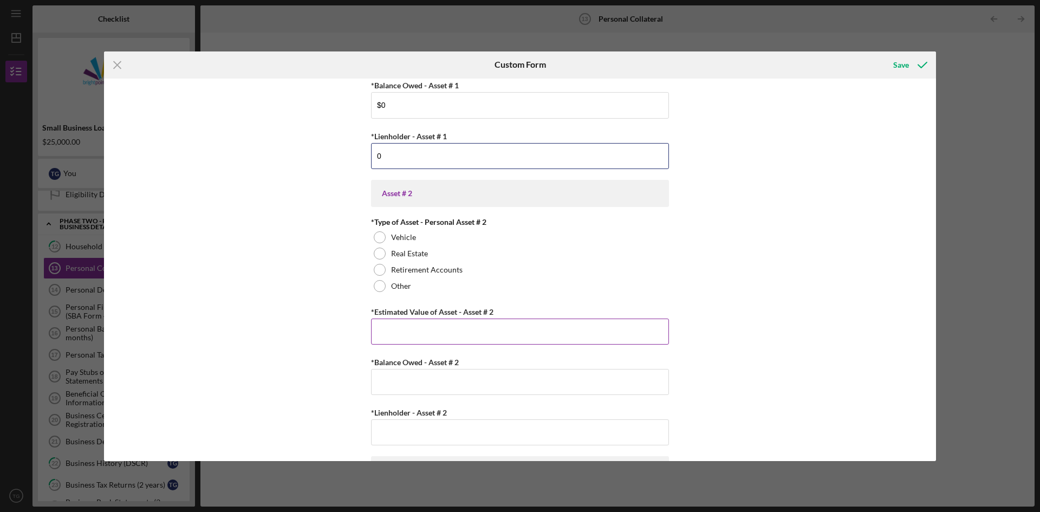
type input "0"
click at [414, 325] on input "*Estimated Value of Asset - Asset # 2" at bounding box center [520, 332] width 298 height 26
type input "$0"
click at [422, 369] on input "*Balance Owed - Asset # 2" at bounding box center [520, 382] width 298 height 26
type input "$0"
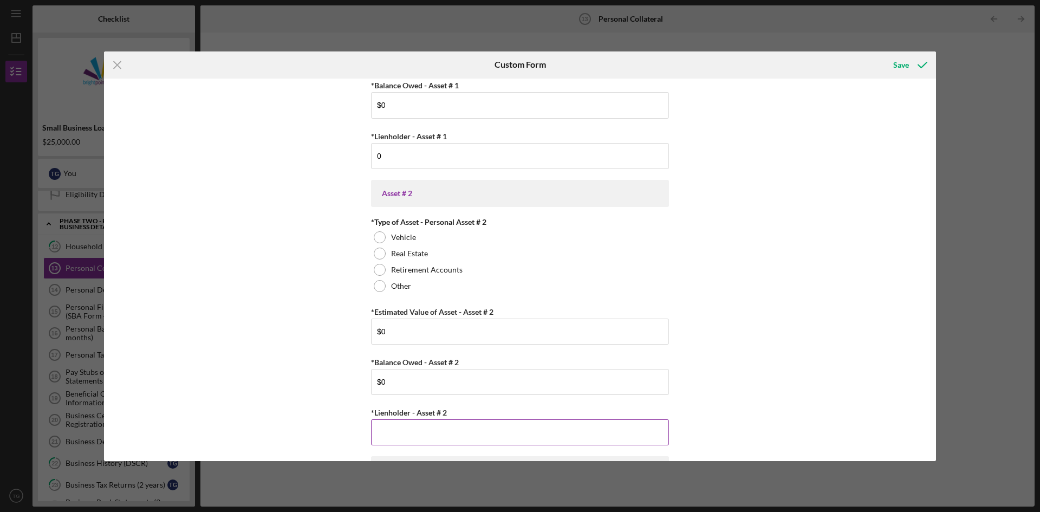
click at [419, 426] on input "*Lienholder - Asset # 2" at bounding box center [520, 432] width 298 height 26
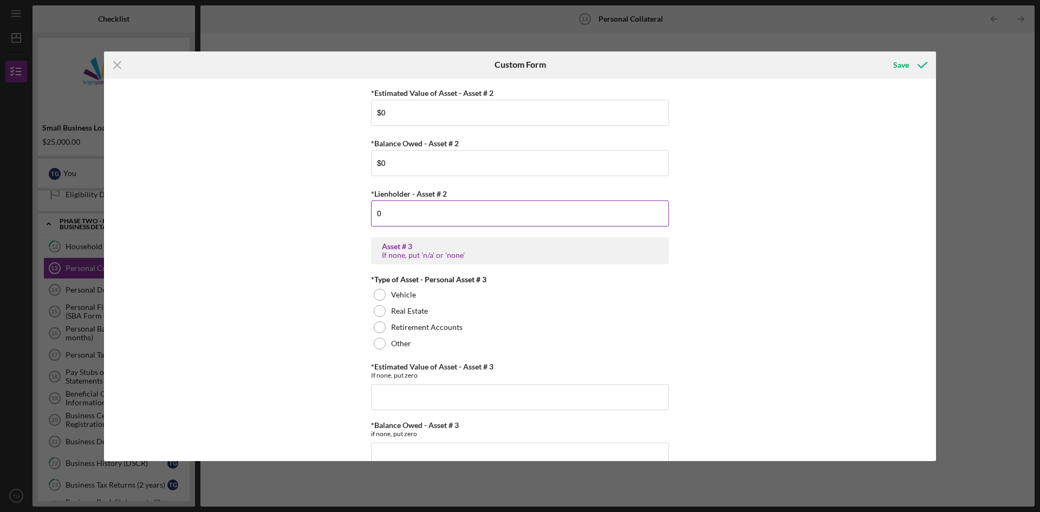
scroll to position [619, 0]
type input "0"
click at [392, 404] on input "*Estimated Value of Asset - Asset # 3" at bounding box center [520, 396] width 298 height 26
type input "$0"
click at [408, 444] on input "*Balance Owed - Asset # 3" at bounding box center [520, 454] width 298 height 26
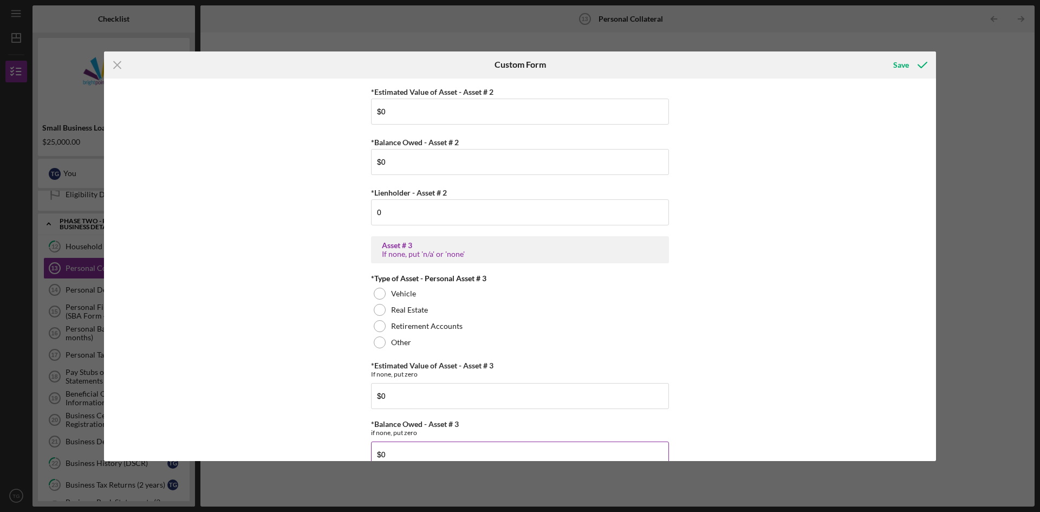
scroll to position [700, 0]
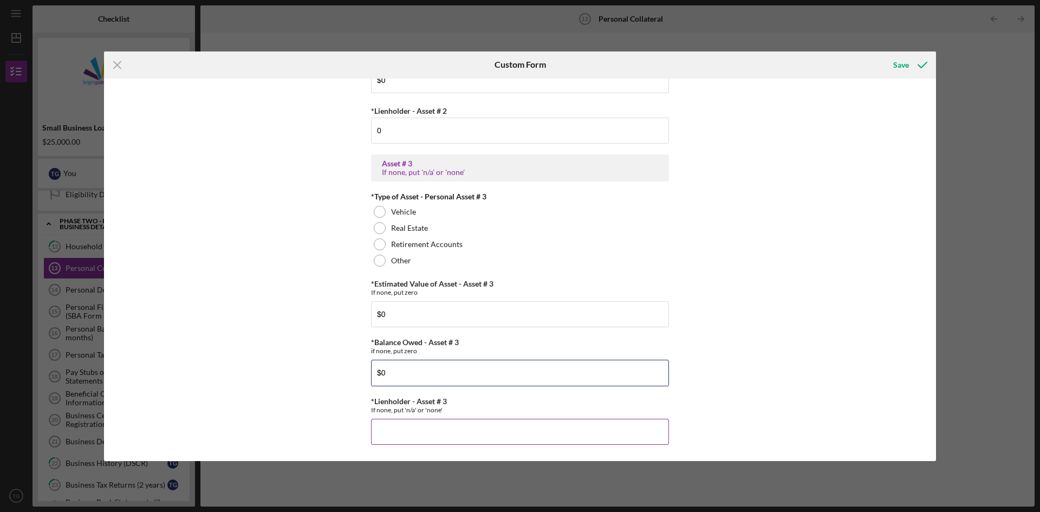
type input "$0"
click at [388, 434] on input "*Lienholder - Asset # 3" at bounding box center [520, 432] width 298 height 26
type input "0"
click at [895, 72] on div "Save" at bounding box center [901, 65] width 16 height 22
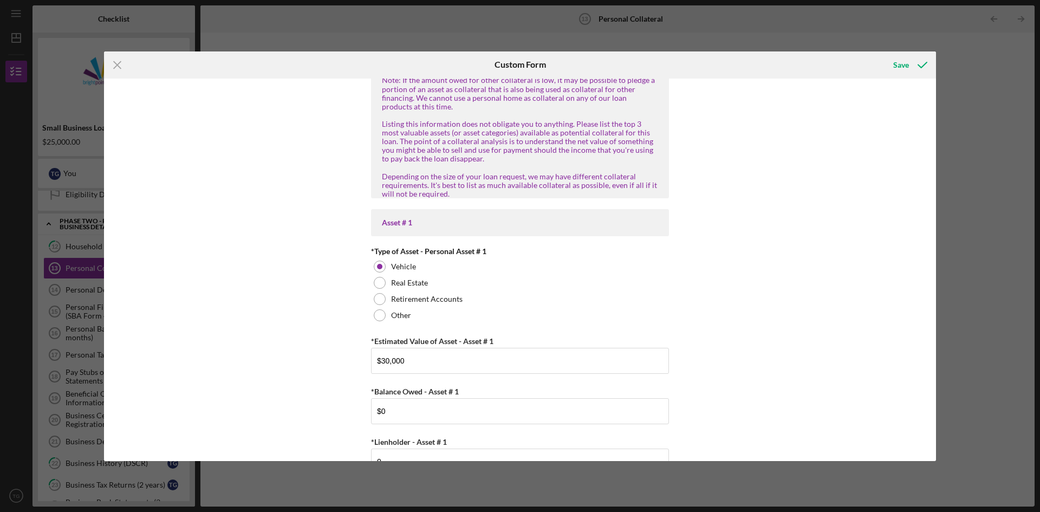
scroll to position [5, 0]
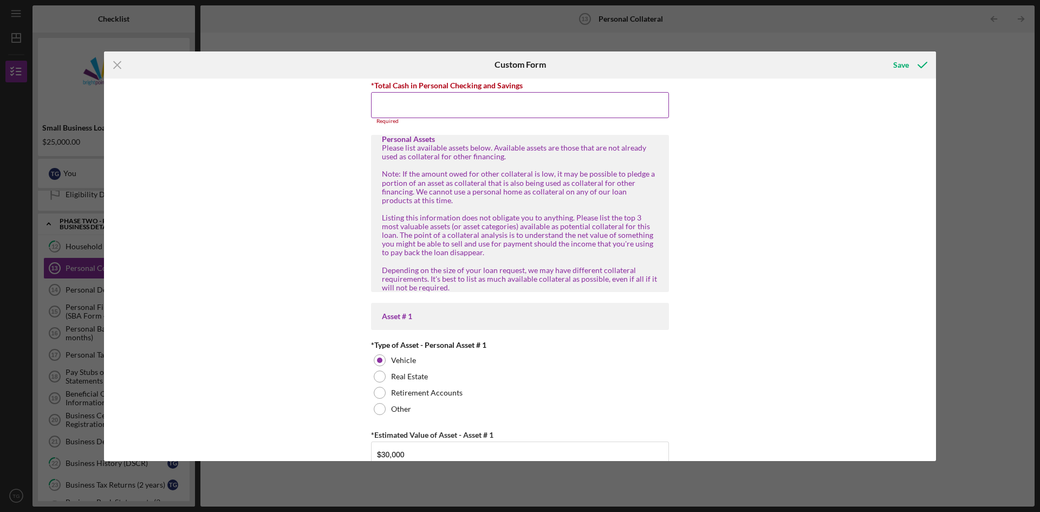
click at [580, 106] on input "*Total Cash in Personal Checking and Savings" at bounding box center [520, 105] width 298 height 26
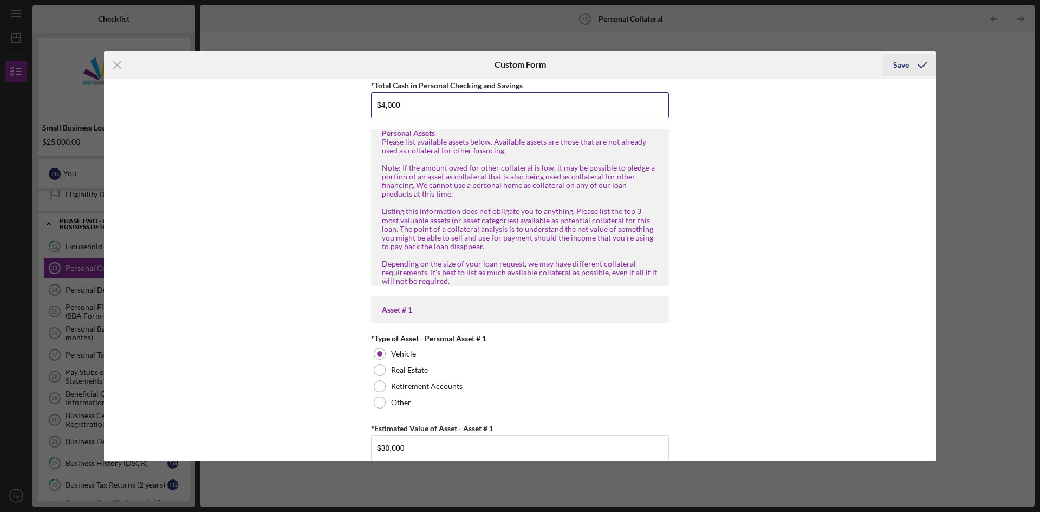
type input "$4,000"
click at [900, 67] on div "Save" at bounding box center [901, 65] width 16 height 22
click at [902, 63] on div "Save" at bounding box center [901, 65] width 16 height 22
click at [119, 63] on line at bounding box center [117, 64] width 7 height 7
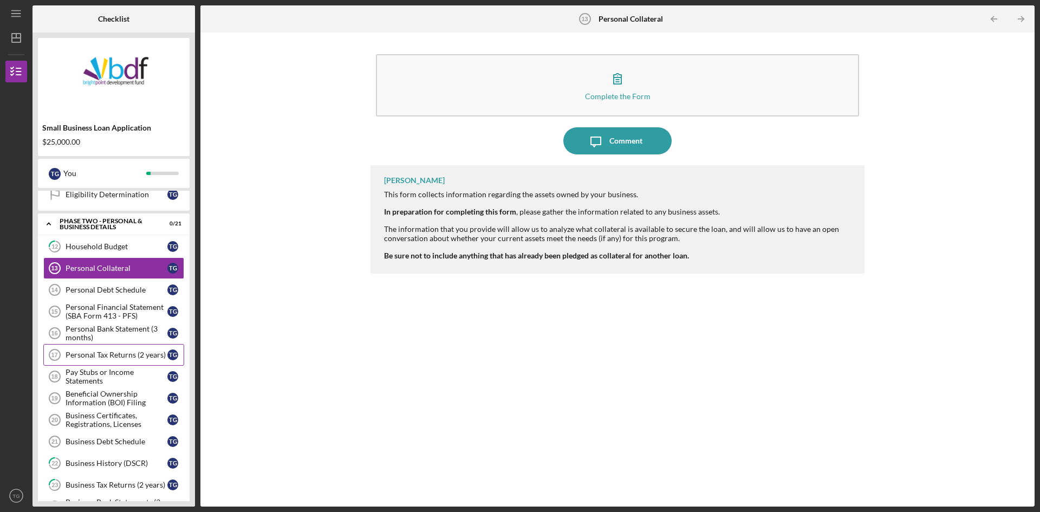
click at [127, 355] on div "Personal Tax Returns (2 years)" at bounding box center [117, 354] width 102 height 9
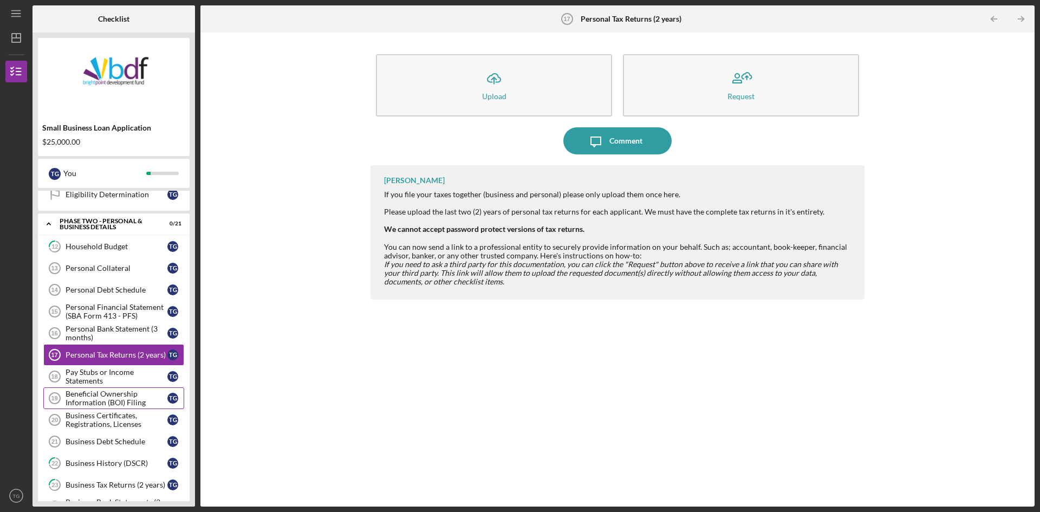
click at [108, 399] on div "Beneficial Ownership Information (BOI) Filing" at bounding box center [117, 397] width 102 height 17
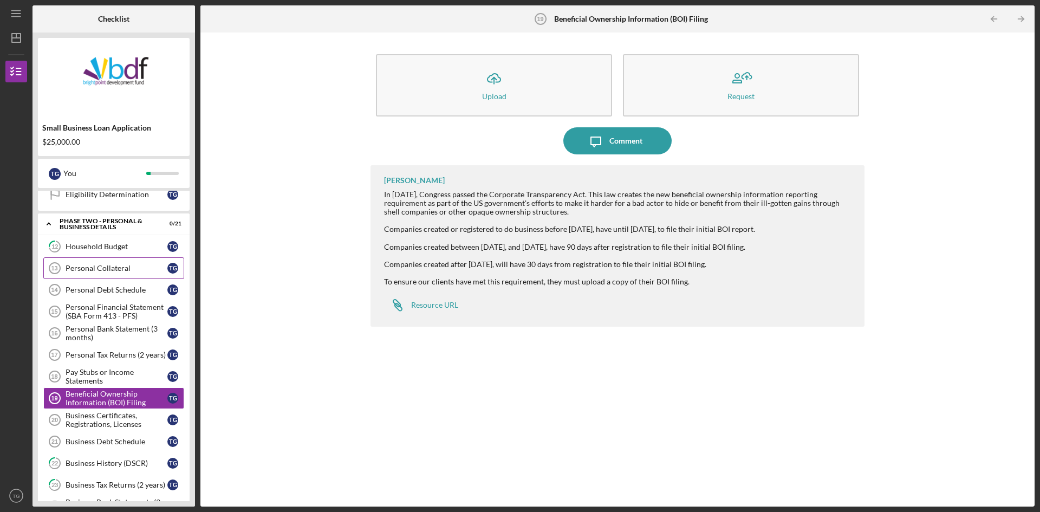
click at [116, 271] on div "Personal Collateral" at bounding box center [117, 268] width 102 height 9
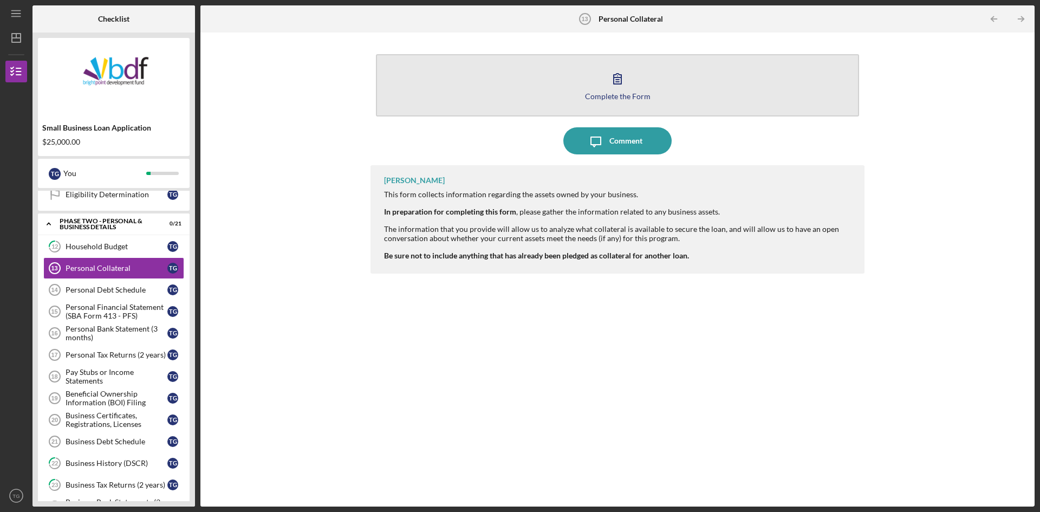
click at [609, 71] on icon "button" at bounding box center [617, 78] width 27 height 27
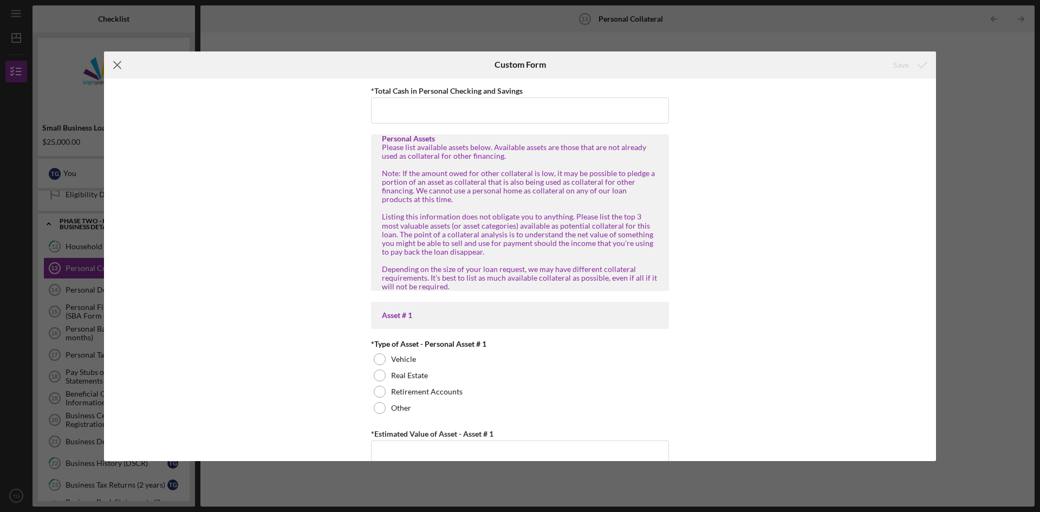
click at [128, 75] on icon "Icon/Menu Close" at bounding box center [117, 64] width 27 height 27
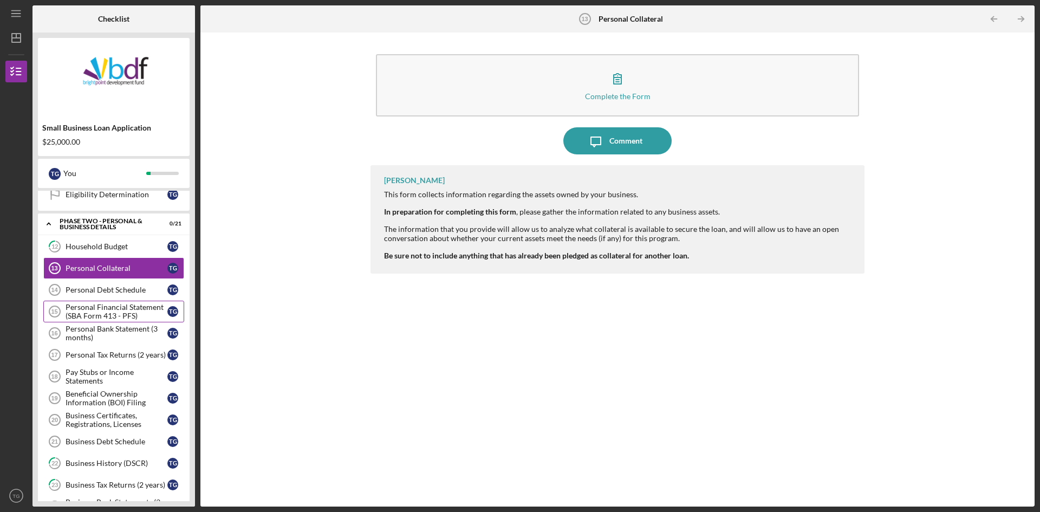
click at [128, 314] on div "Personal Financial Statement (SBA Form 413 - PFS)" at bounding box center [117, 311] width 102 height 17
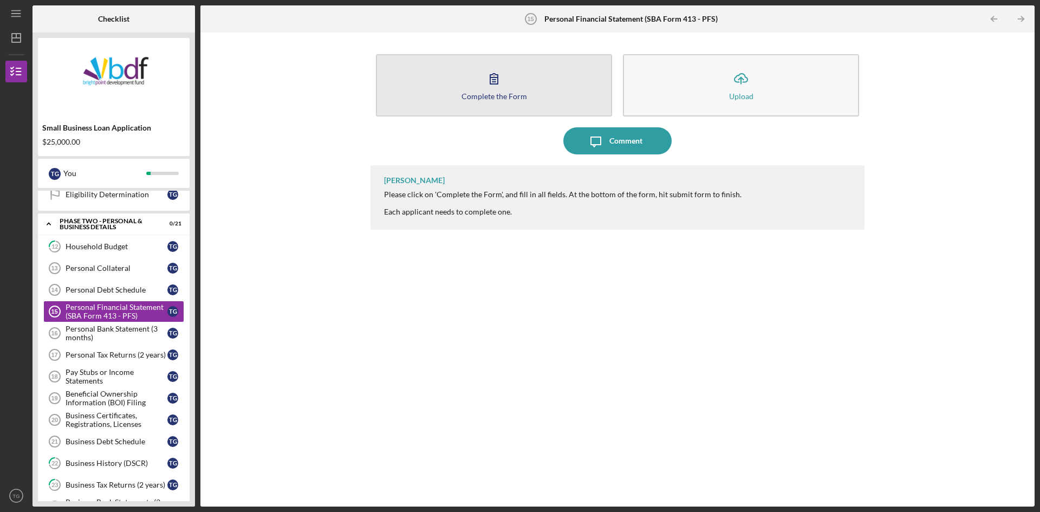
click at [477, 92] on div "Complete the Form" at bounding box center [495, 96] width 66 height 8
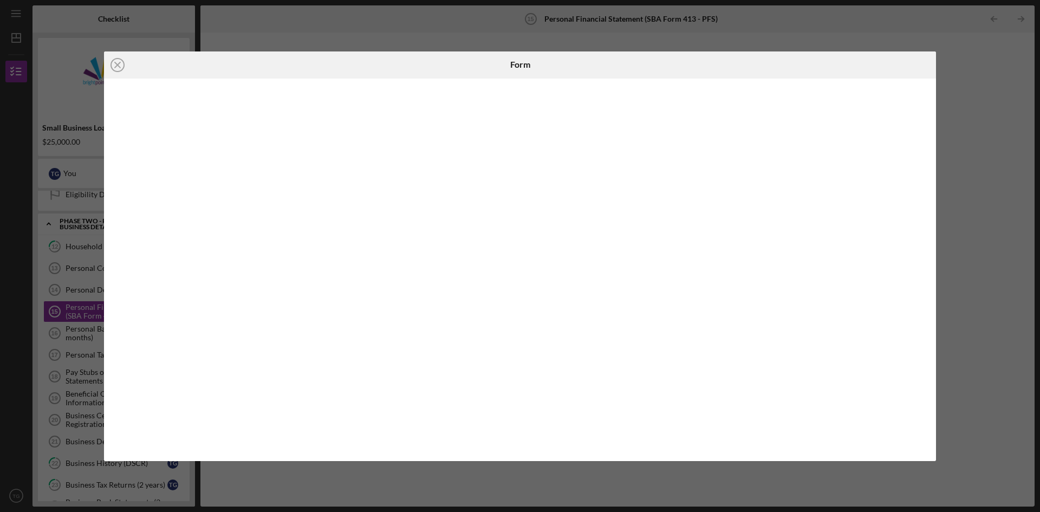
click at [537, 449] on iframe at bounding box center [520, 269] width 811 height 361
